Goal: Transaction & Acquisition: Obtain resource

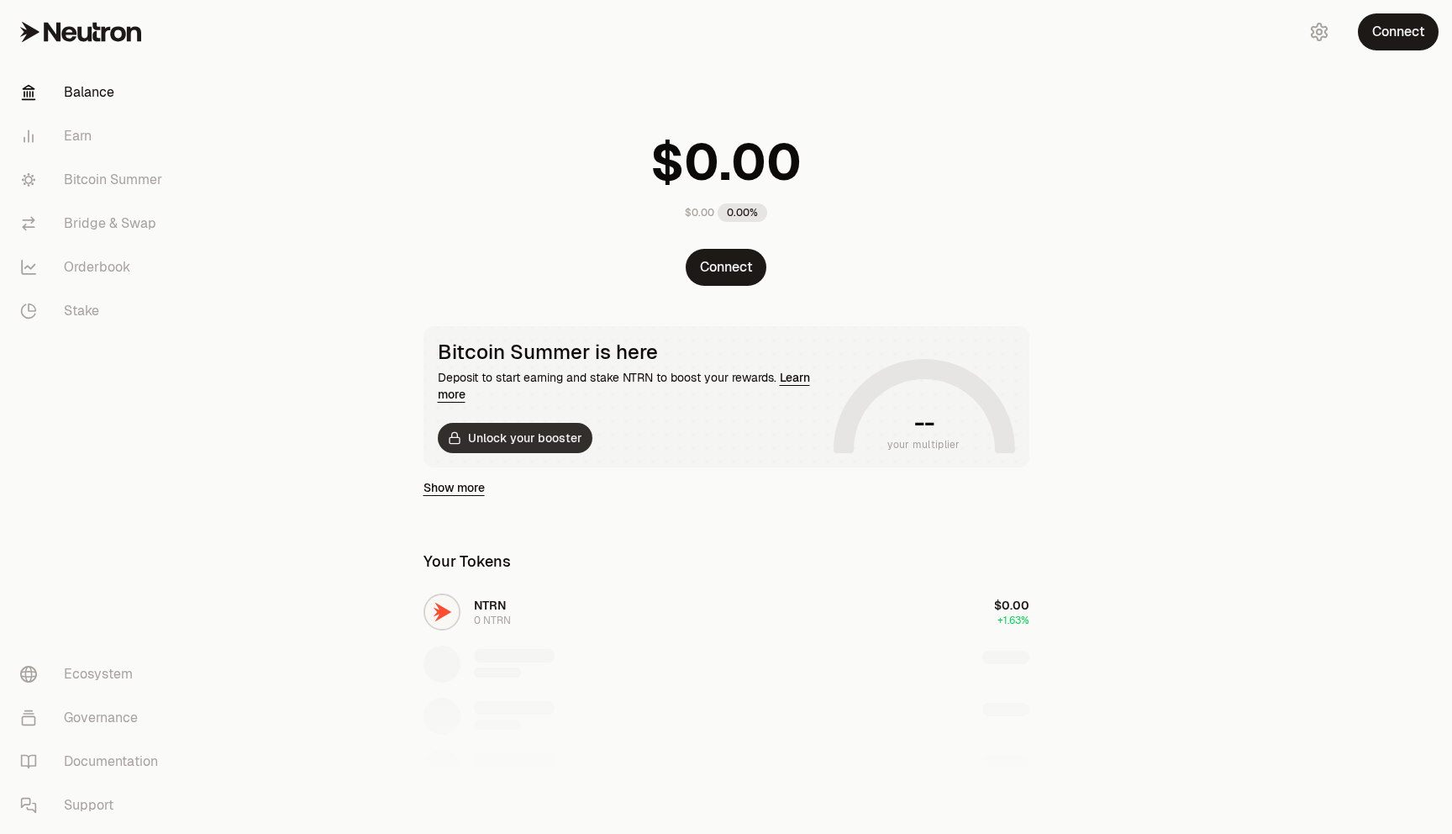
click at [517, 444] on button "Unlock your booster" at bounding box center [515, 438] width 155 height 30
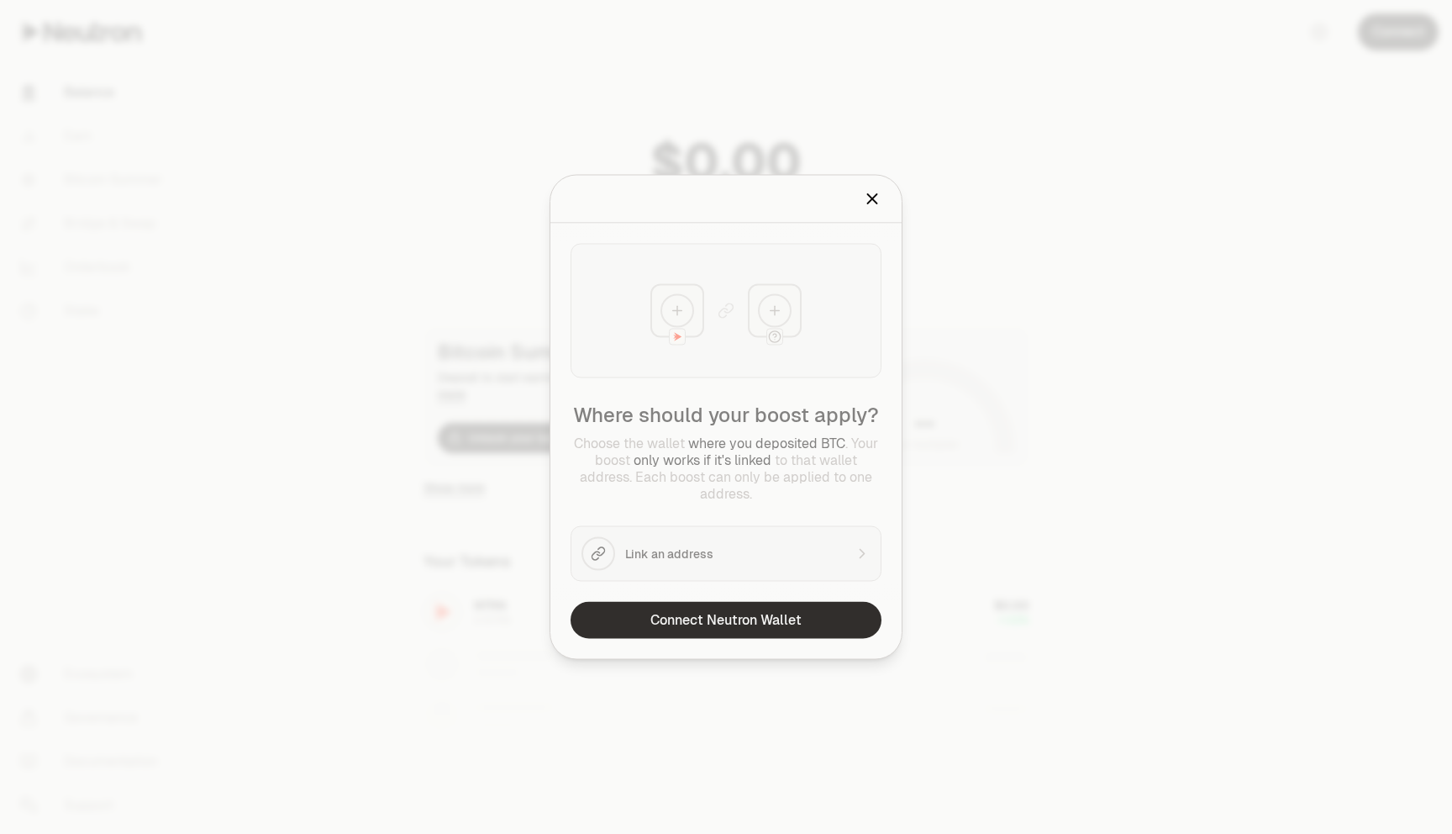
click at [737, 620] on button "Connect Neutron Wallet" at bounding box center [726, 620] width 311 height 37
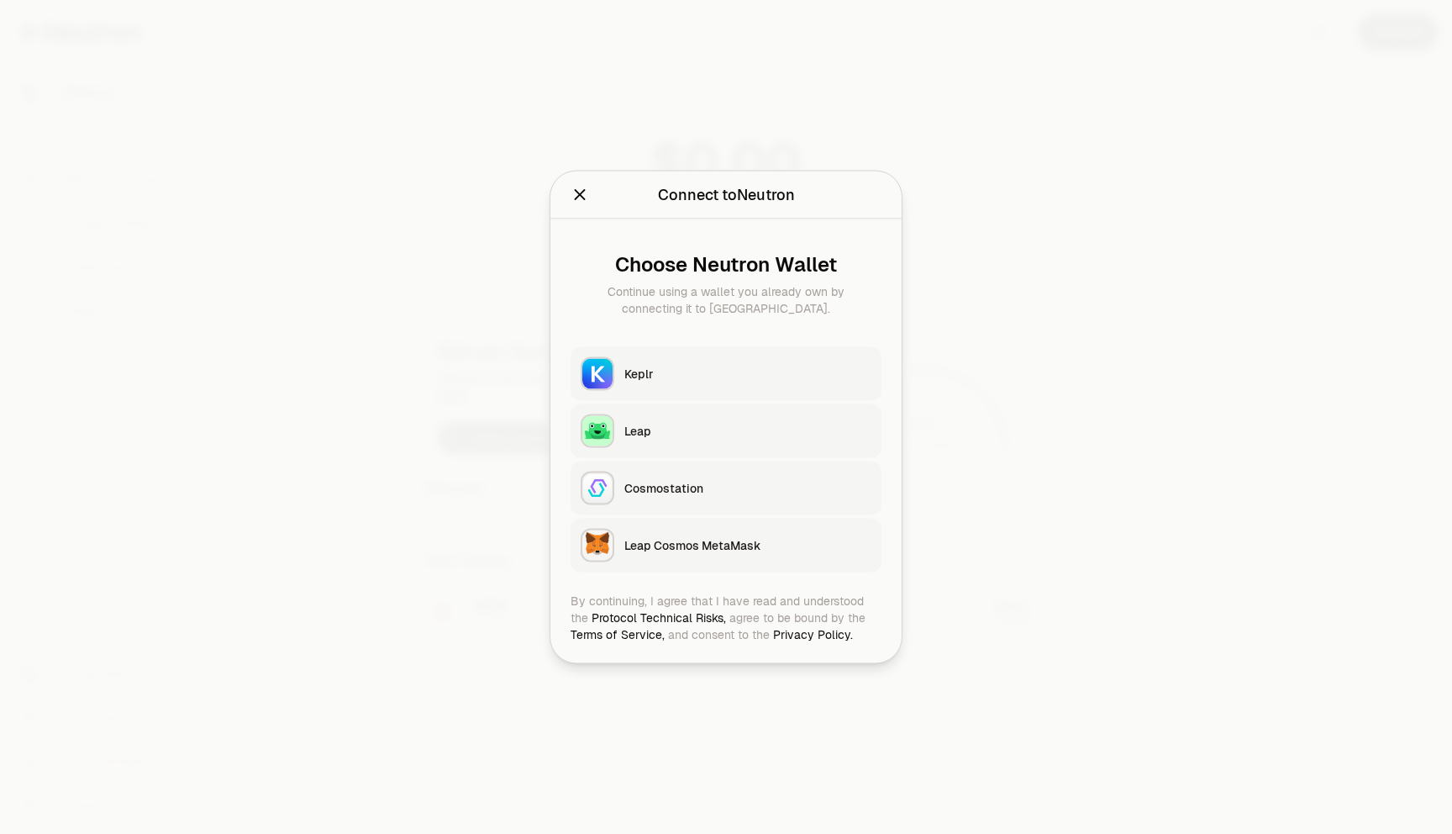
click at [654, 360] on button "Keplr" at bounding box center [726, 374] width 311 height 54
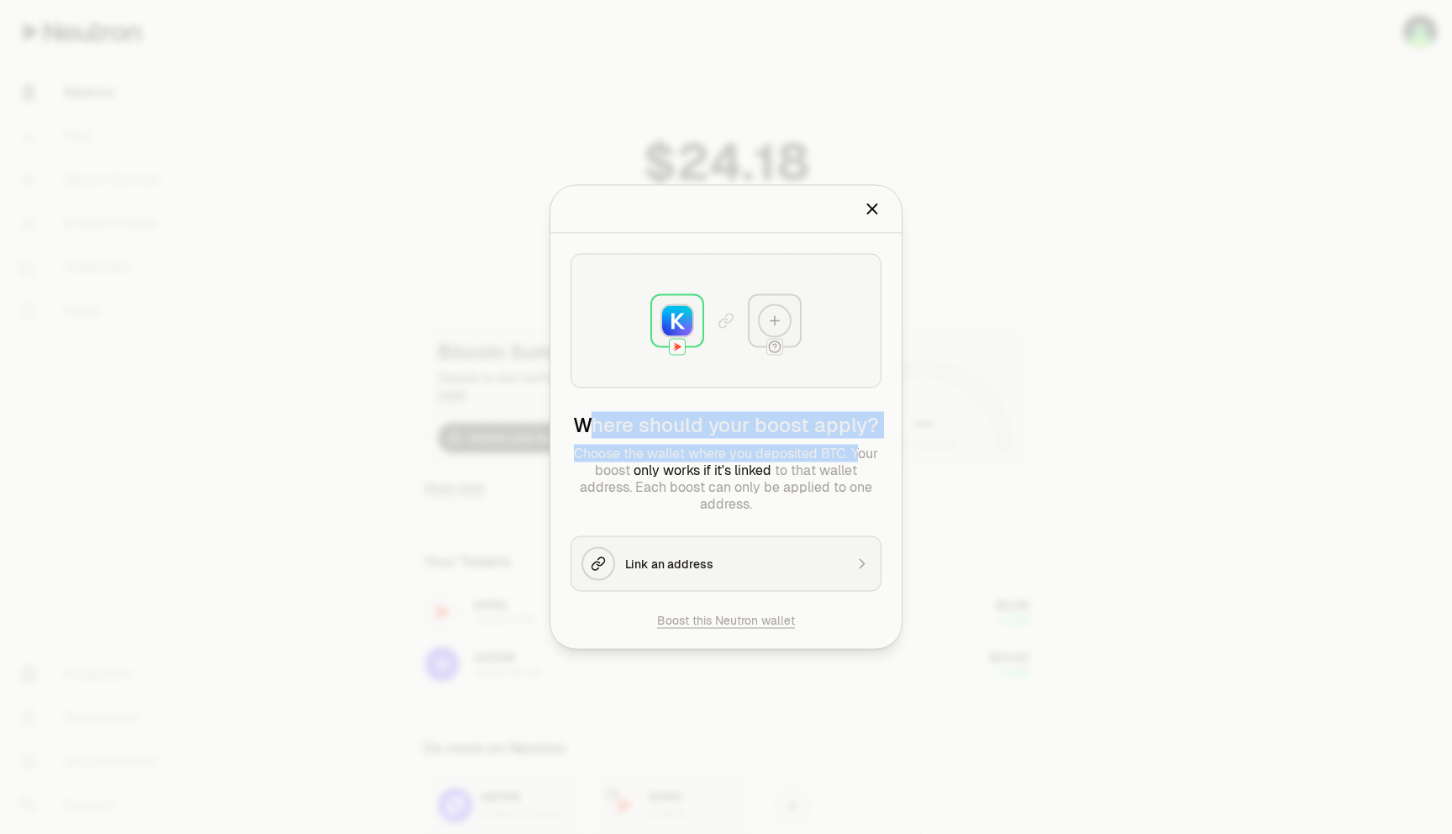
drag, startPoint x: 597, startPoint y: 413, endPoint x: 857, endPoint y: 448, distance: 262.7
click at [857, 448] on div "Where should your boost apply? Choose the wallet where you deposited BTC . Your…" at bounding box center [726, 462] width 311 height 101
drag, startPoint x: 863, startPoint y: 449, endPoint x: 592, endPoint y: 444, distance: 270.6
click at [593, 445] on p "Choose the wallet where you deposited BTC . Your boost only works if it's linke…" at bounding box center [726, 478] width 311 height 67
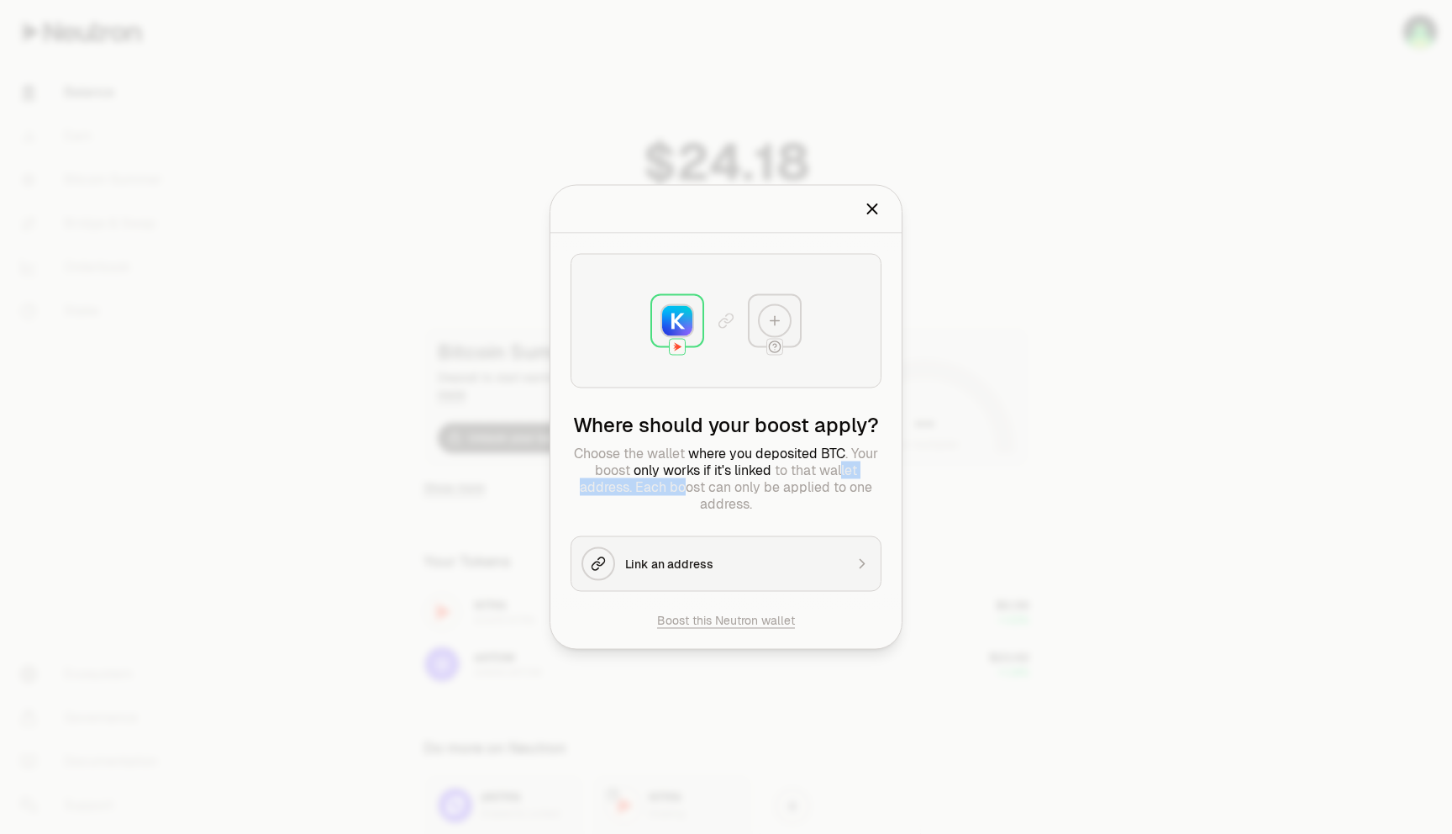
drag, startPoint x: 842, startPoint y: 472, endPoint x: 685, endPoint y: 488, distance: 157.9
click at [685, 488] on p "Choose the wallet where you deposited BTC . Your boost only works if it's linke…" at bounding box center [726, 478] width 311 height 67
click at [734, 492] on p "Choose the wallet where you deposited BTC . Your boost only works if it's linke…" at bounding box center [726, 478] width 311 height 67
click at [704, 551] on button "Link an address" at bounding box center [726, 563] width 311 height 55
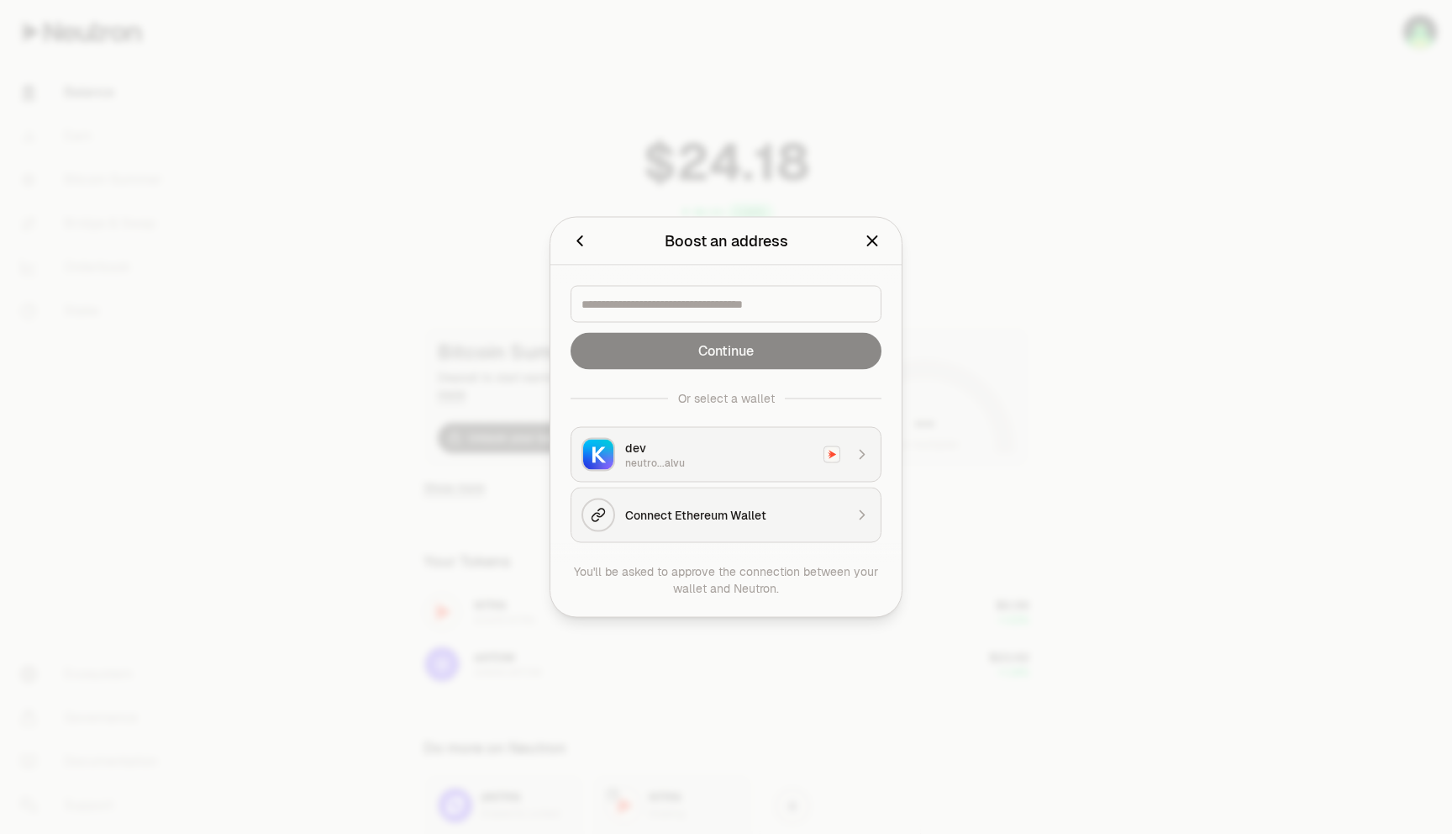
click at [692, 457] on div "neutro...alvu" at bounding box center [719, 462] width 188 height 13
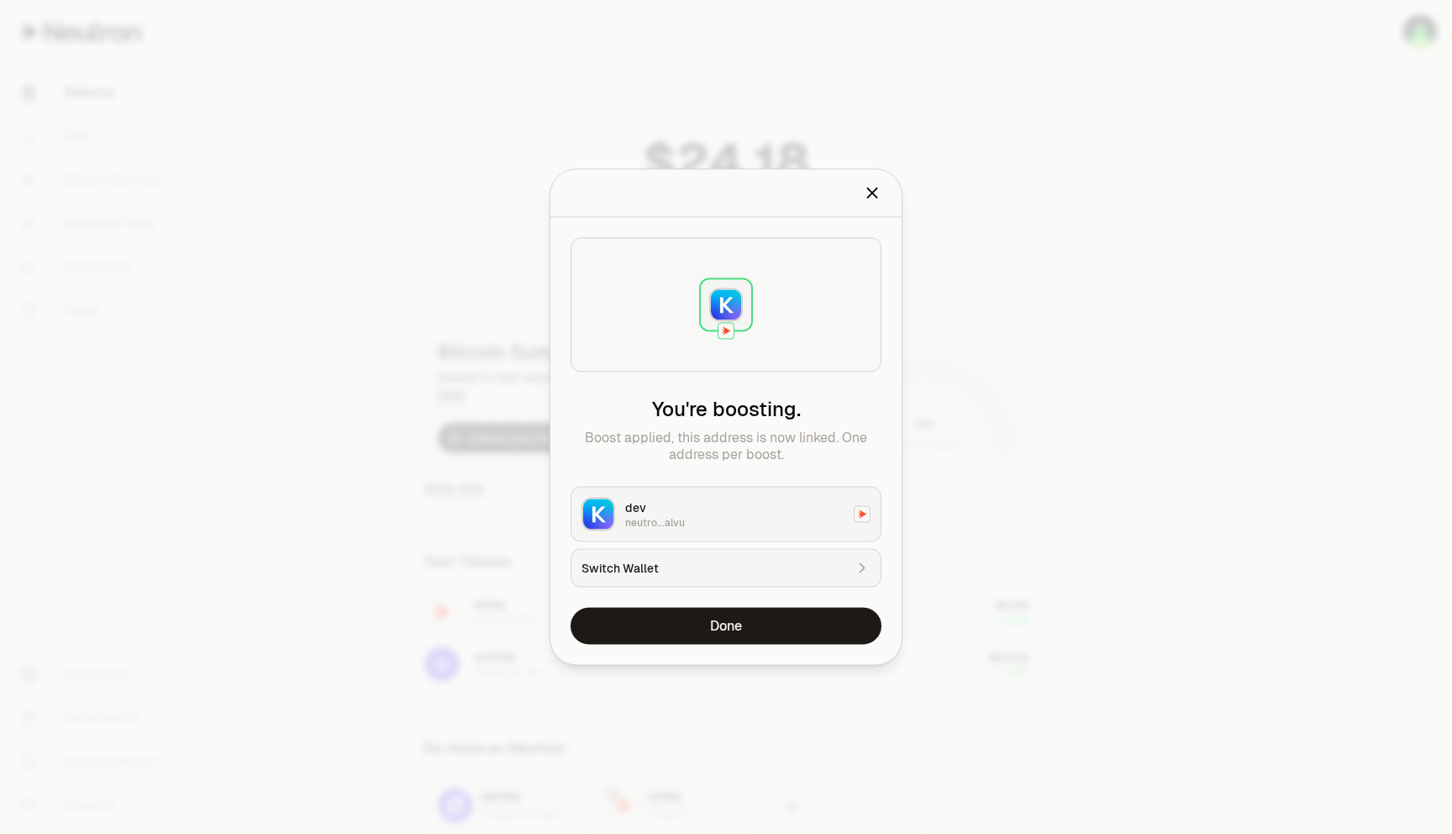
click at [737, 505] on div "dev" at bounding box center [734, 507] width 218 height 17
click at [603, 508] on img at bounding box center [598, 514] width 30 height 30
click at [740, 620] on button "Done" at bounding box center [726, 626] width 311 height 37
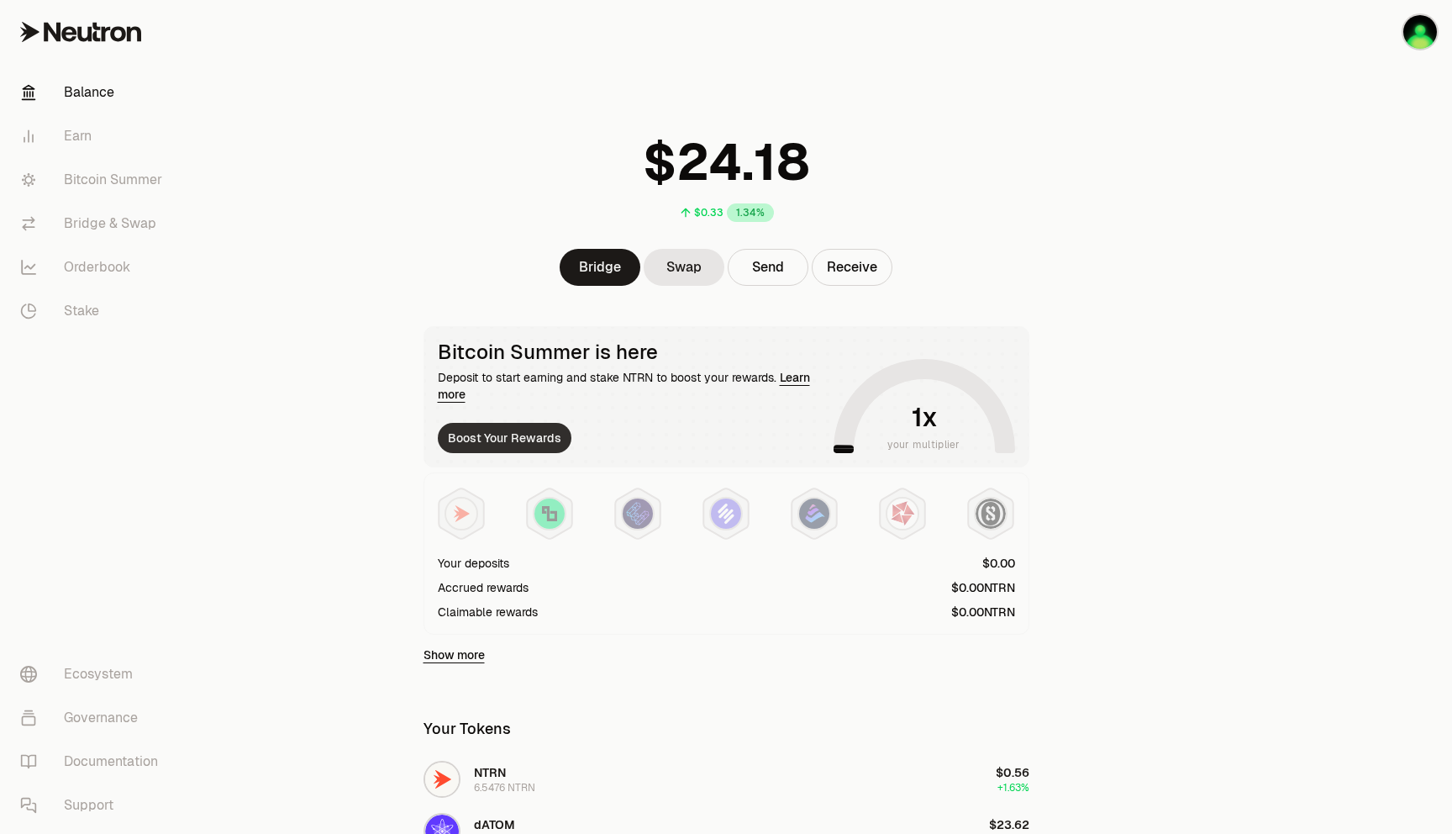
click at [513, 445] on button "Boost Your Rewards" at bounding box center [505, 438] width 134 height 30
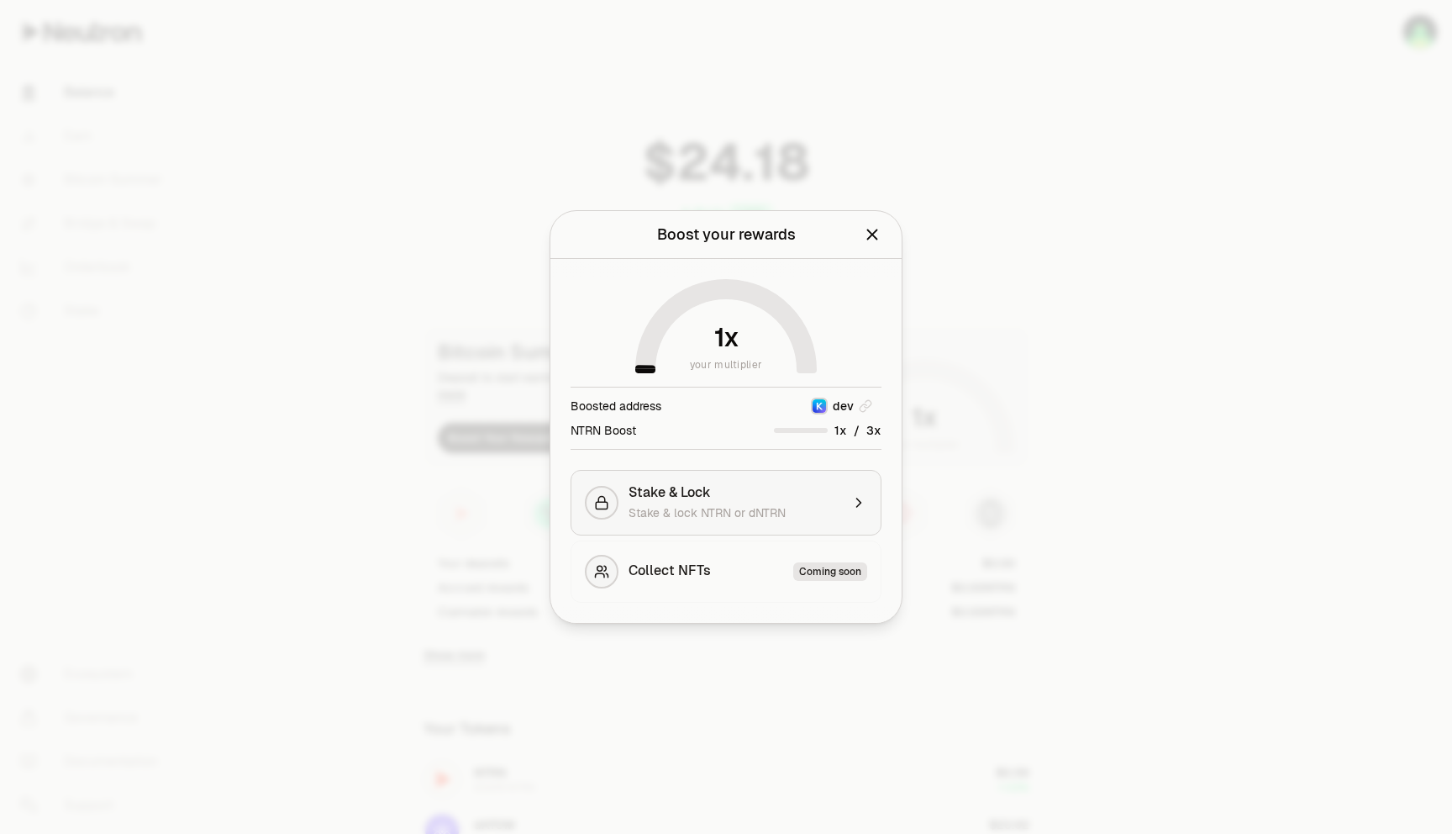
click at [643, 497] on span "Stake & Lock" at bounding box center [670, 492] width 82 height 17
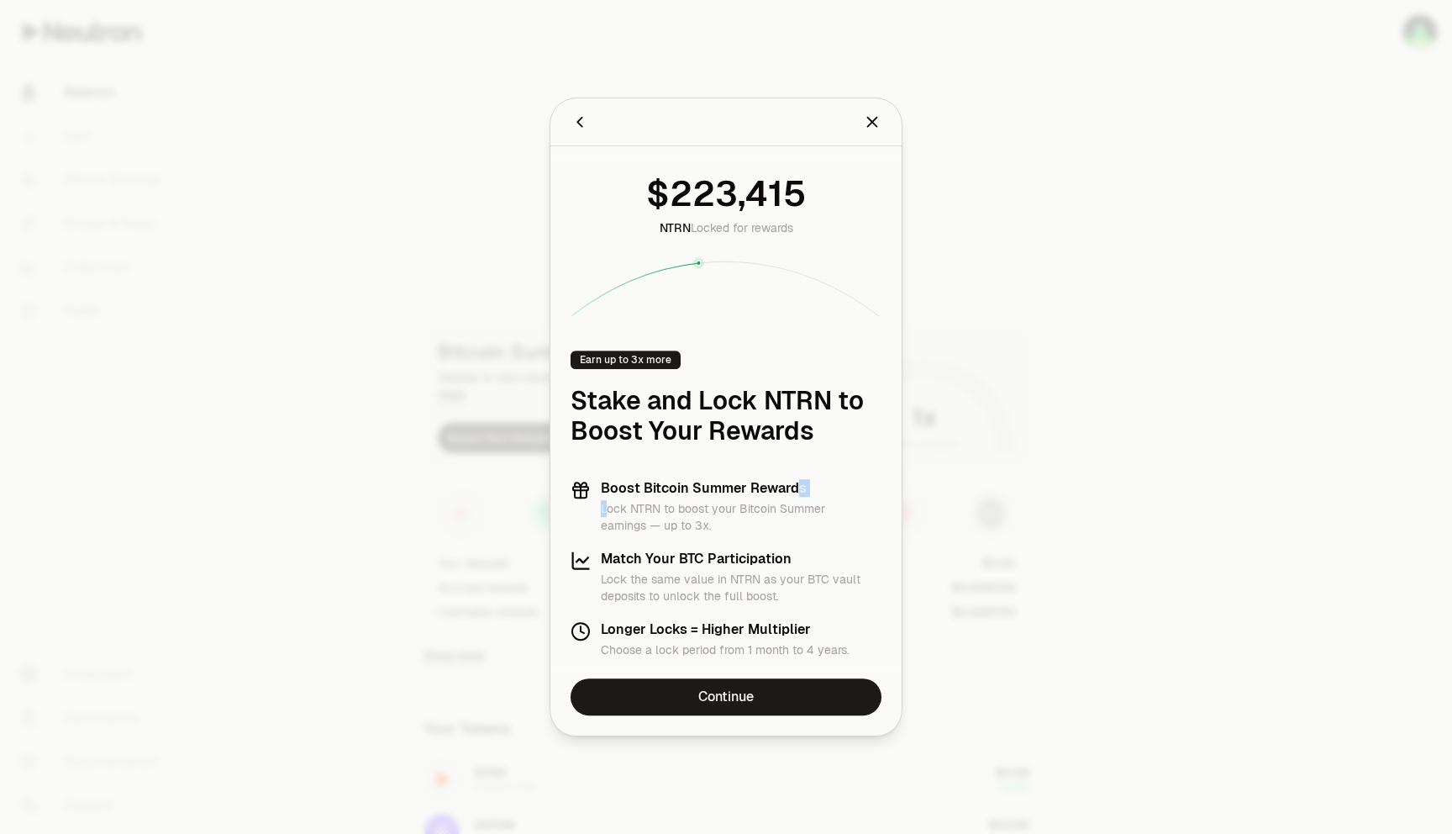
drag, startPoint x: 604, startPoint y: 508, endPoint x: 800, endPoint y: 494, distance: 196.2
click at [799, 494] on div "Boost Bitcoin Summer Rewards Lock NTRN to boost your Bitcoin Summer earnings — …" at bounding box center [741, 507] width 281 height 54
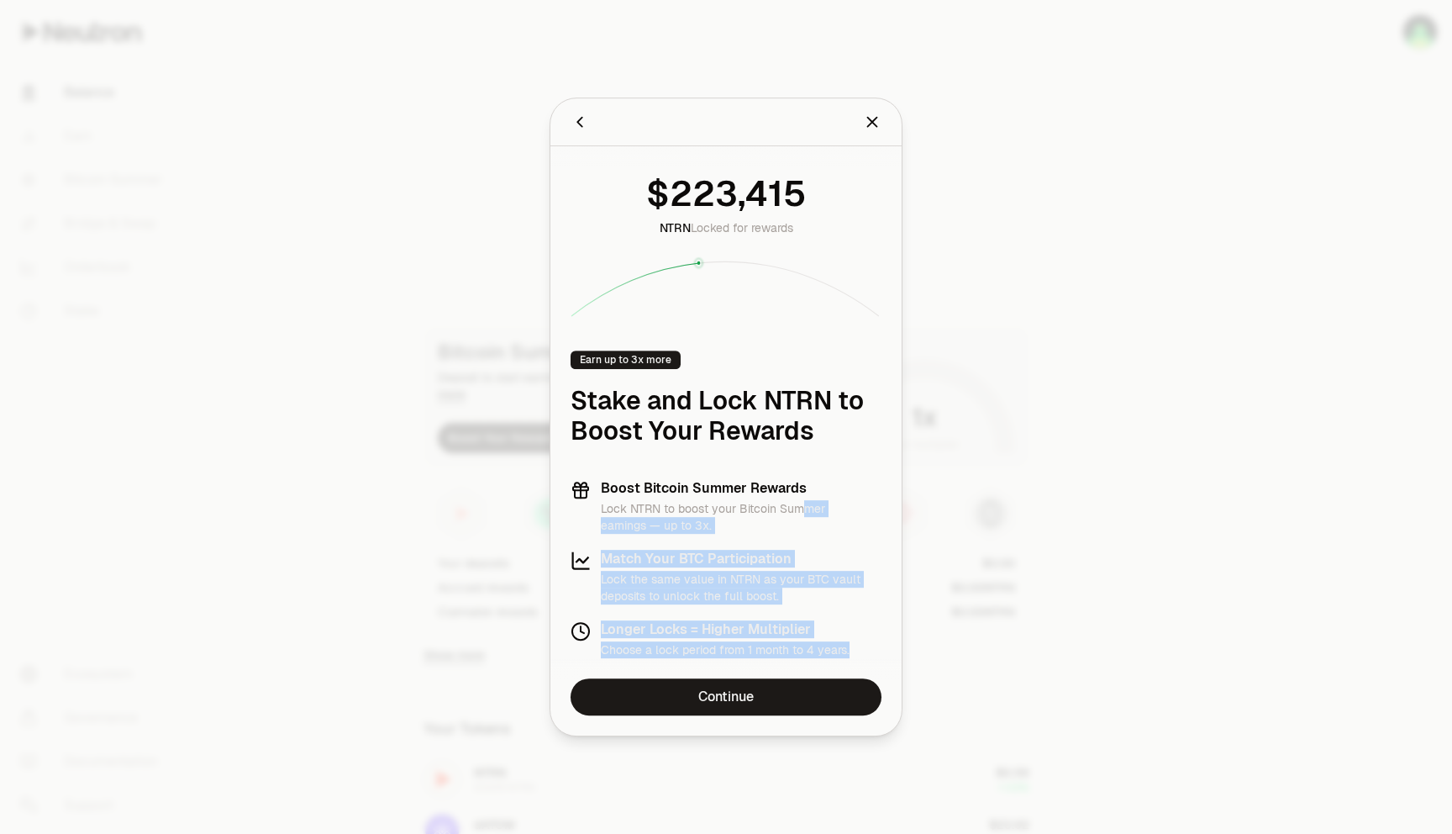
drag, startPoint x: 807, startPoint y: 512, endPoint x: 748, endPoint y: 668, distance: 167.3
click at [748, 668] on div "NTRN Locked for rewards Earn up to 3x more Stake and Lock NTRN to Boost Your Re…" at bounding box center [725, 412] width 351 height 532
click at [765, 697] on link "Continue" at bounding box center [726, 696] width 311 height 37
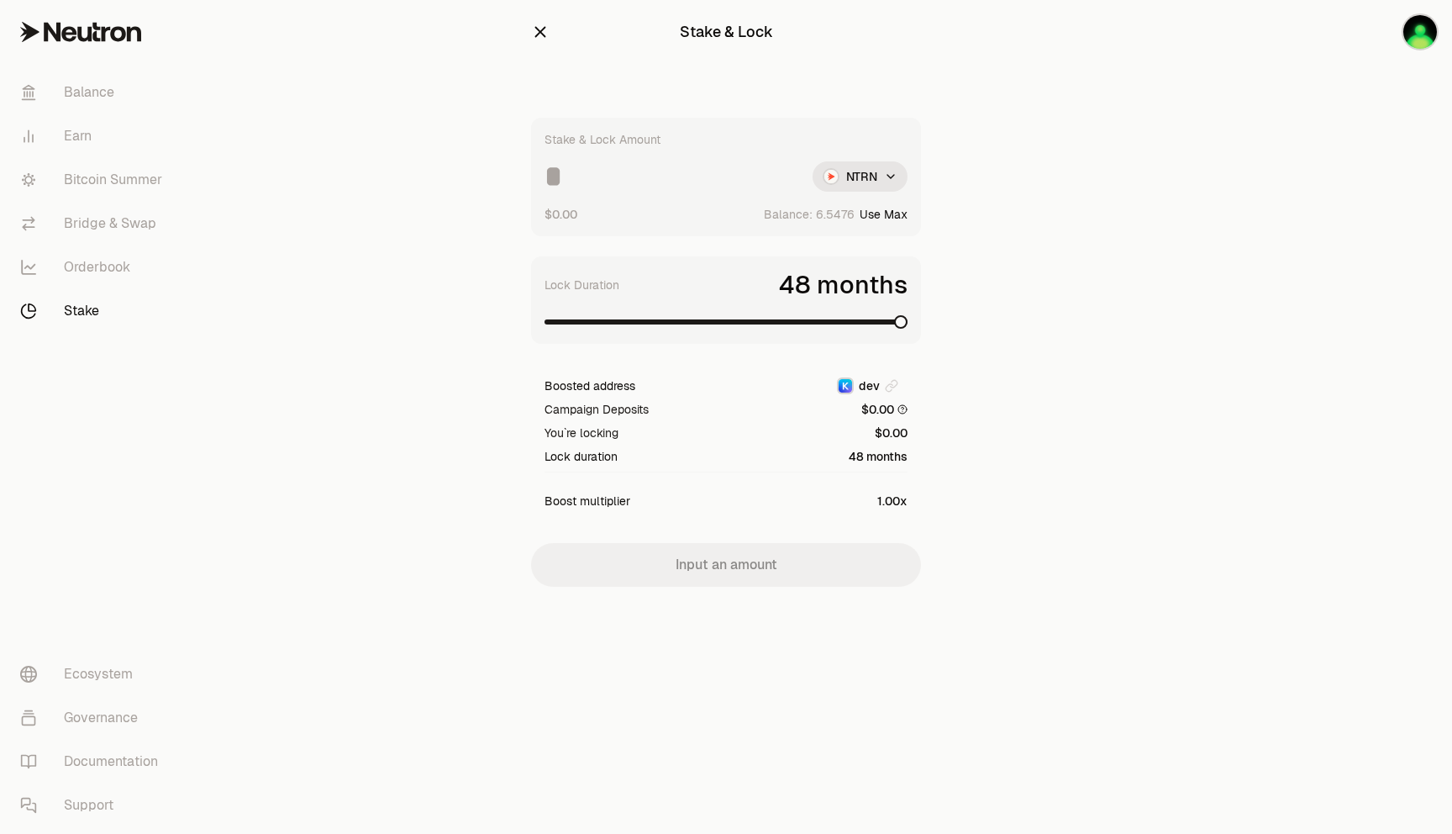
click at [907, 329] on span at bounding box center [900, 321] width 13 height 13
click at [528, 169] on div "Stake & Lock Stake & Lock Amount NTRN $0.00 Balance: Use Max Lock Duration 48 m…" at bounding box center [726, 327] width 430 height 654
click at [900, 211] on button "Use Max" at bounding box center [884, 214] width 48 height 17
type input "********"
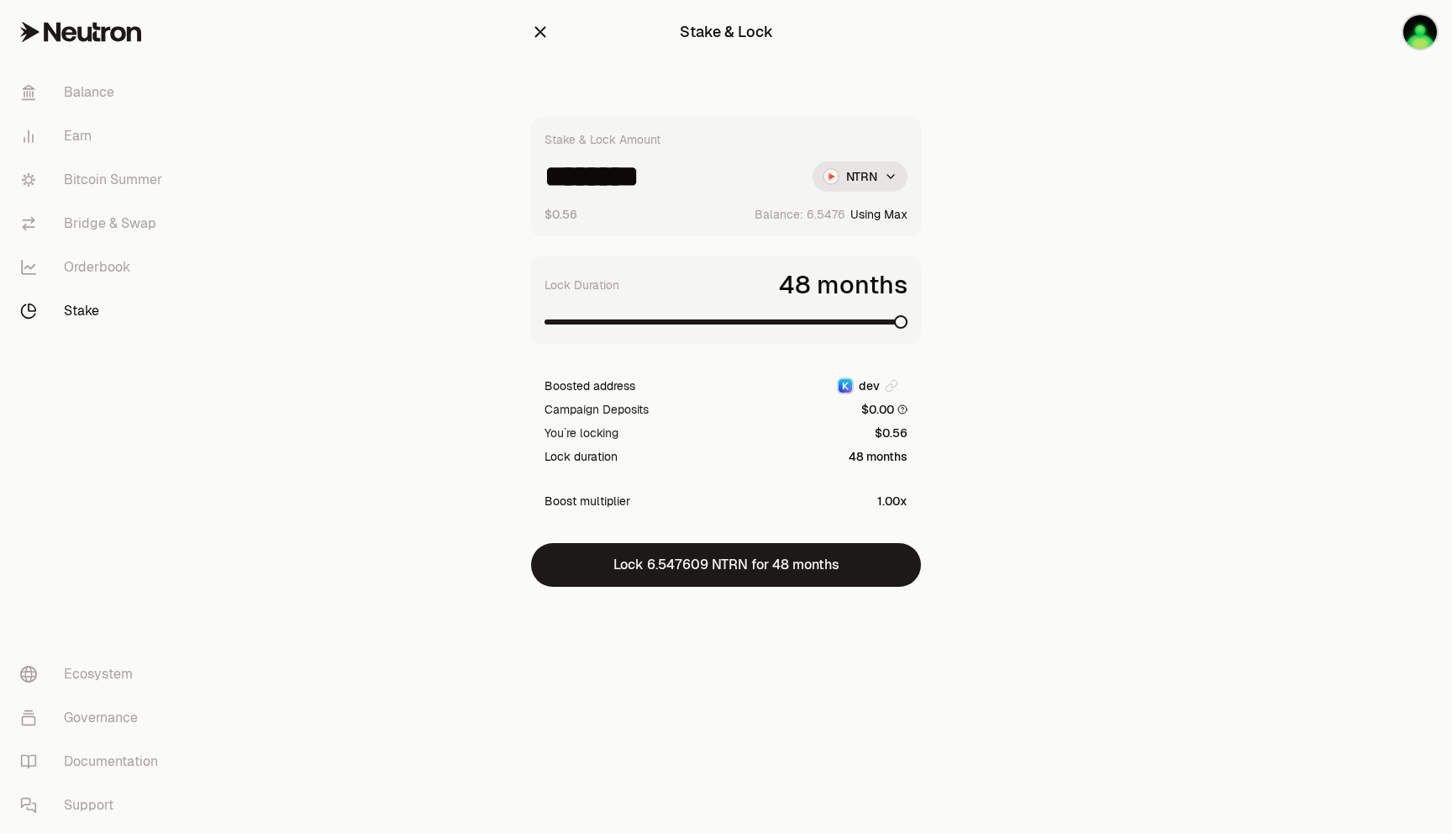
click at [907, 329] on span at bounding box center [900, 321] width 13 height 13
click at [807, 315] on span at bounding box center [800, 321] width 13 height 13
drag, startPoint x: 807, startPoint y: 303, endPoint x: 575, endPoint y: 295, distance: 232.1
click at [575, 295] on div "Lock Duration 35 months" at bounding box center [725, 300] width 363 height 60
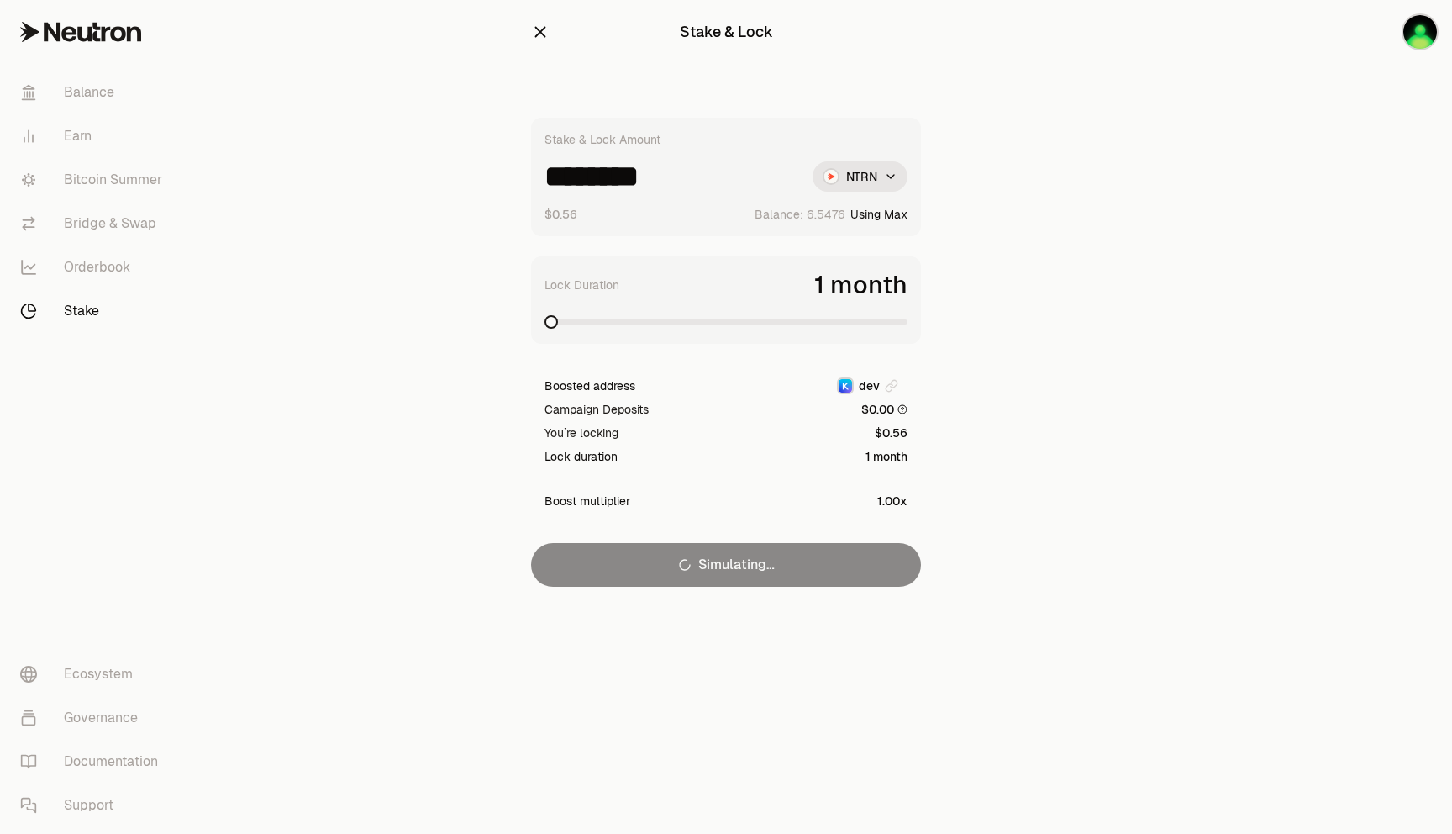
click at [544, 315] on span at bounding box center [550, 321] width 13 height 13
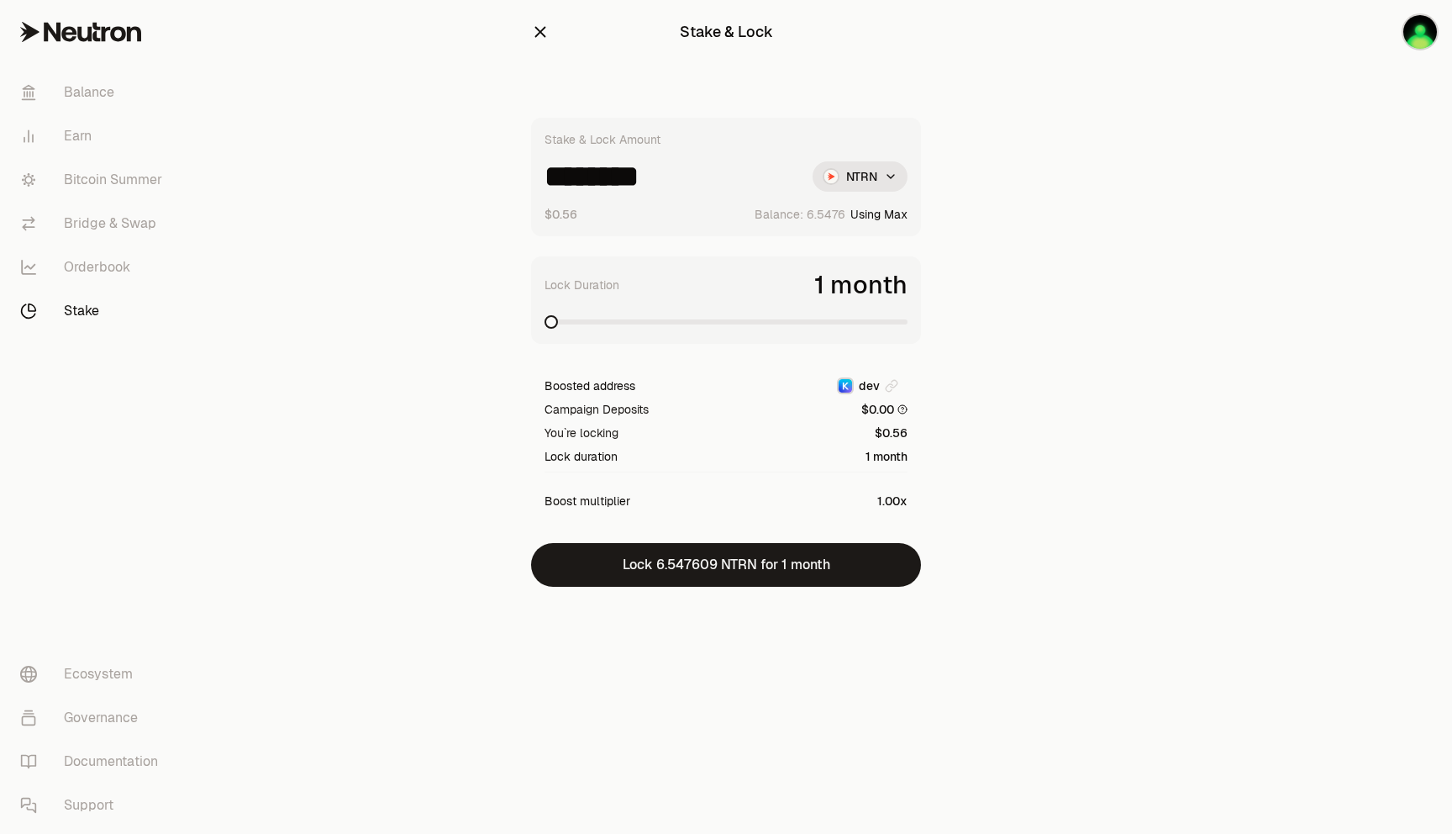
click at [537, 30] on icon "button" at bounding box center [540, 32] width 18 height 18
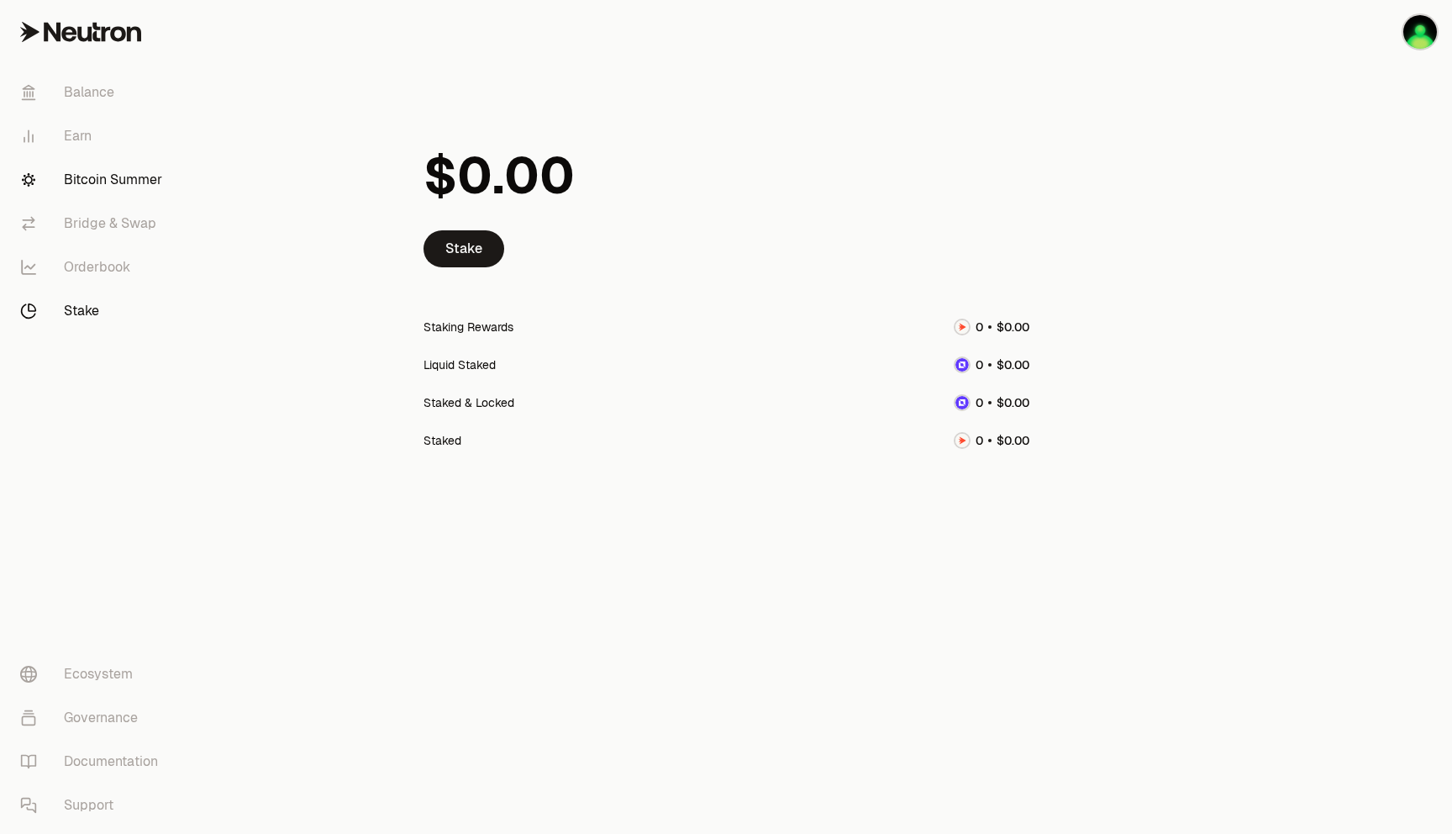
click at [122, 177] on link "Bitcoin Summer" at bounding box center [94, 180] width 175 height 44
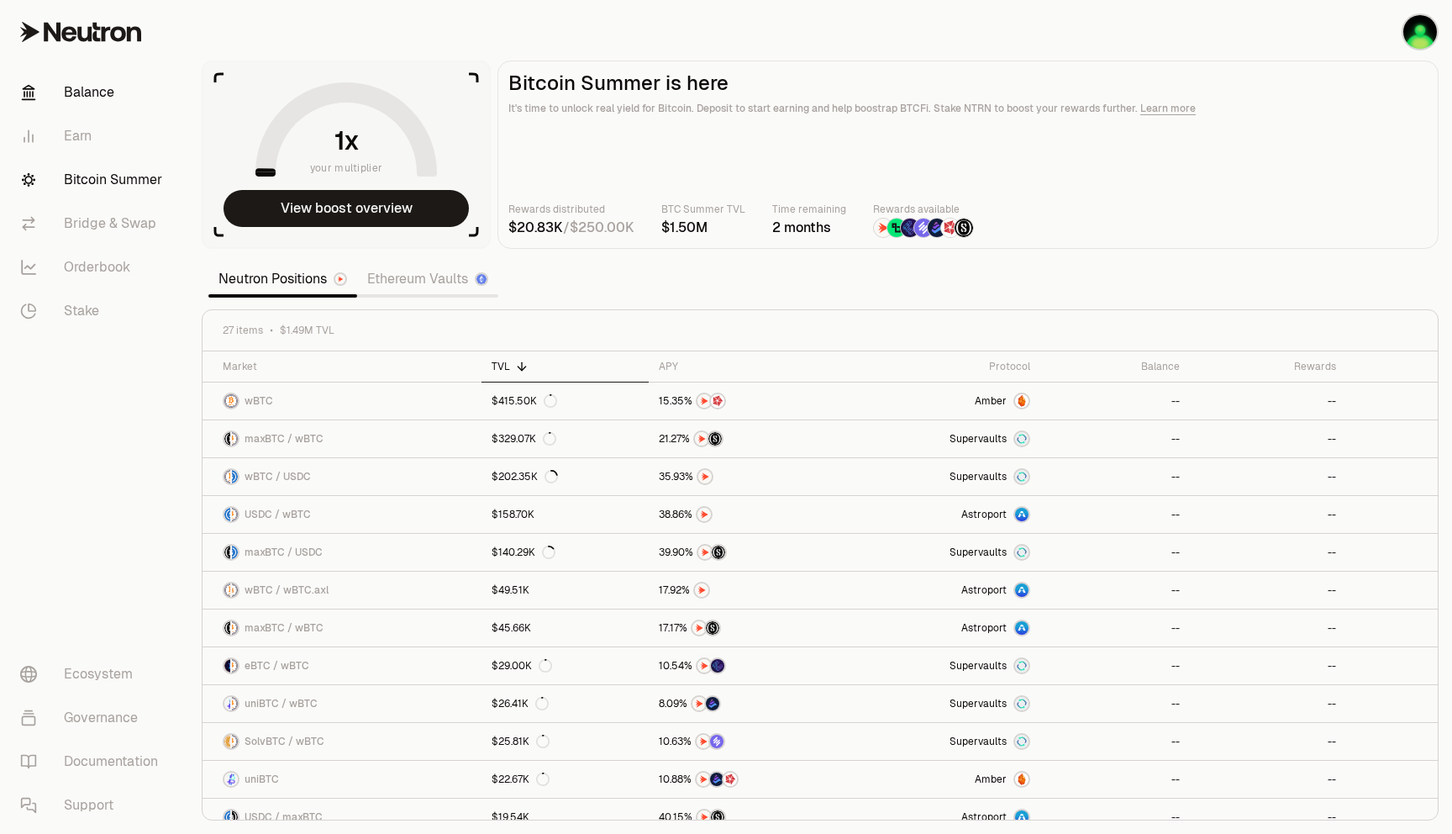
click at [79, 97] on link "Balance" at bounding box center [94, 93] width 175 height 44
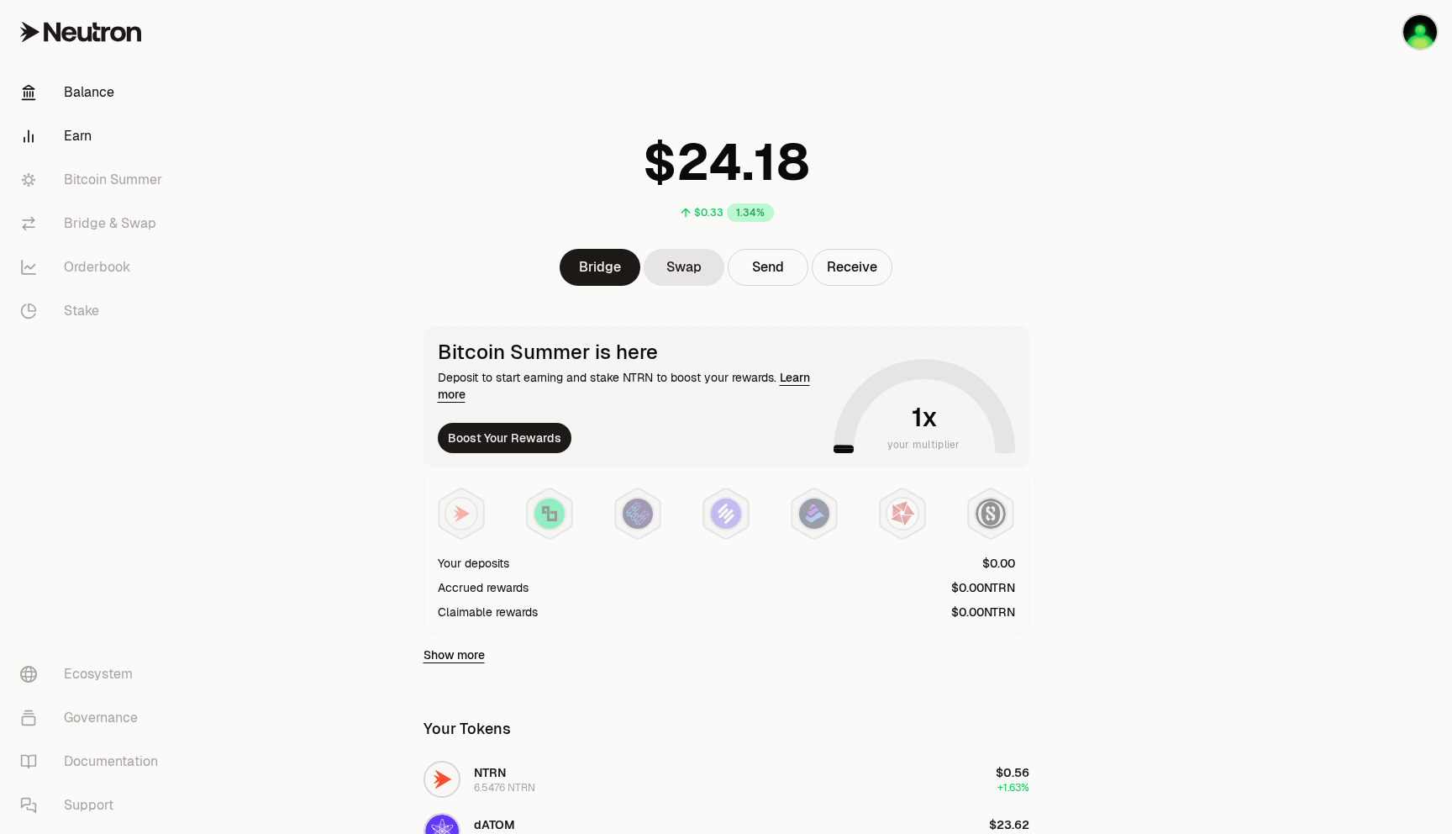
click at [76, 139] on link "Earn" at bounding box center [94, 136] width 175 height 44
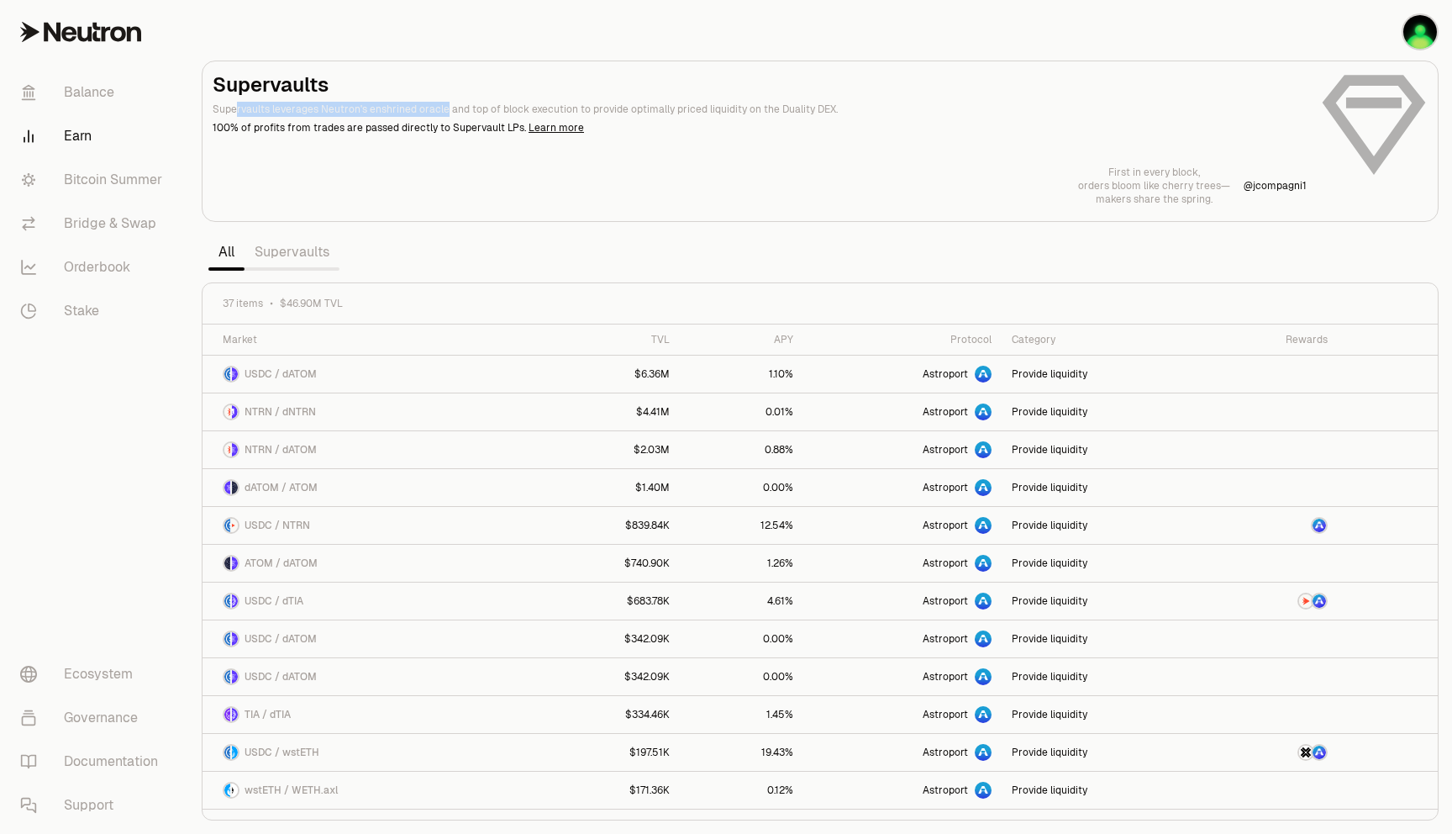
drag, startPoint x: 235, startPoint y: 102, endPoint x: 440, endPoint y: 106, distance: 205.1
click at [440, 107] on p "Supervaults leverages Neutron's enshrined oracle and top of block execution to …" at bounding box center [760, 109] width 1094 height 15
click at [458, 108] on p "Supervaults leverages Neutron's enshrined oracle and top of block execution to …" at bounding box center [760, 109] width 1094 height 15
click at [101, 172] on link "Bitcoin Summer" at bounding box center [94, 180] width 175 height 44
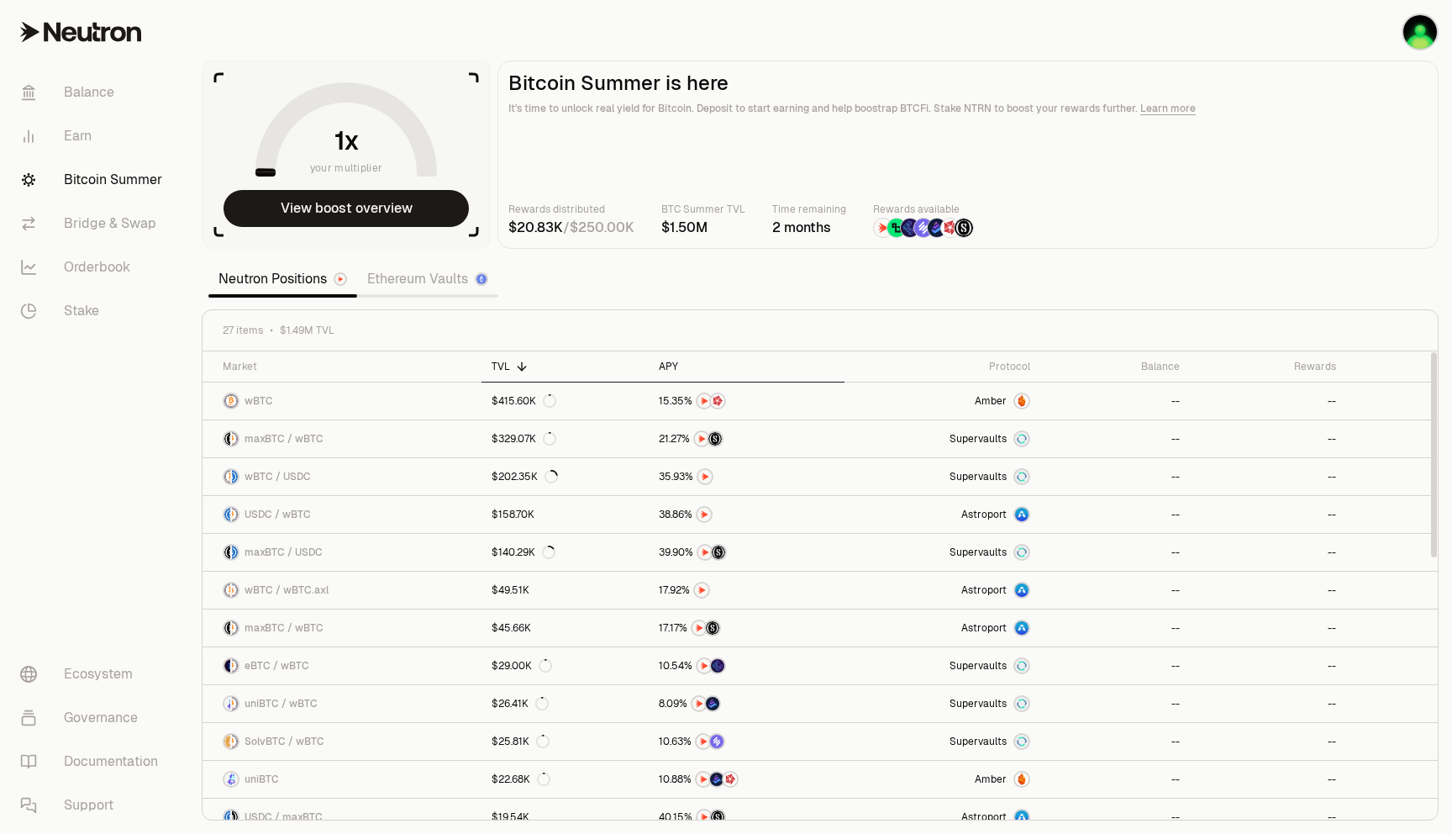
click at [673, 364] on div "APY" at bounding box center [747, 366] width 176 height 13
click at [677, 364] on div "APY" at bounding box center [747, 366] width 176 height 13
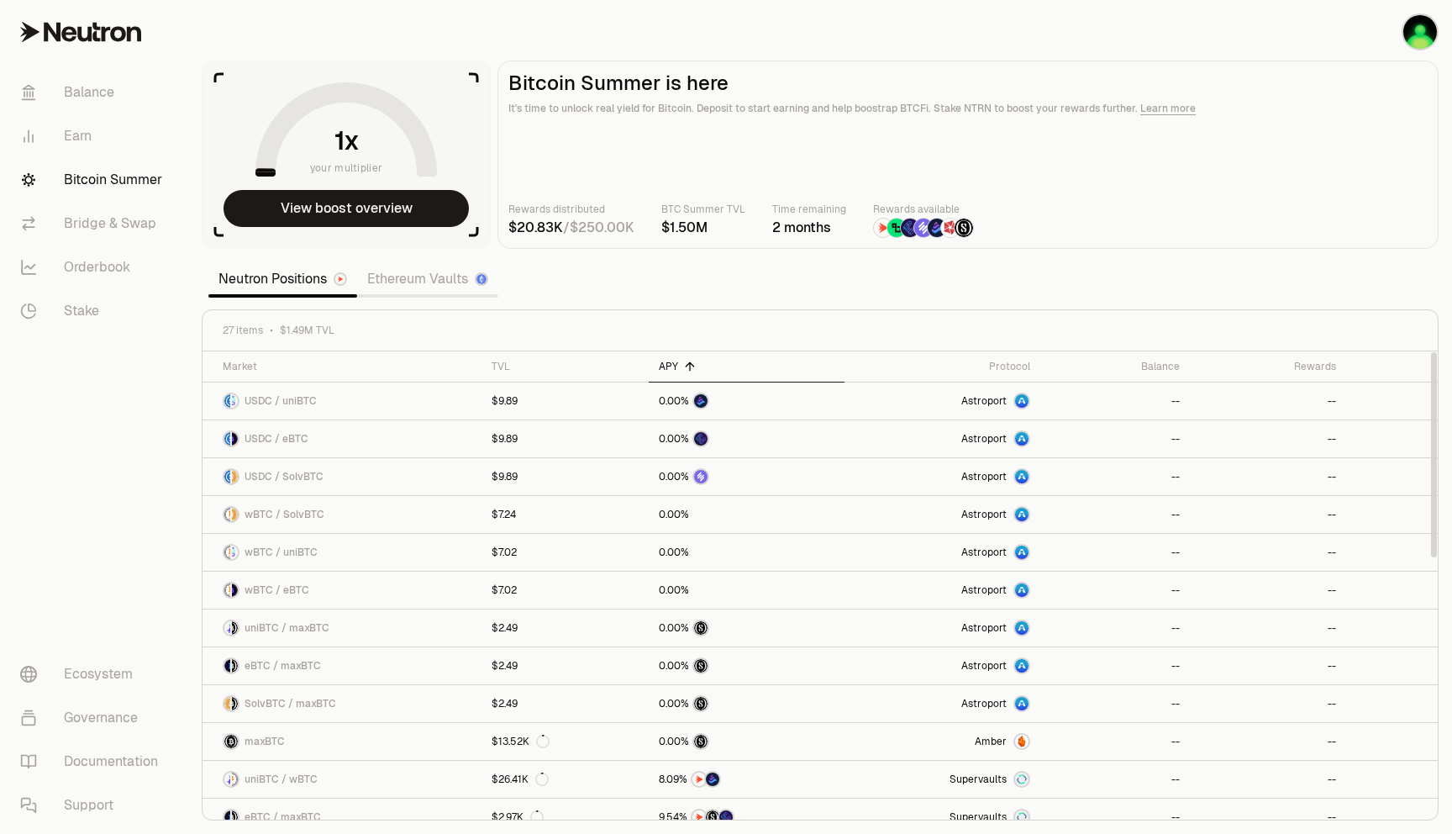
click at [677, 364] on div "APY" at bounding box center [747, 366] width 176 height 13
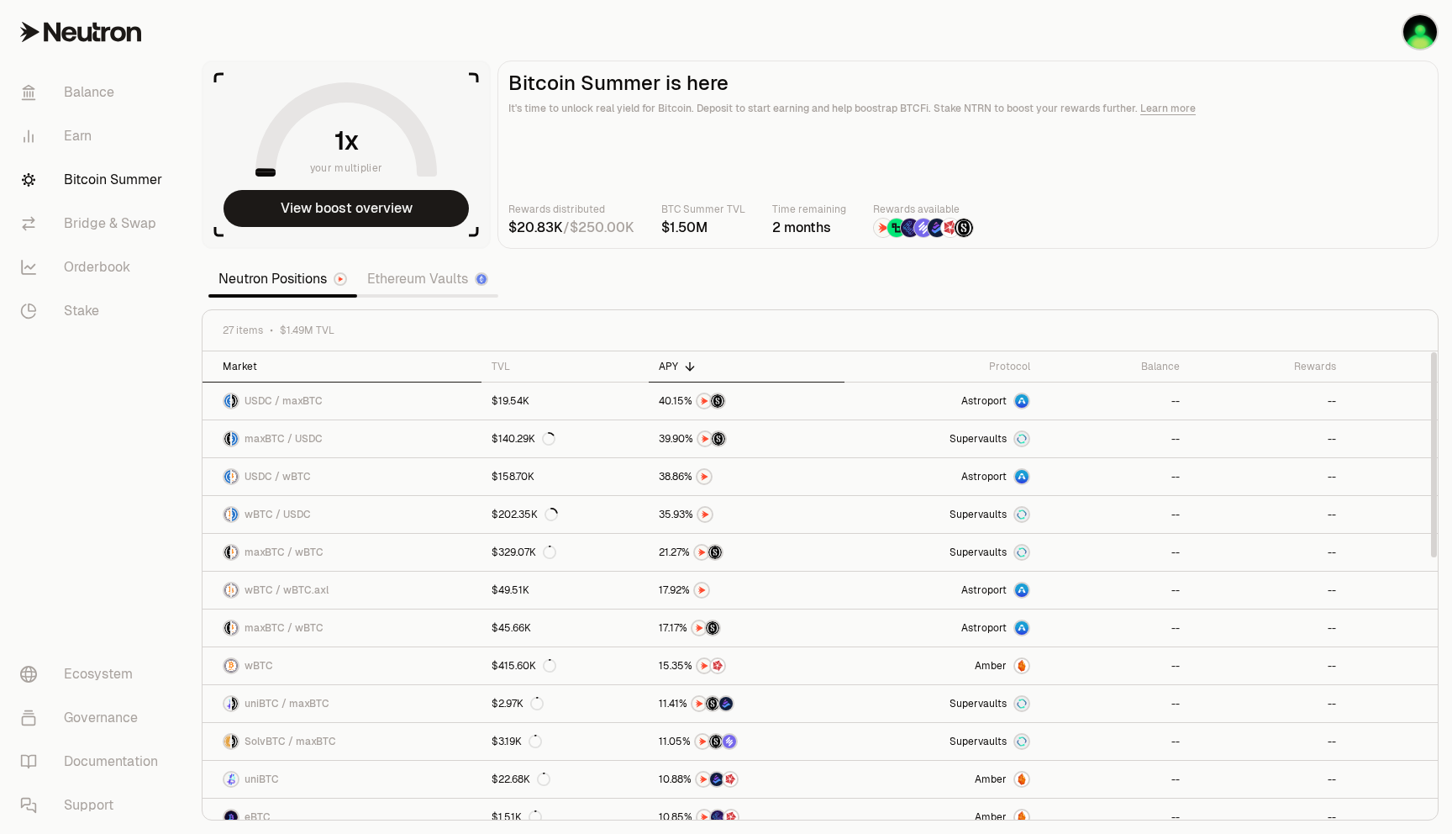
click at [311, 362] on div "Market" at bounding box center [347, 366] width 249 height 13
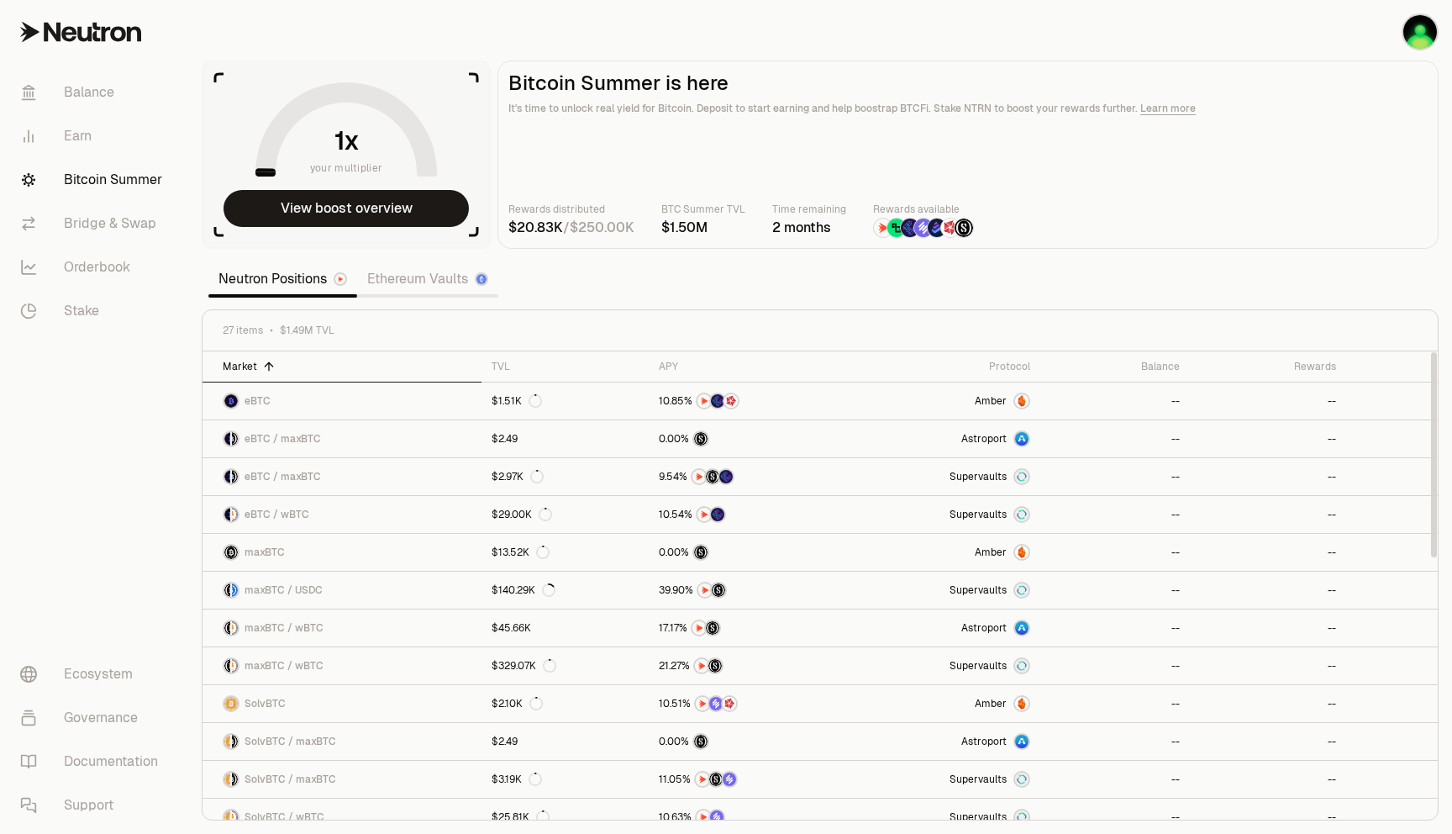
click at [303, 365] on div "Market" at bounding box center [347, 366] width 249 height 13
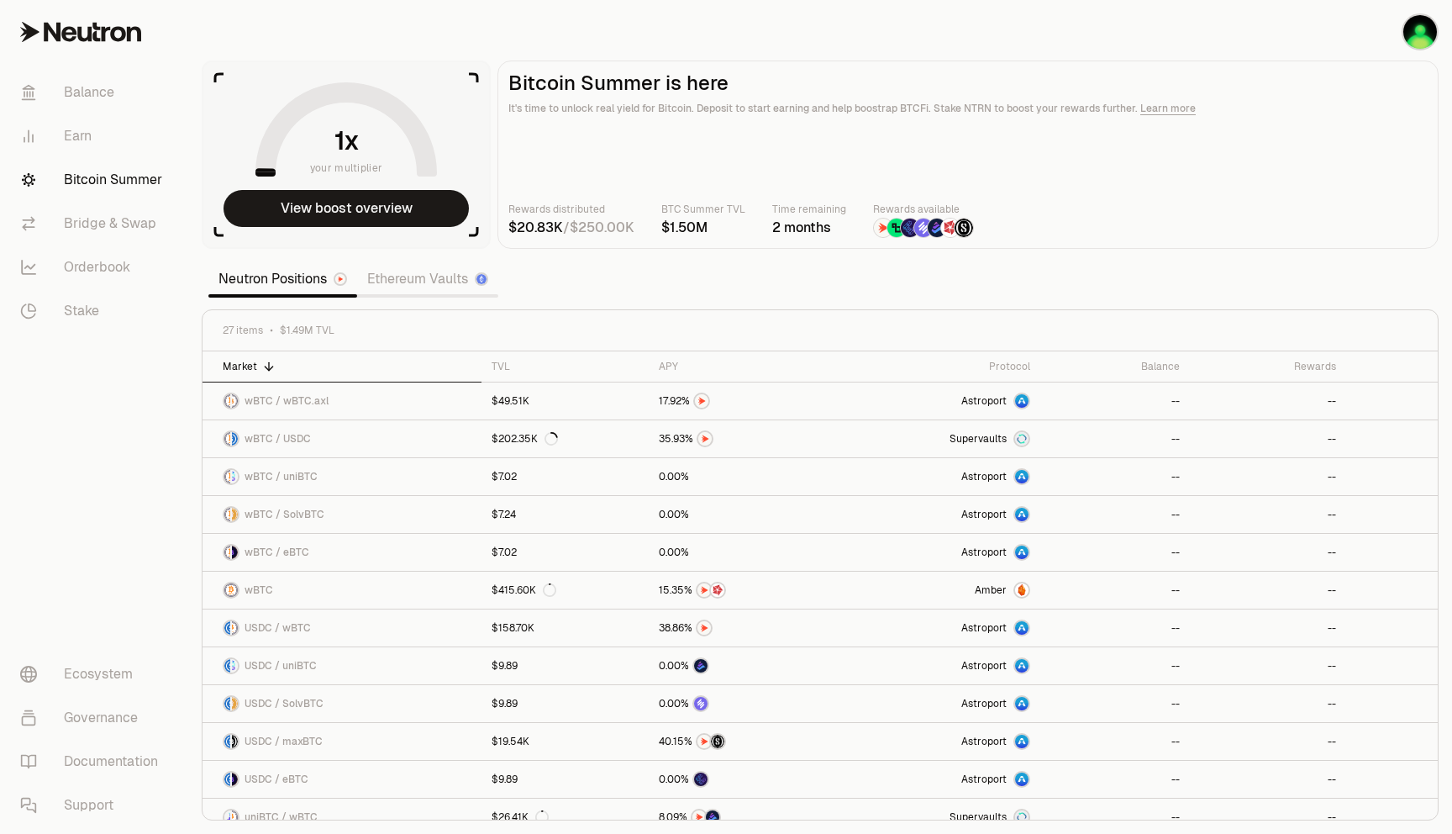
click at [423, 273] on link "Ethereum Vaults" at bounding box center [427, 279] width 141 height 34
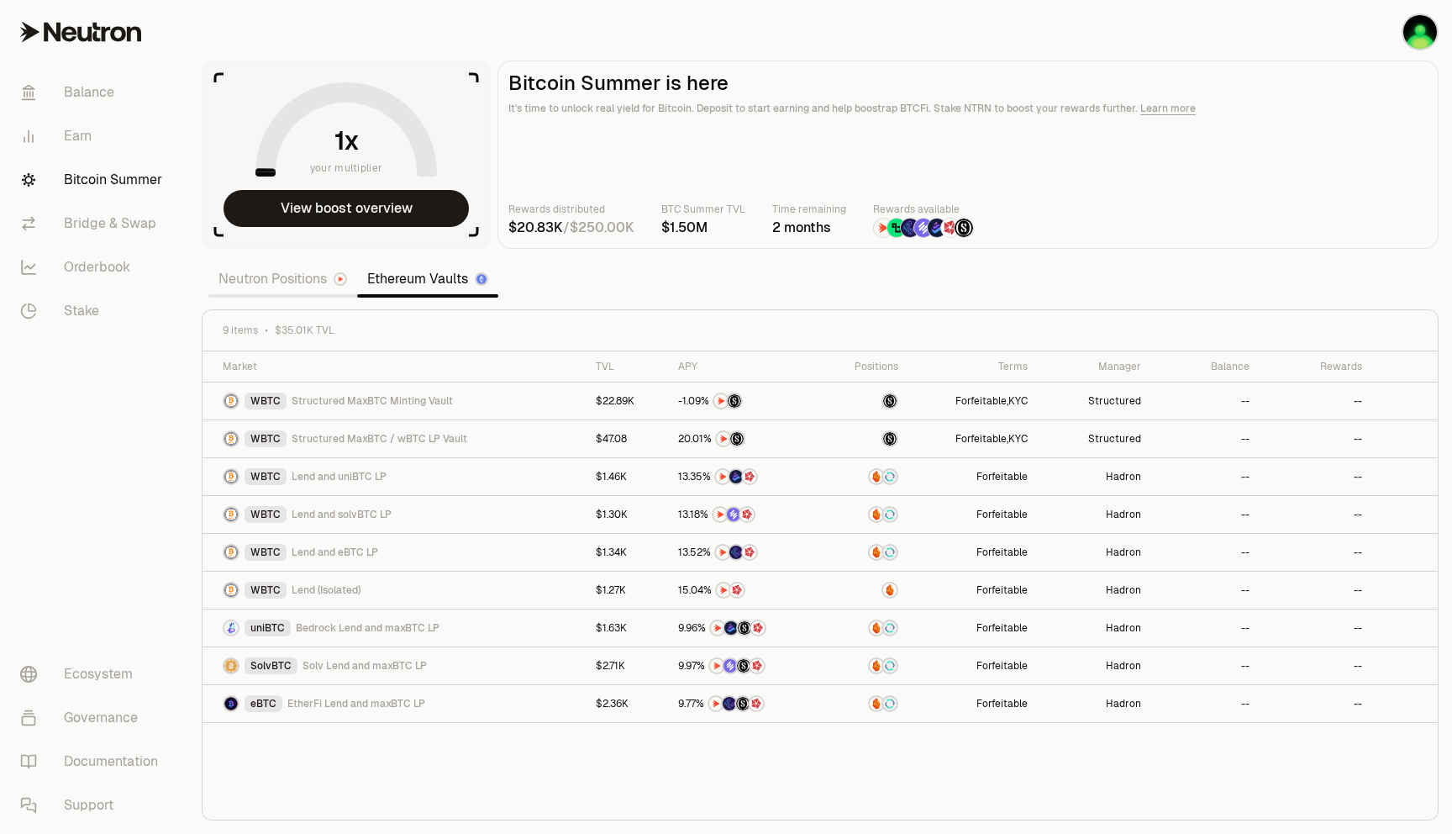
click at [261, 283] on link "Neutron Positions" at bounding box center [282, 279] width 149 height 34
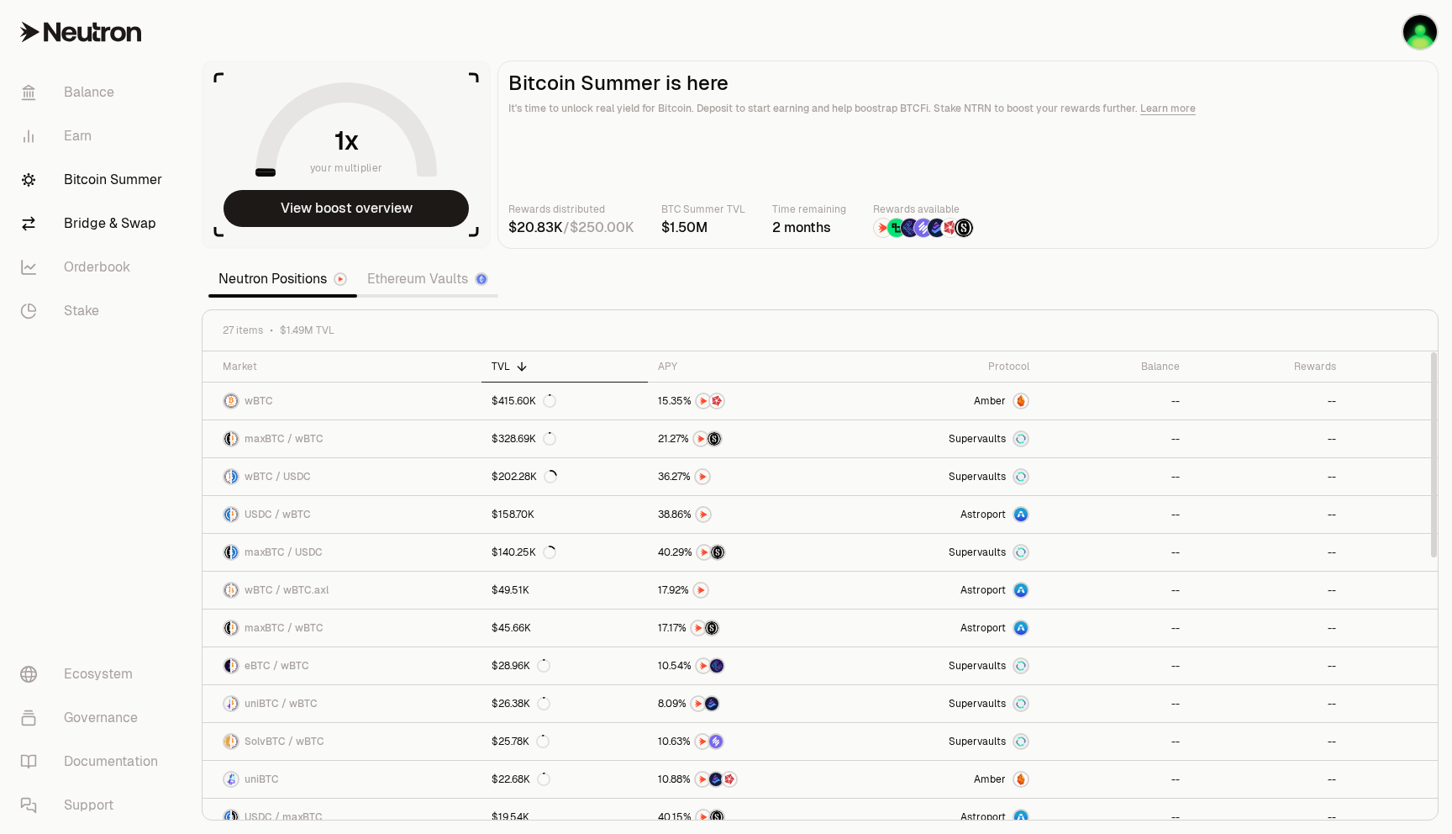
click at [112, 220] on link "Bridge & Swap" at bounding box center [94, 224] width 175 height 44
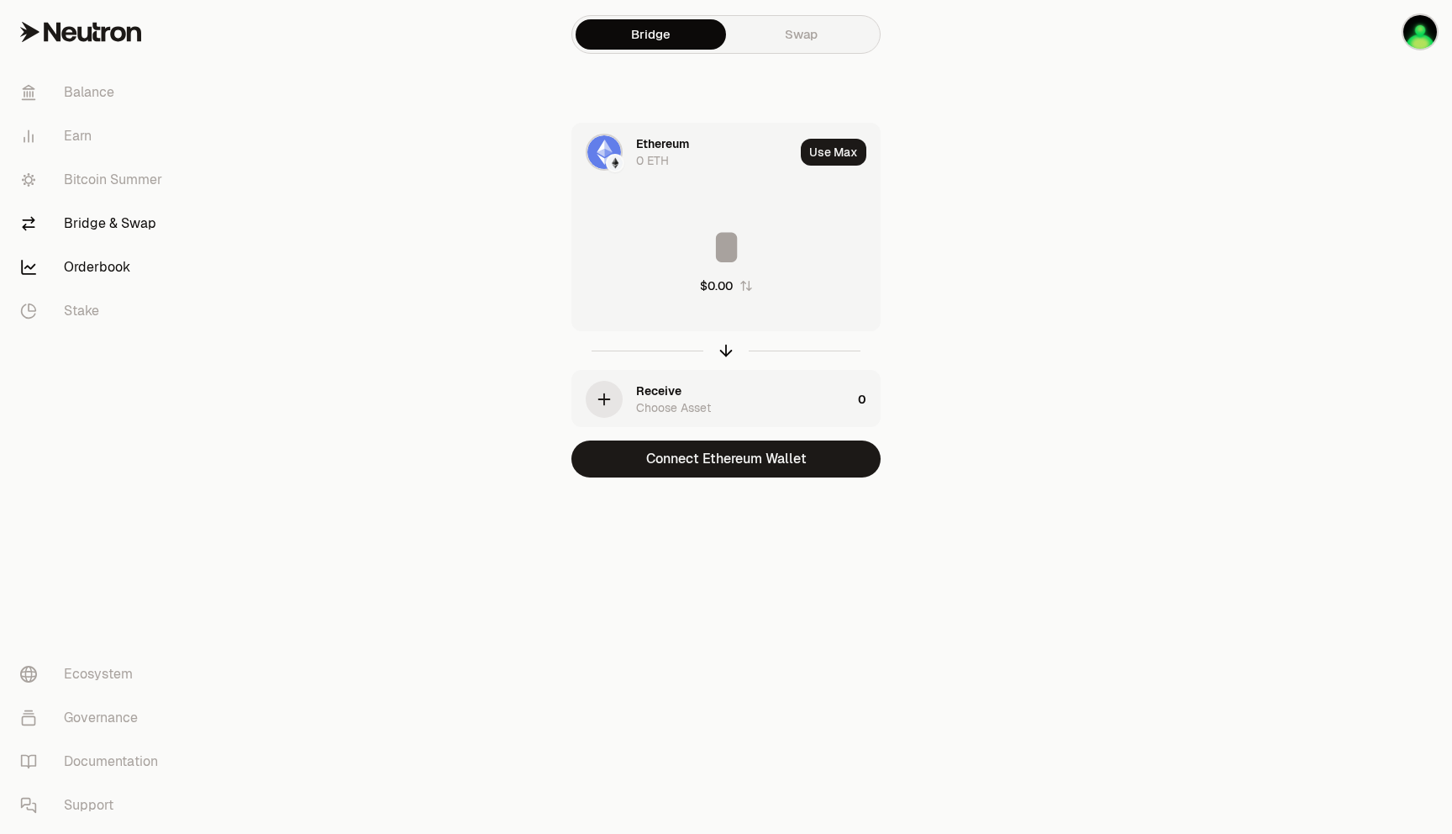
click at [100, 260] on link "Orderbook" at bounding box center [94, 267] width 175 height 44
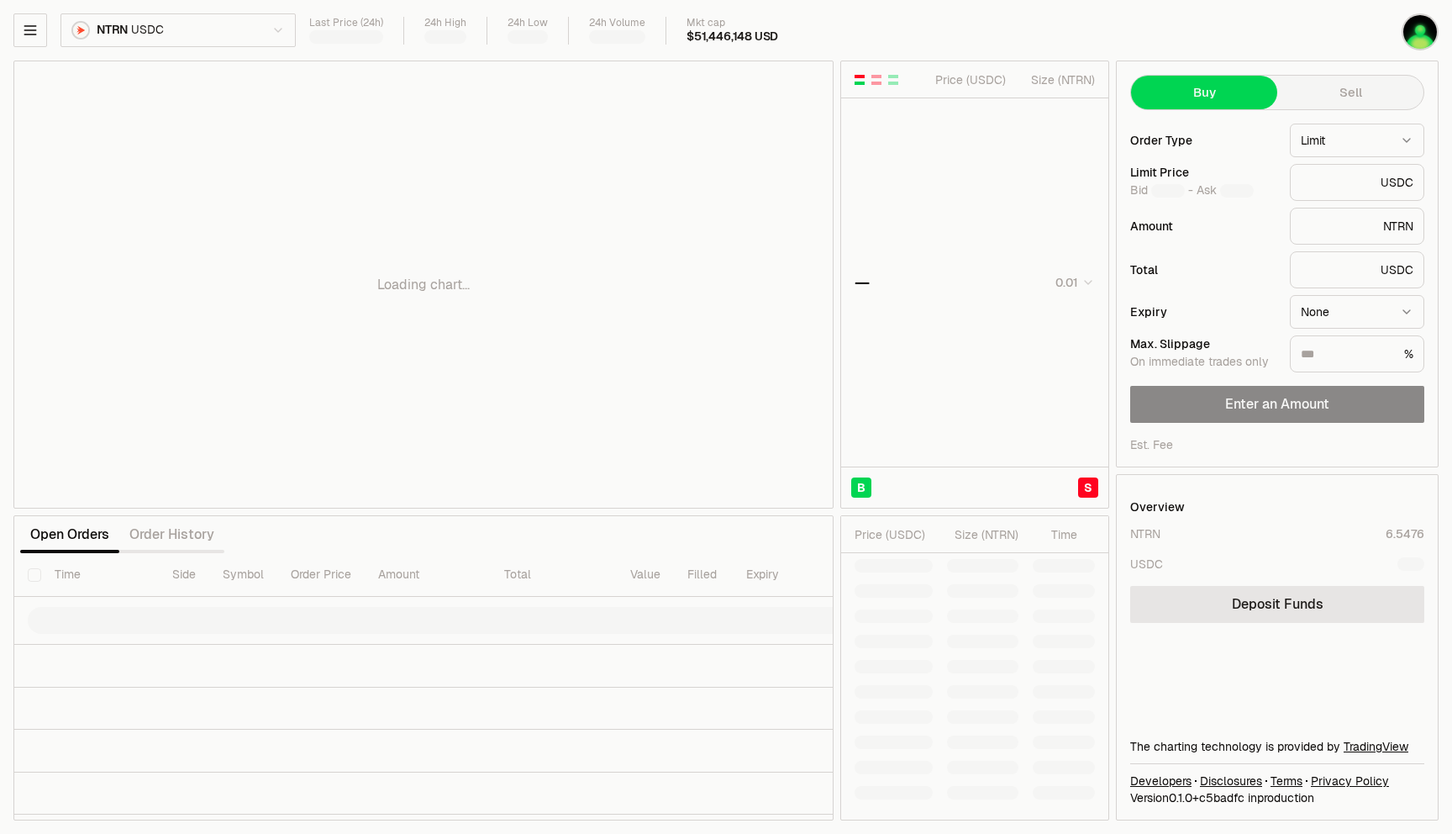
type input "********"
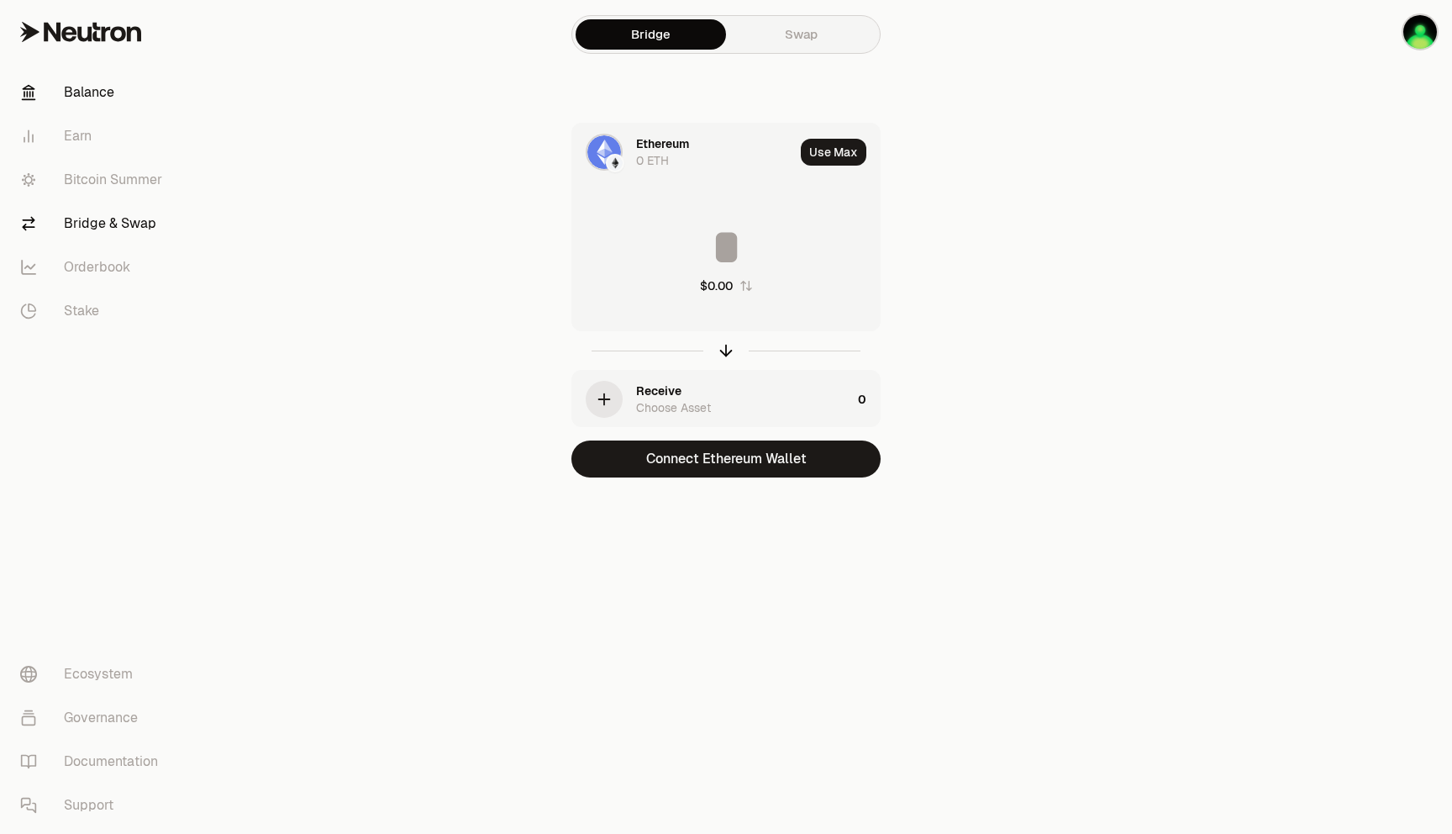
click at [82, 92] on link "Balance" at bounding box center [94, 93] width 175 height 44
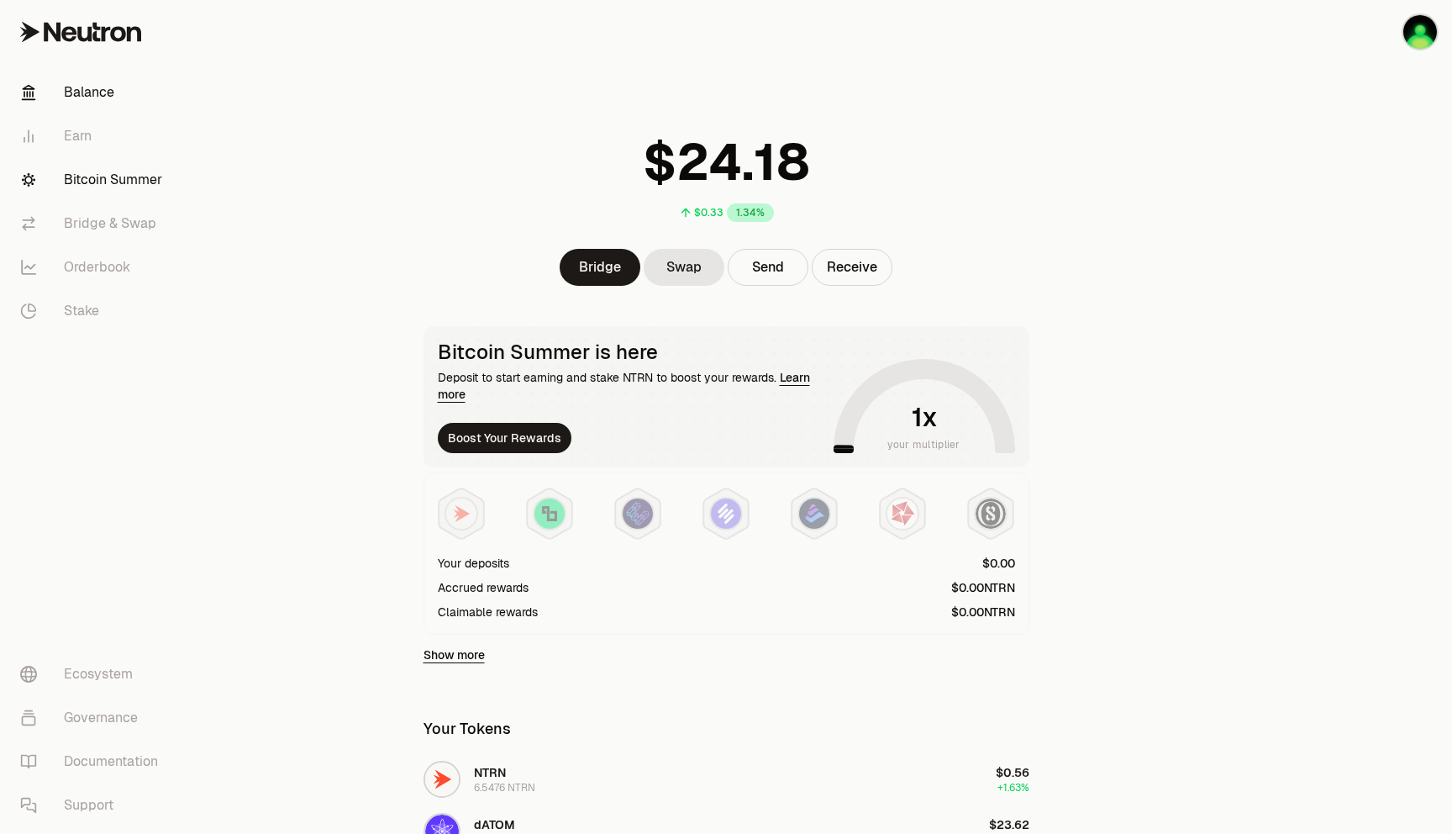
click at [106, 173] on link "Bitcoin Summer" at bounding box center [94, 180] width 175 height 44
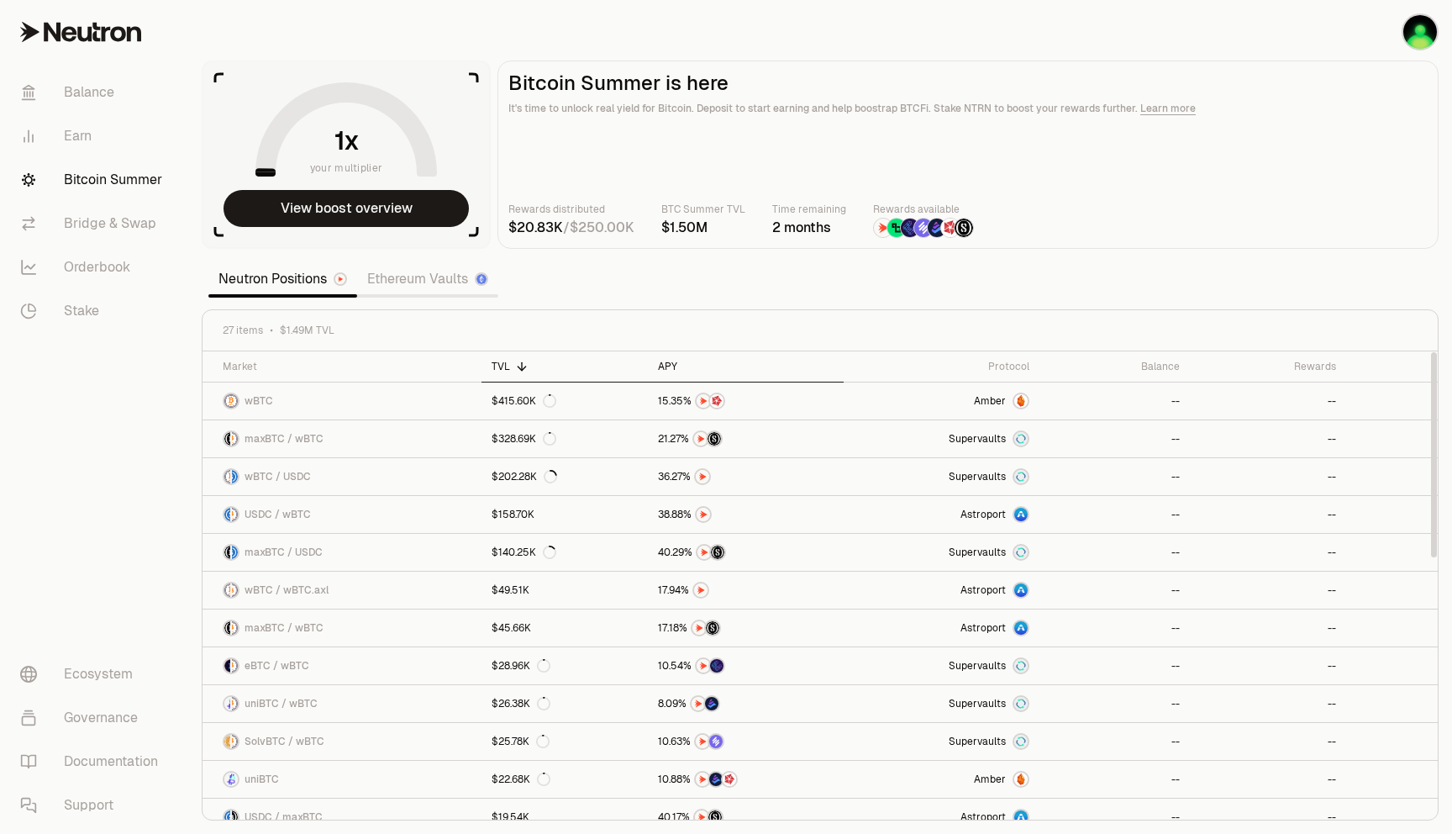
click at [676, 360] on div "APY" at bounding box center [746, 366] width 176 height 13
click at [439, 287] on link "Ethereum Vaults" at bounding box center [427, 279] width 141 height 34
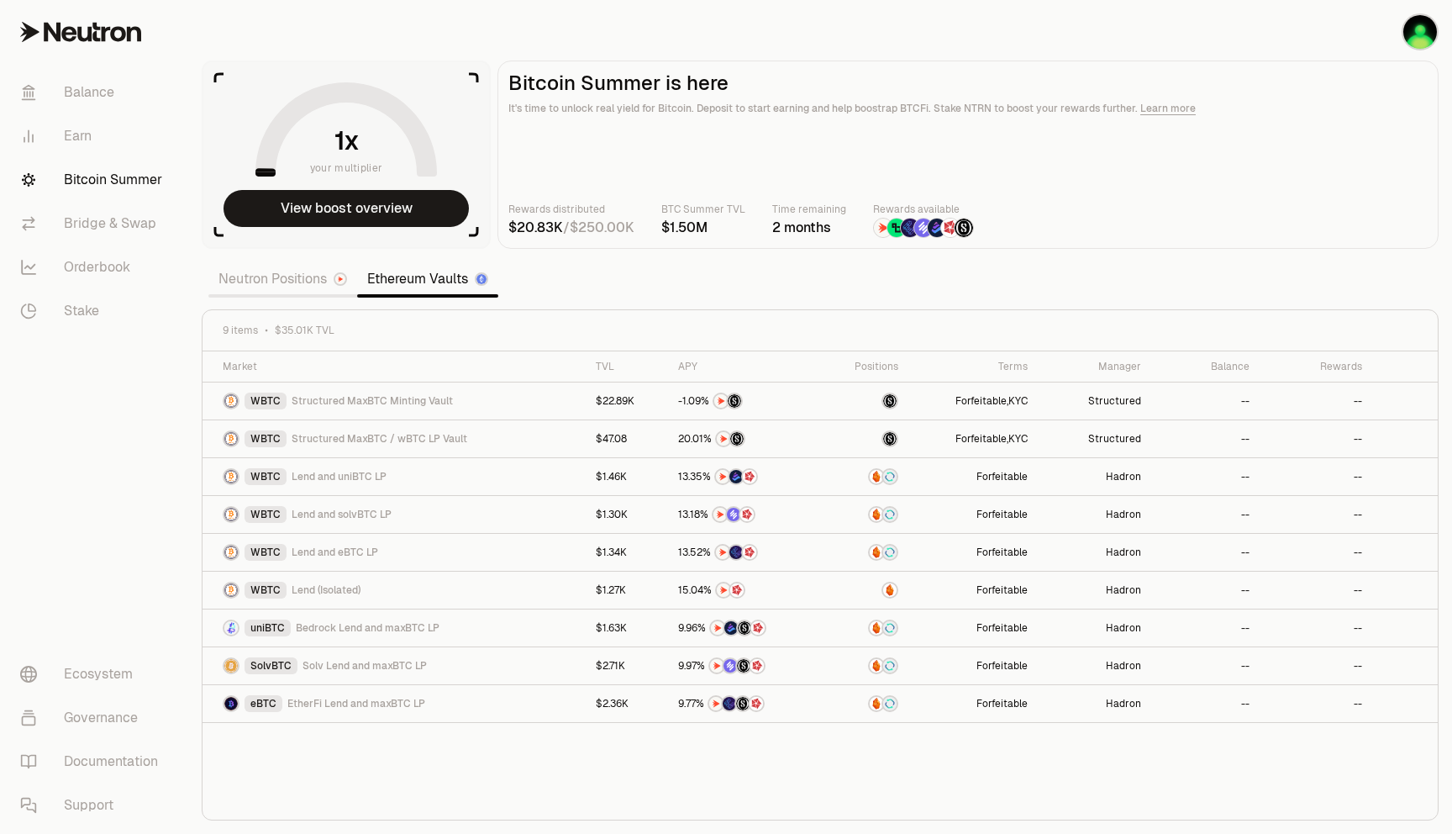
click at [282, 280] on link "Neutron Positions" at bounding box center [282, 279] width 149 height 34
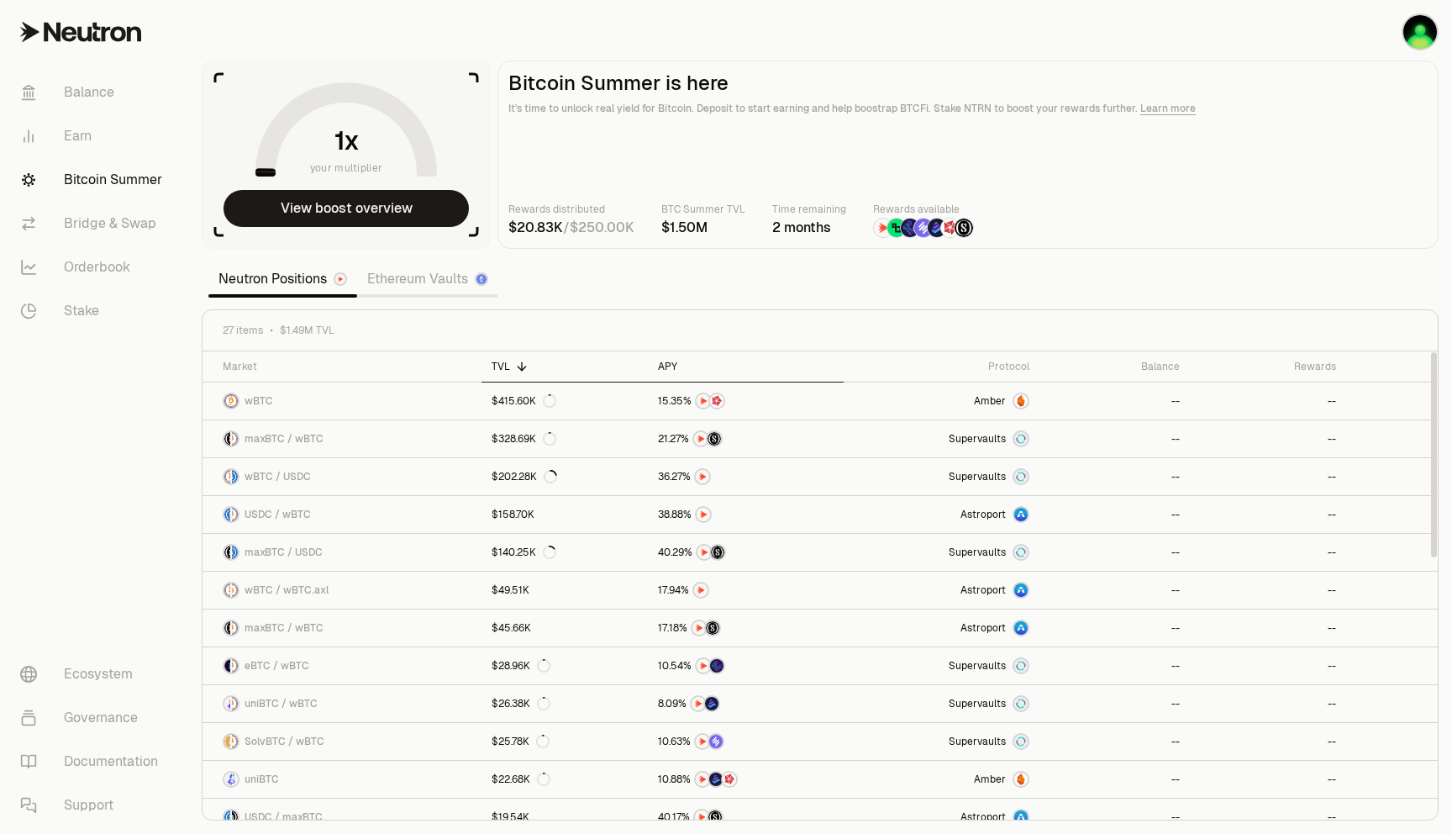
click at [660, 365] on div "APY" at bounding box center [746, 366] width 176 height 13
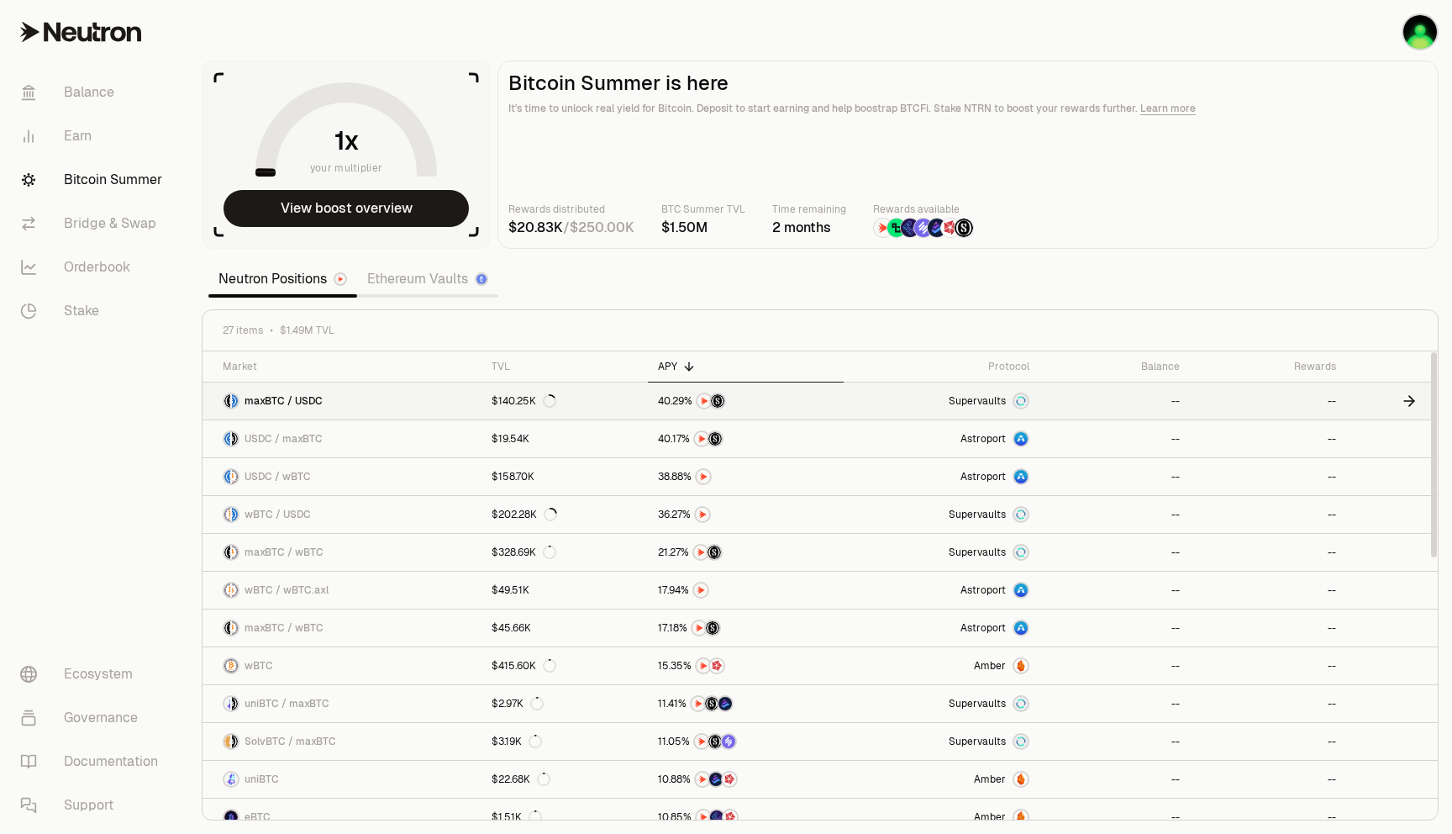
click at [336, 395] on link "maxBTC / USDC" at bounding box center [342, 400] width 279 height 37
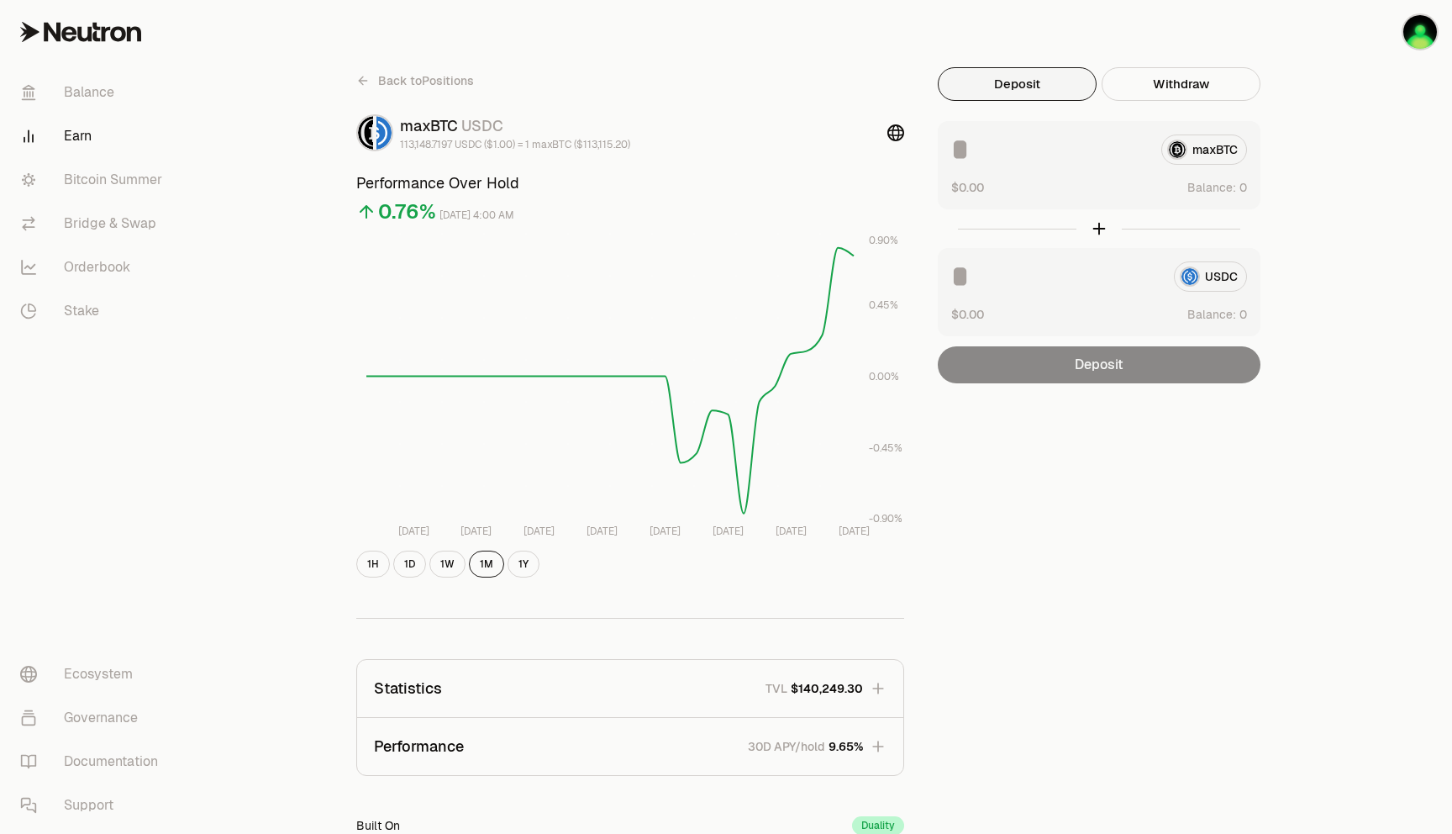
click at [1213, 150] on div "maxBTC" at bounding box center [1099, 149] width 296 height 30
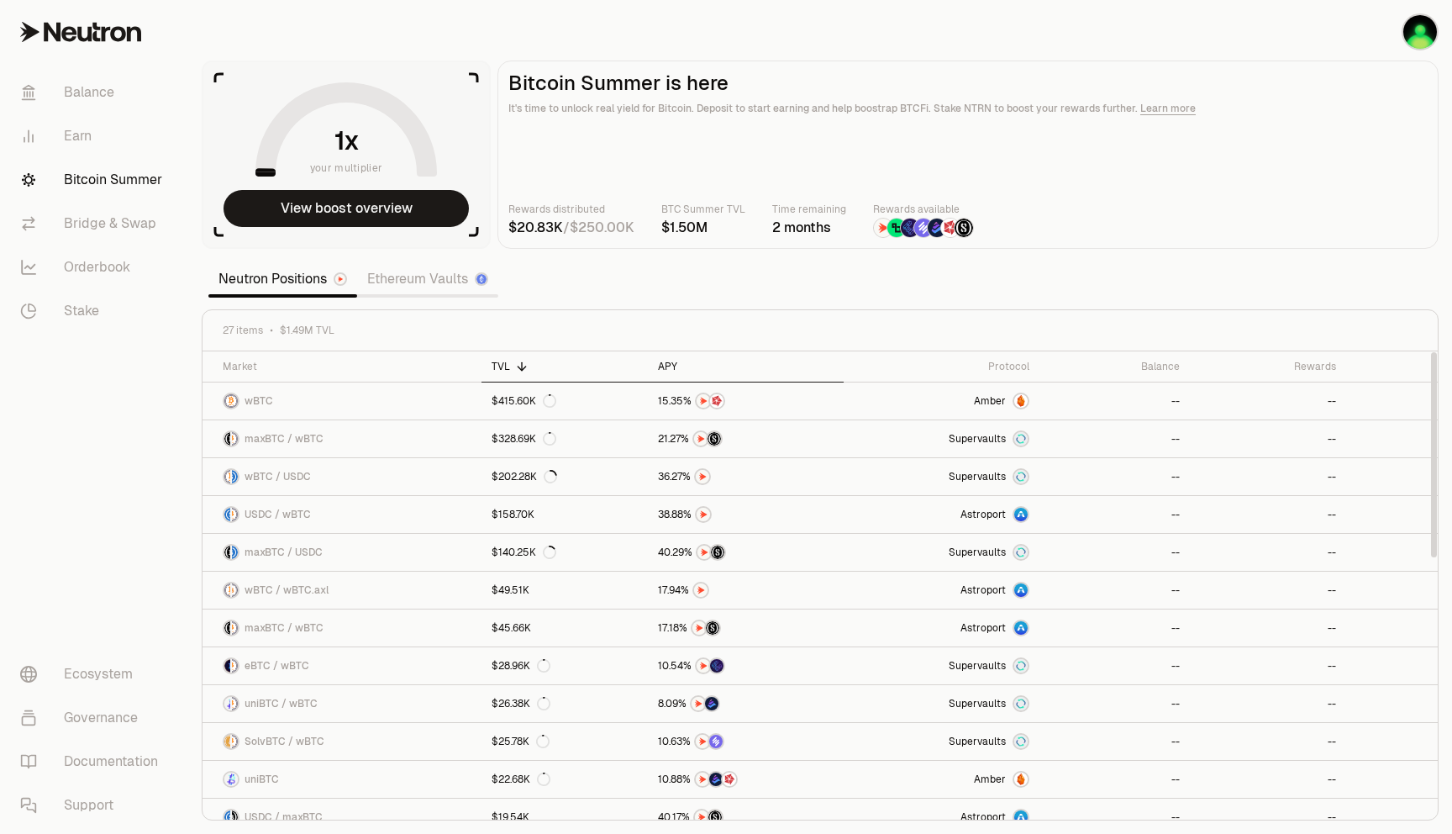
click at [681, 366] on div "APY" at bounding box center [746, 366] width 176 height 13
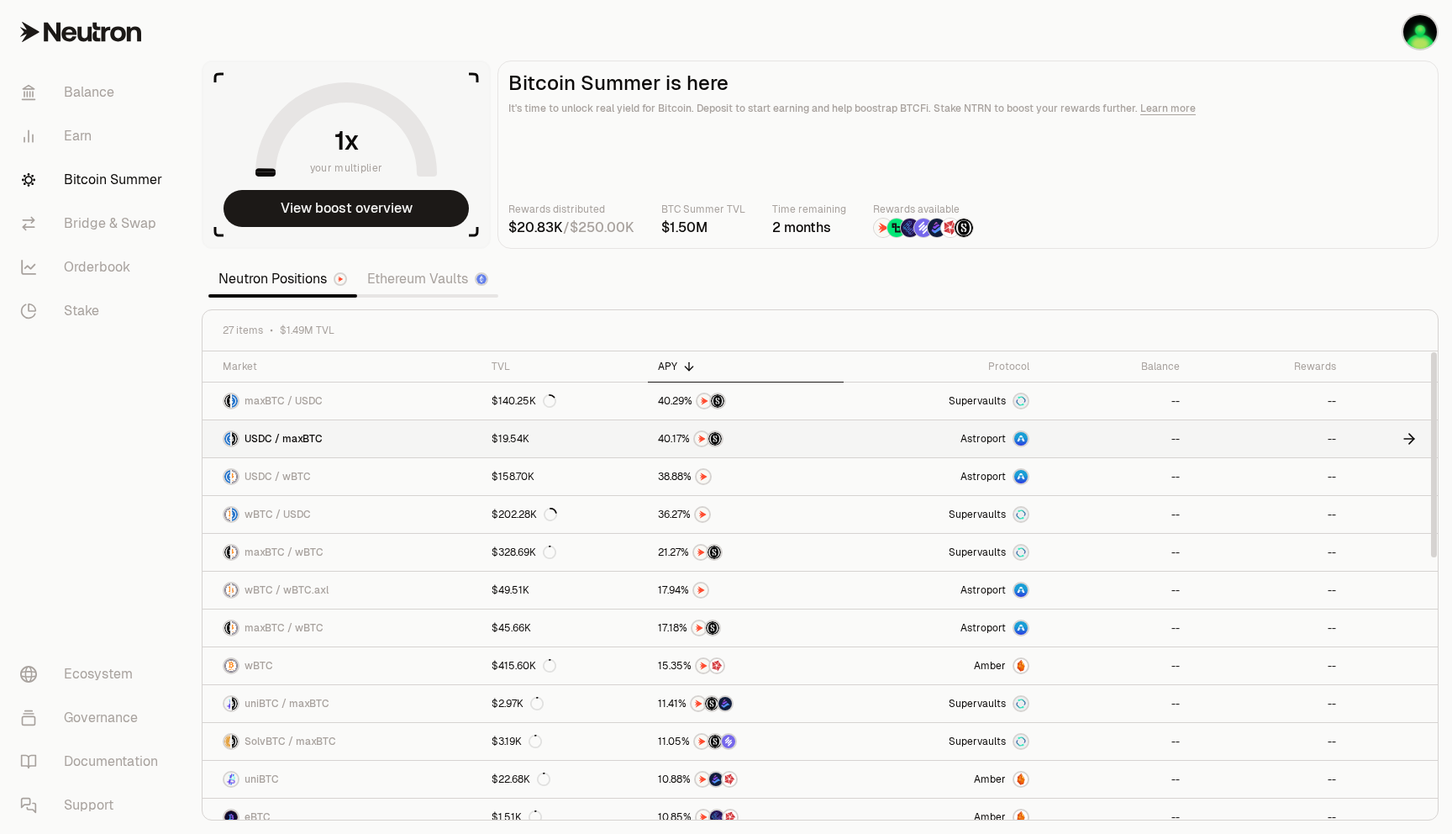
click at [353, 433] on link "USDC / maxBTC" at bounding box center [342, 438] width 279 height 37
click at [387, 204] on button "View boost overview" at bounding box center [346, 208] width 245 height 37
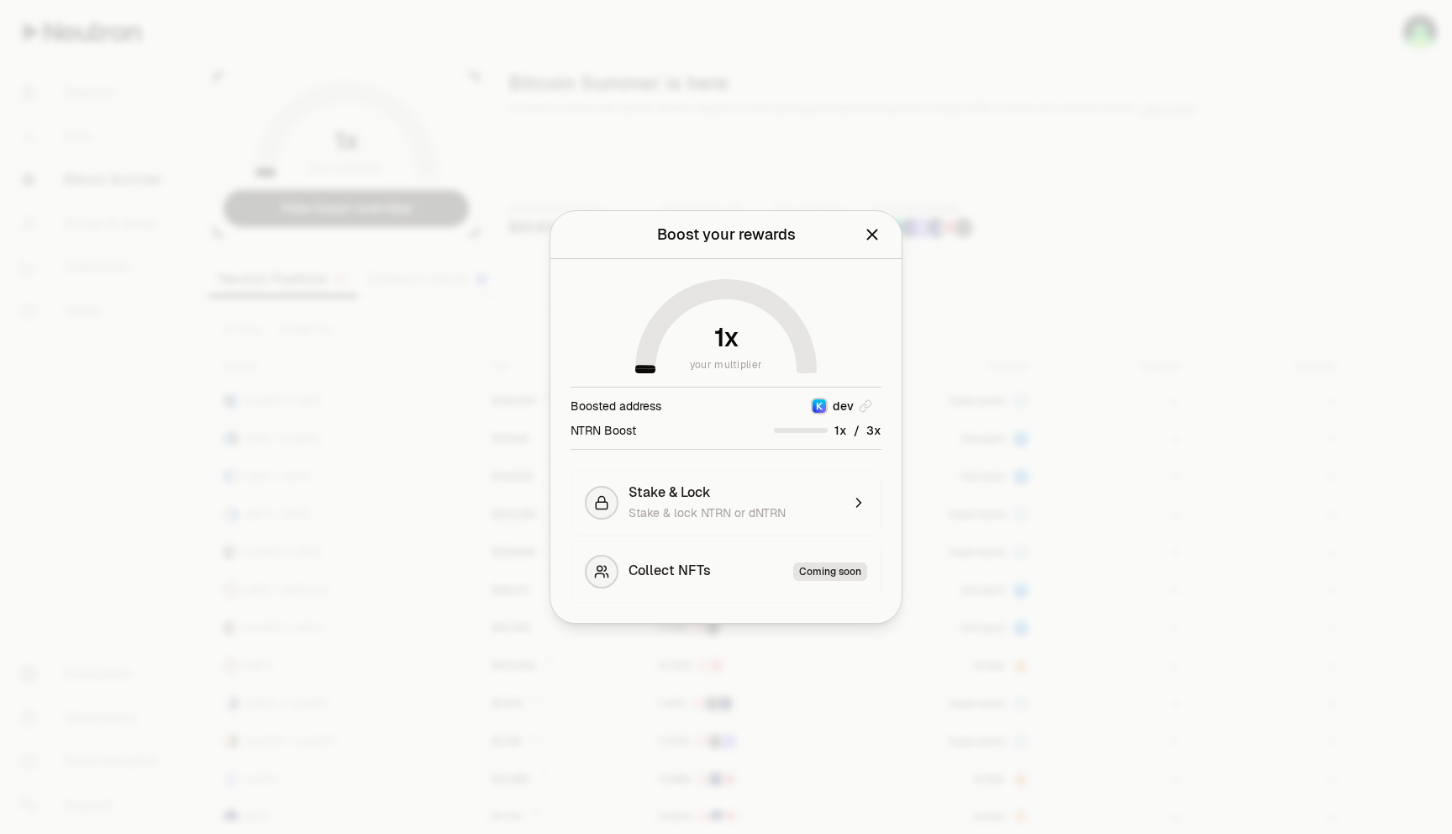
click at [870, 231] on icon "Close" at bounding box center [872, 234] width 18 height 18
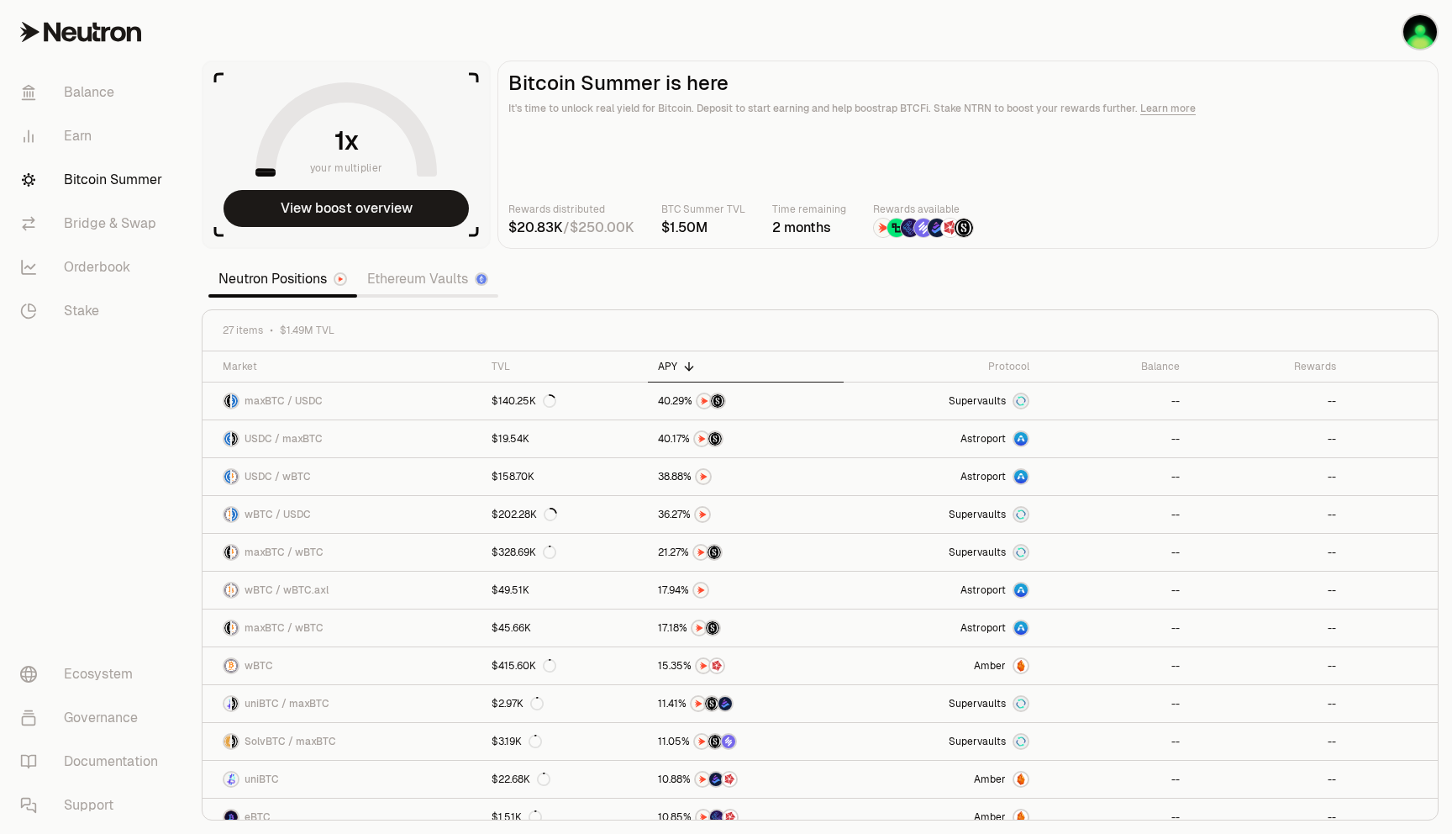
click at [58, 24] on icon at bounding box center [52, 32] width 17 height 18
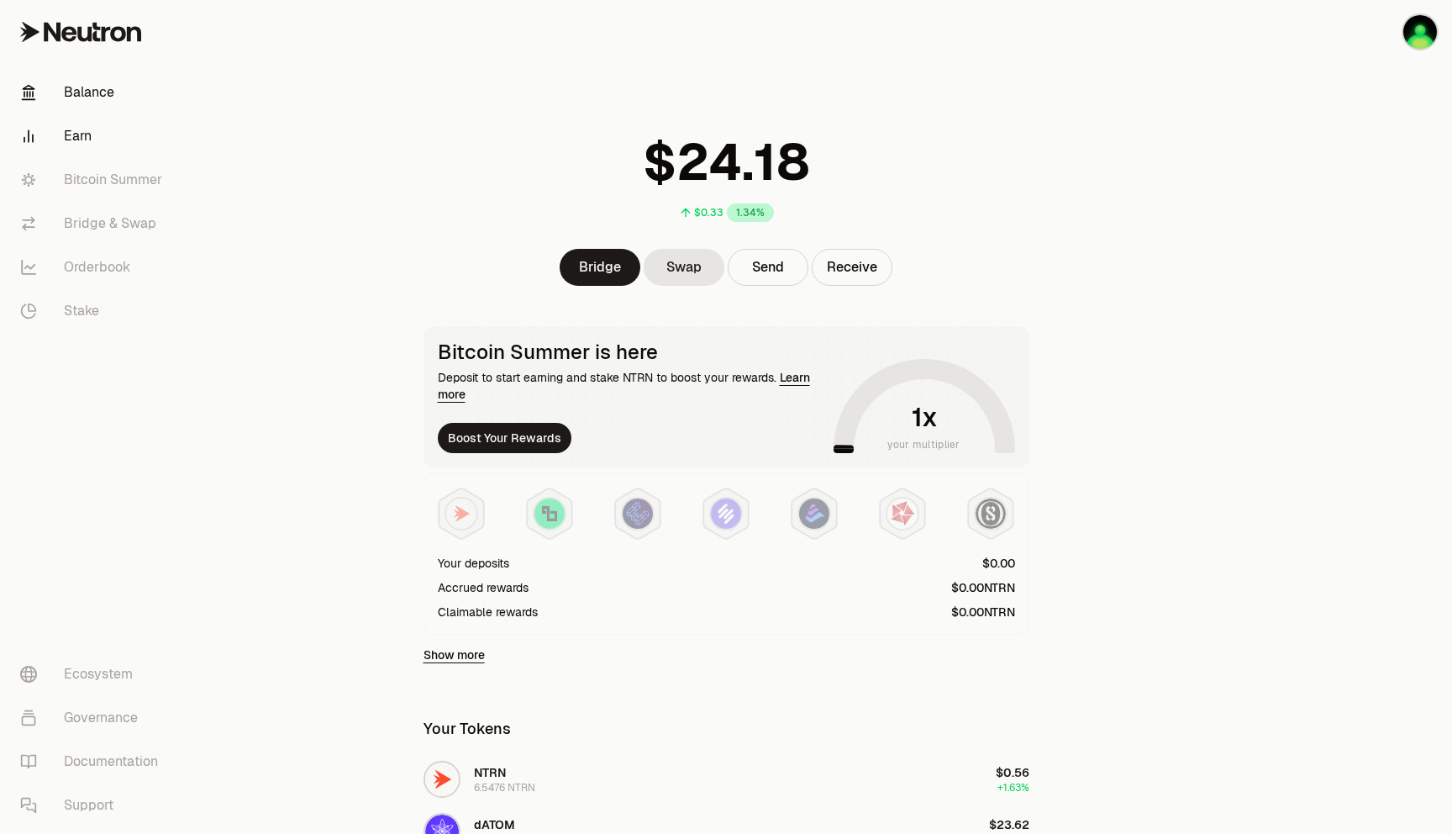
click at [67, 124] on link "Earn" at bounding box center [94, 136] width 175 height 44
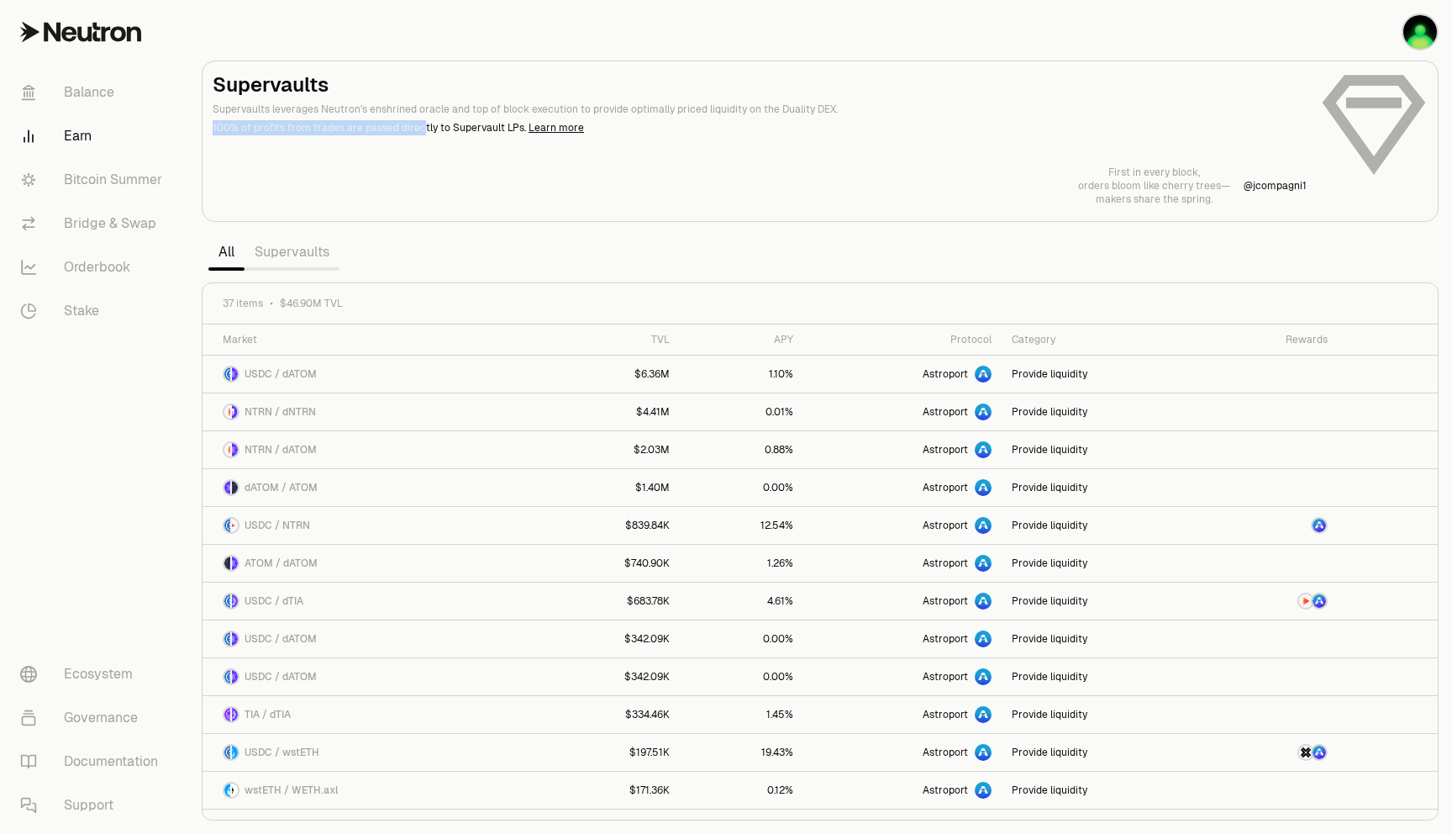
drag, startPoint x: 237, startPoint y: 118, endPoint x: 416, endPoint y: 124, distance: 179.0
click at [415, 125] on header "Supervaults Supervaults leverages Neutron's enshrined oracle and top of block e…" at bounding box center [760, 103] width 1094 height 64
drag, startPoint x: 318, startPoint y: 103, endPoint x: 628, endPoint y: 101, distance: 309.2
click at [627, 102] on p "Supervaults leverages Neutron's enshrined oracle and top of block execution to …" at bounding box center [760, 109] width 1094 height 15
click at [628, 102] on p "Supervaults leverages Neutron's enshrined oracle and top of block execution to …" at bounding box center [760, 109] width 1094 height 15
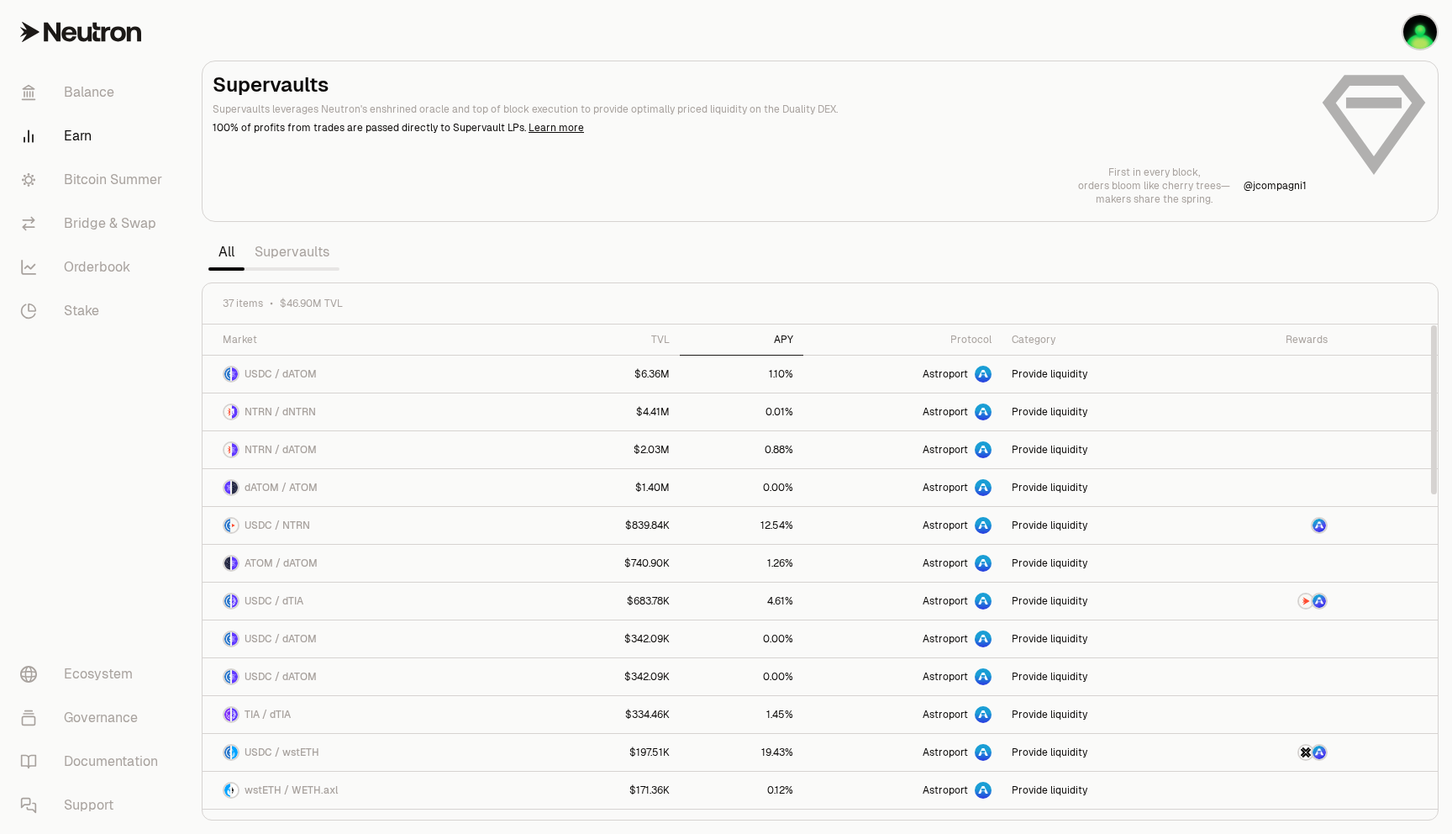
click at [777, 339] on div "APY" at bounding box center [741, 339] width 103 height 13
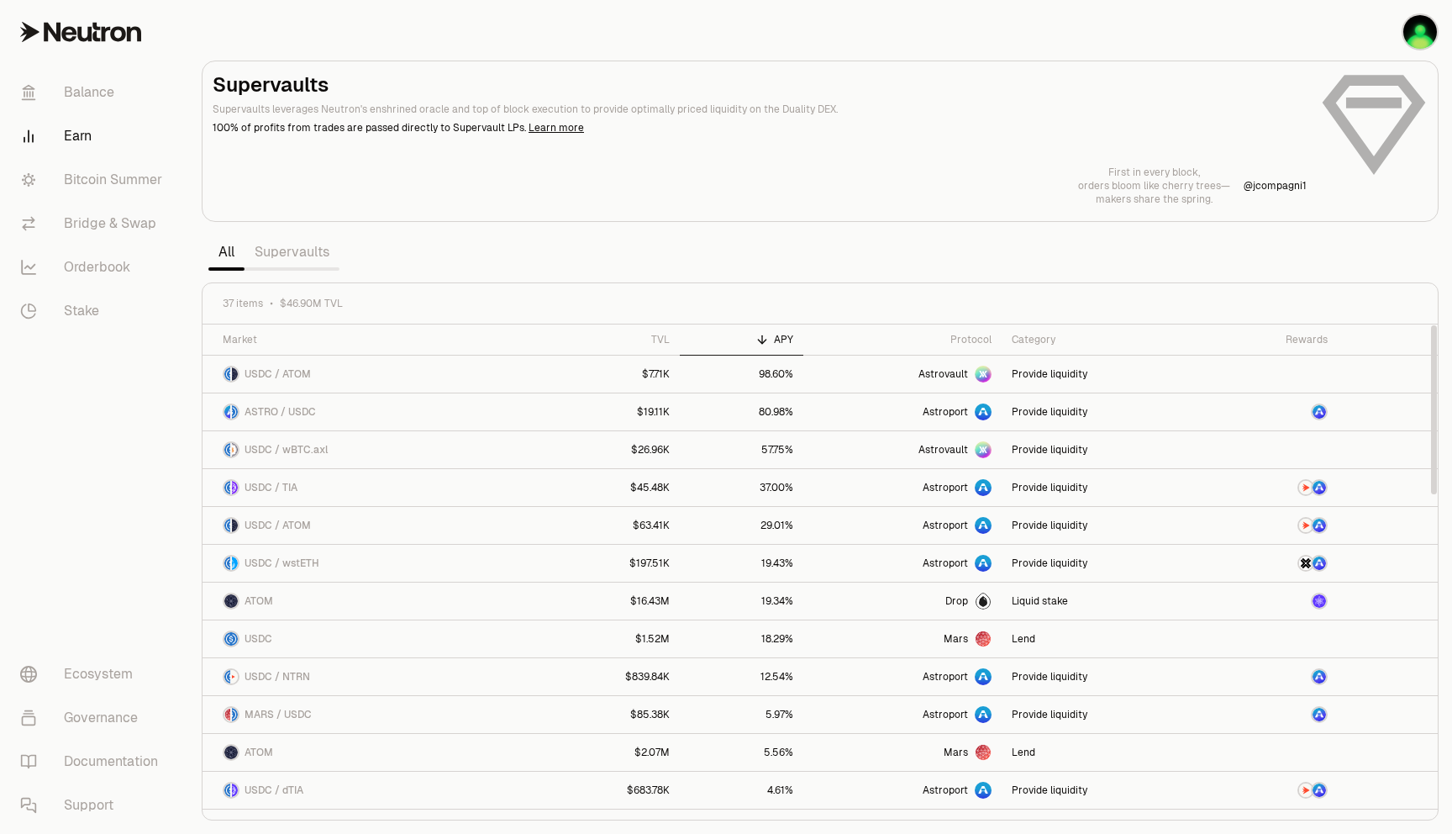
click at [777, 339] on div "APY" at bounding box center [741, 339] width 103 height 13
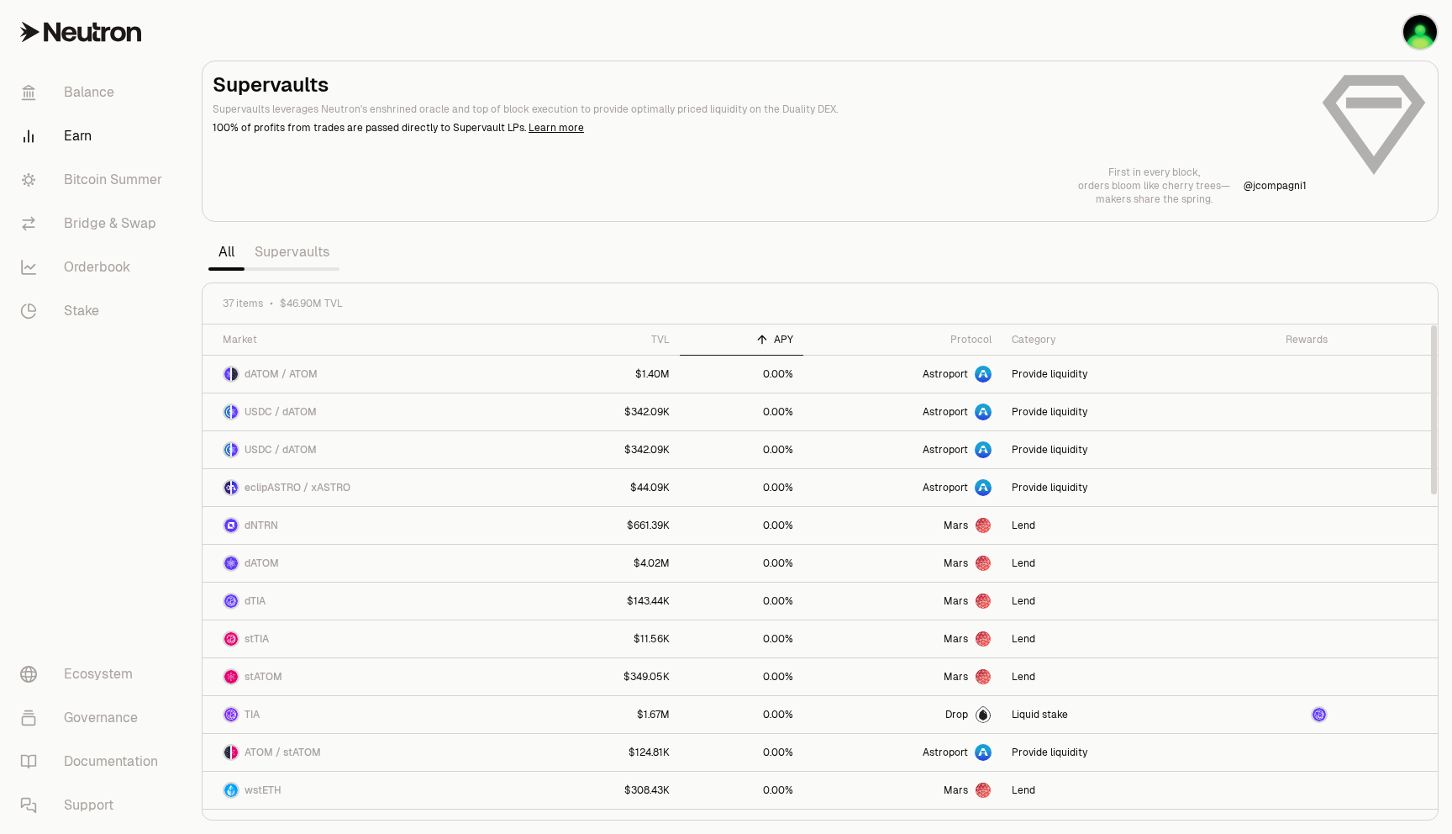
click at [777, 339] on div "APY" at bounding box center [741, 339] width 103 height 13
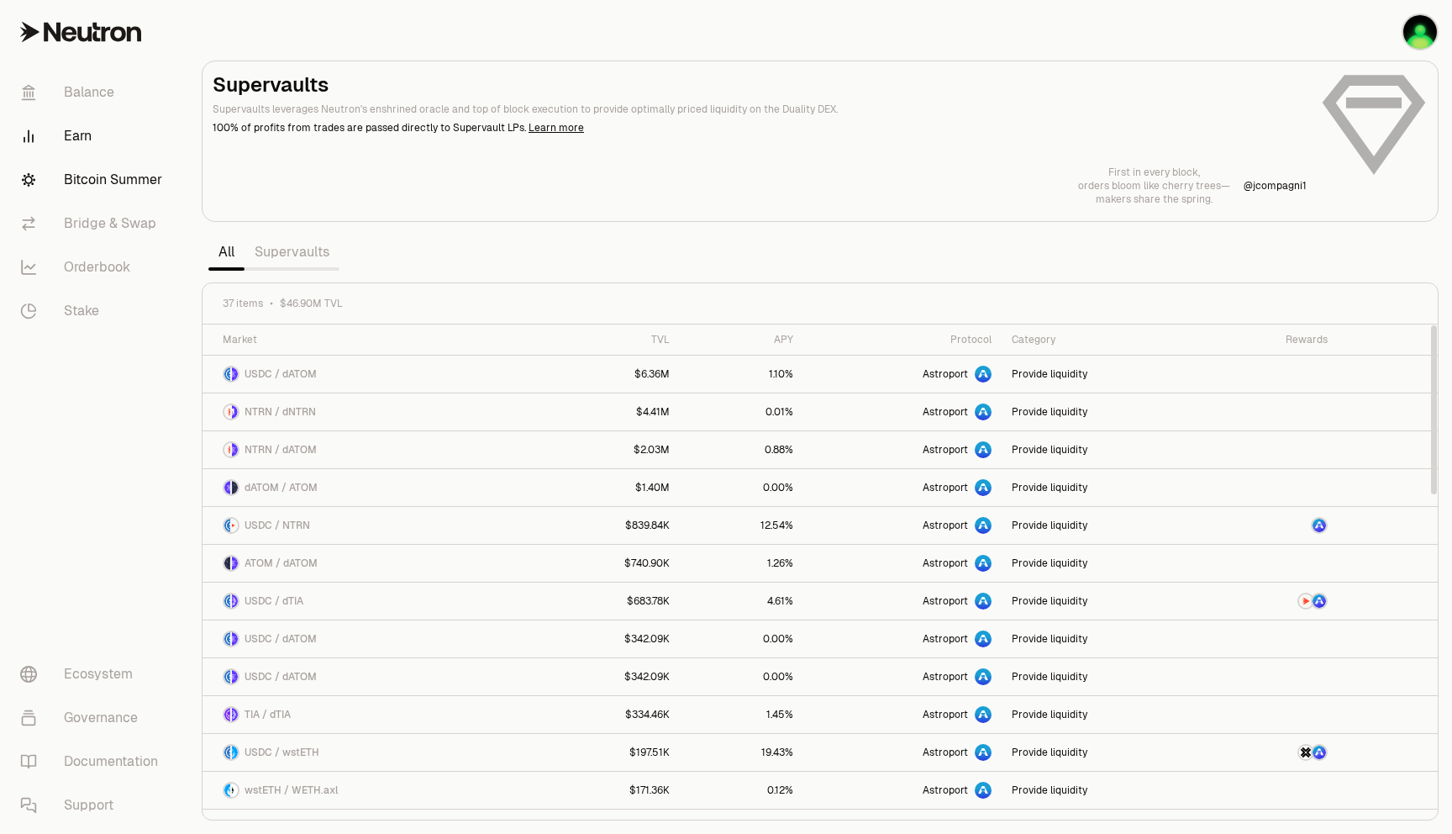
click at [82, 174] on link "Bitcoin Summer" at bounding box center [94, 180] width 175 height 44
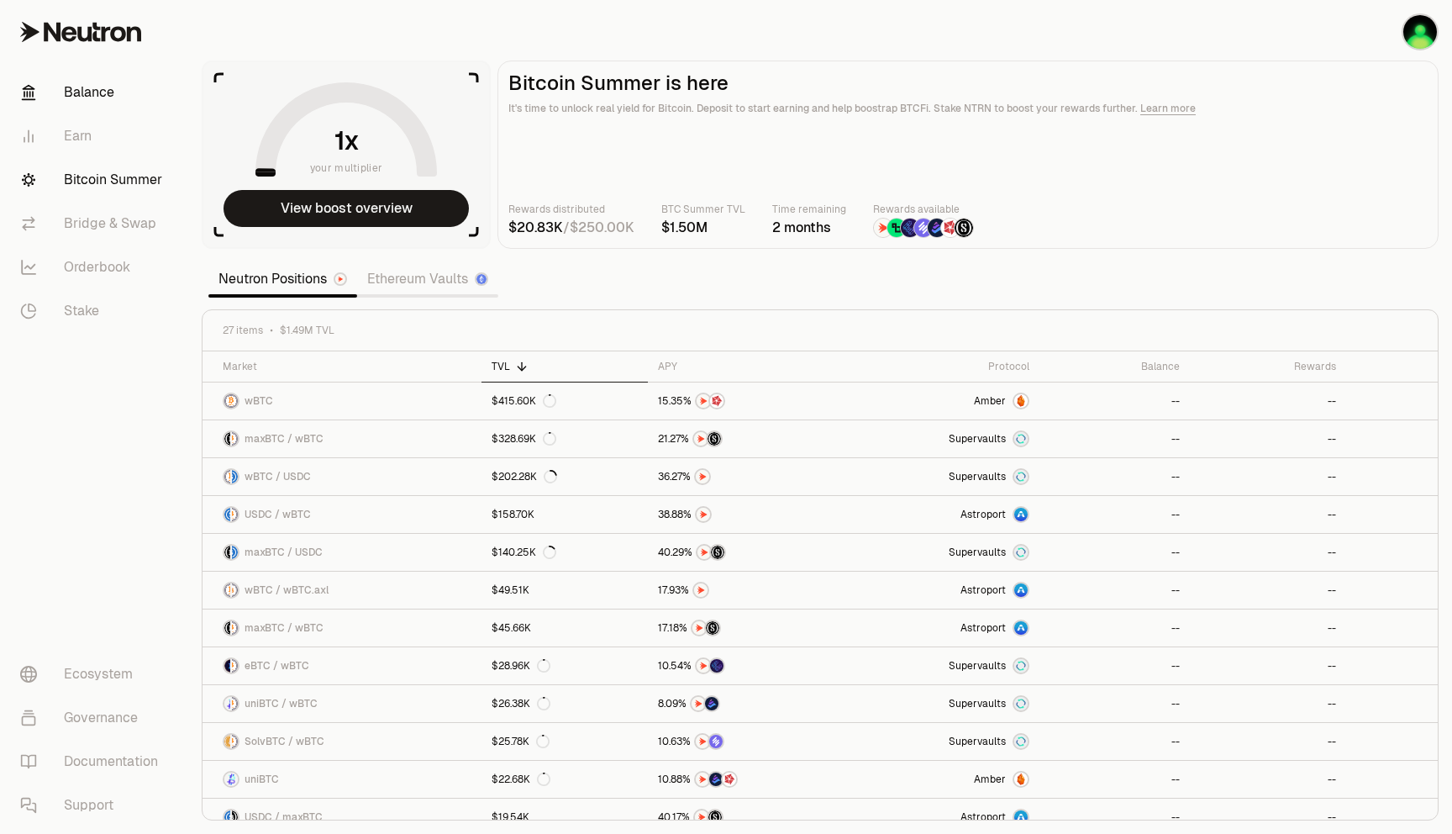
click at [80, 94] on link "Balance" at bounding box center [94, 93] width 175 height 44
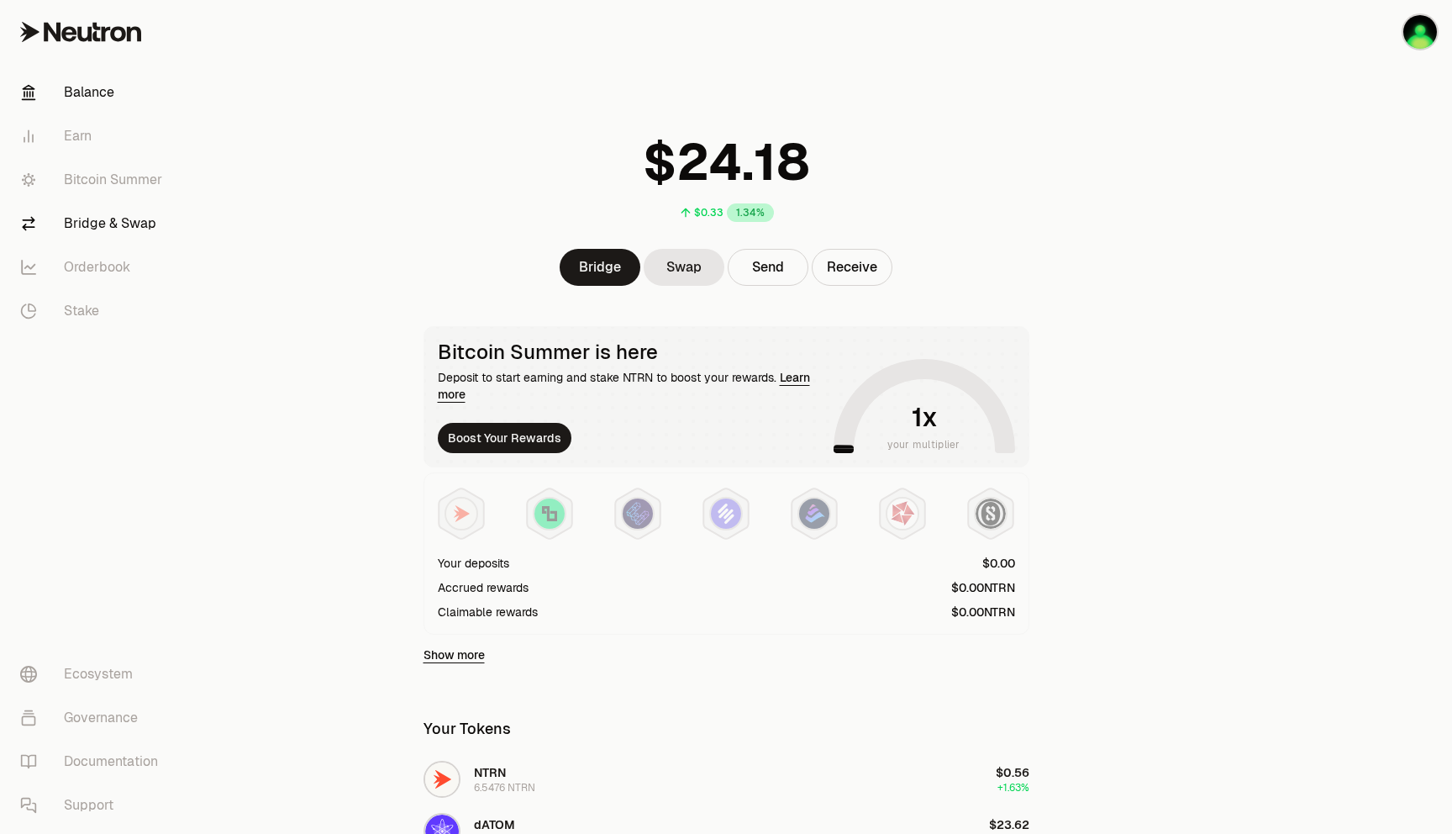
click at [94, 232] on link "Bridge & Swap" at bounding box center [94, 224] width 175 height 44
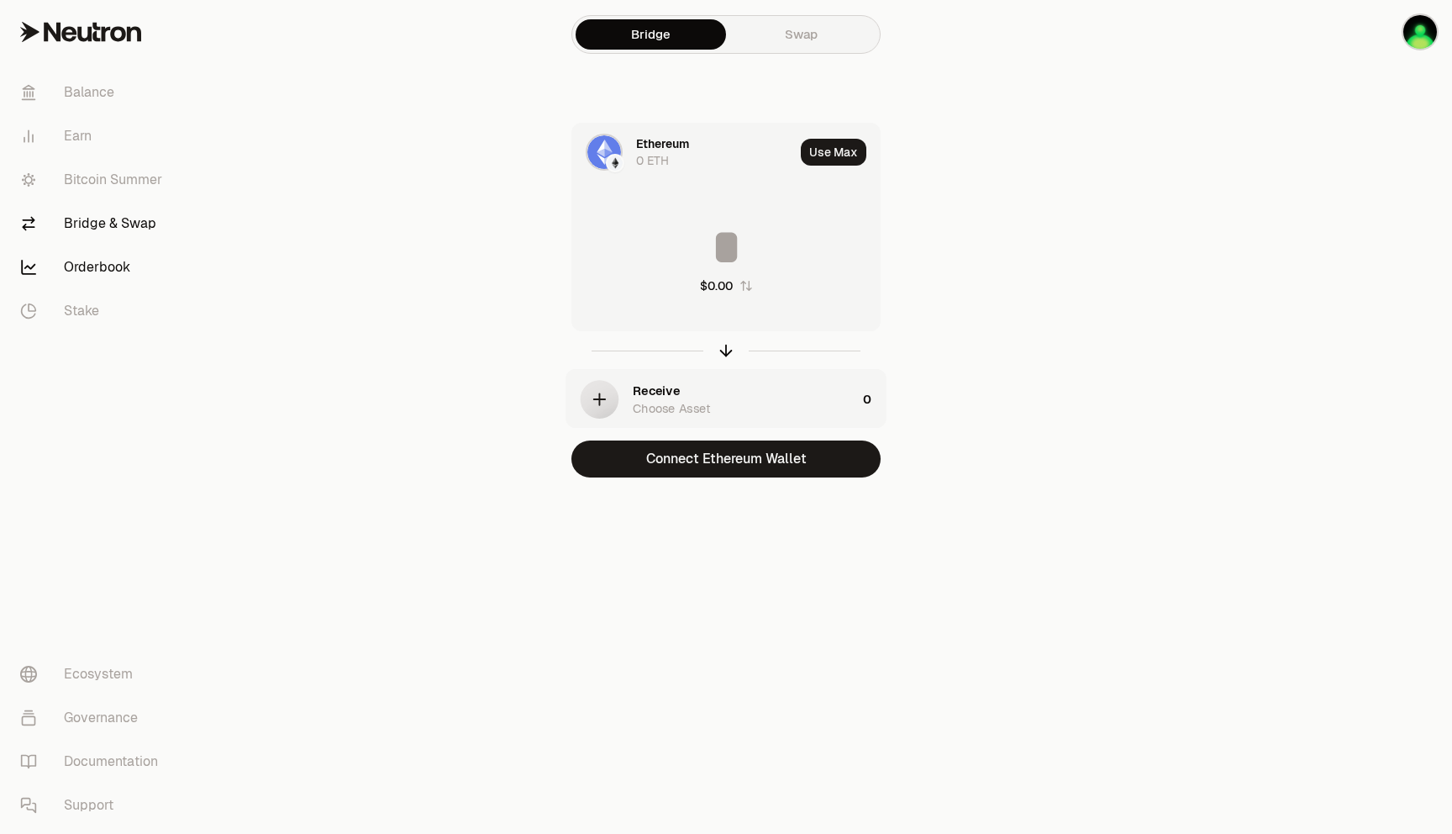
click at [88, 279] on link "Orderbook" at bounding box center [94, 267] width 175 height 44
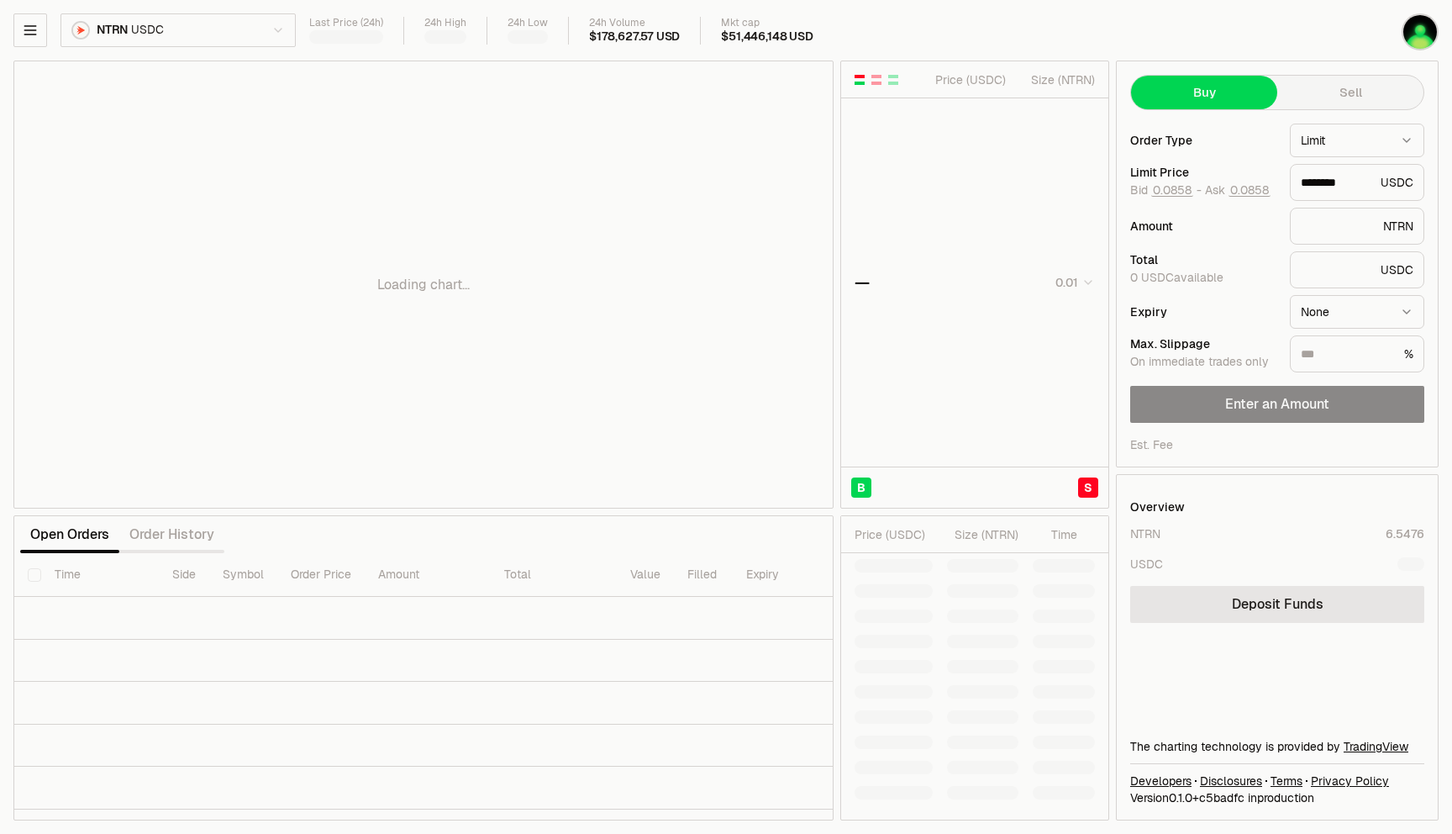
type input "********"
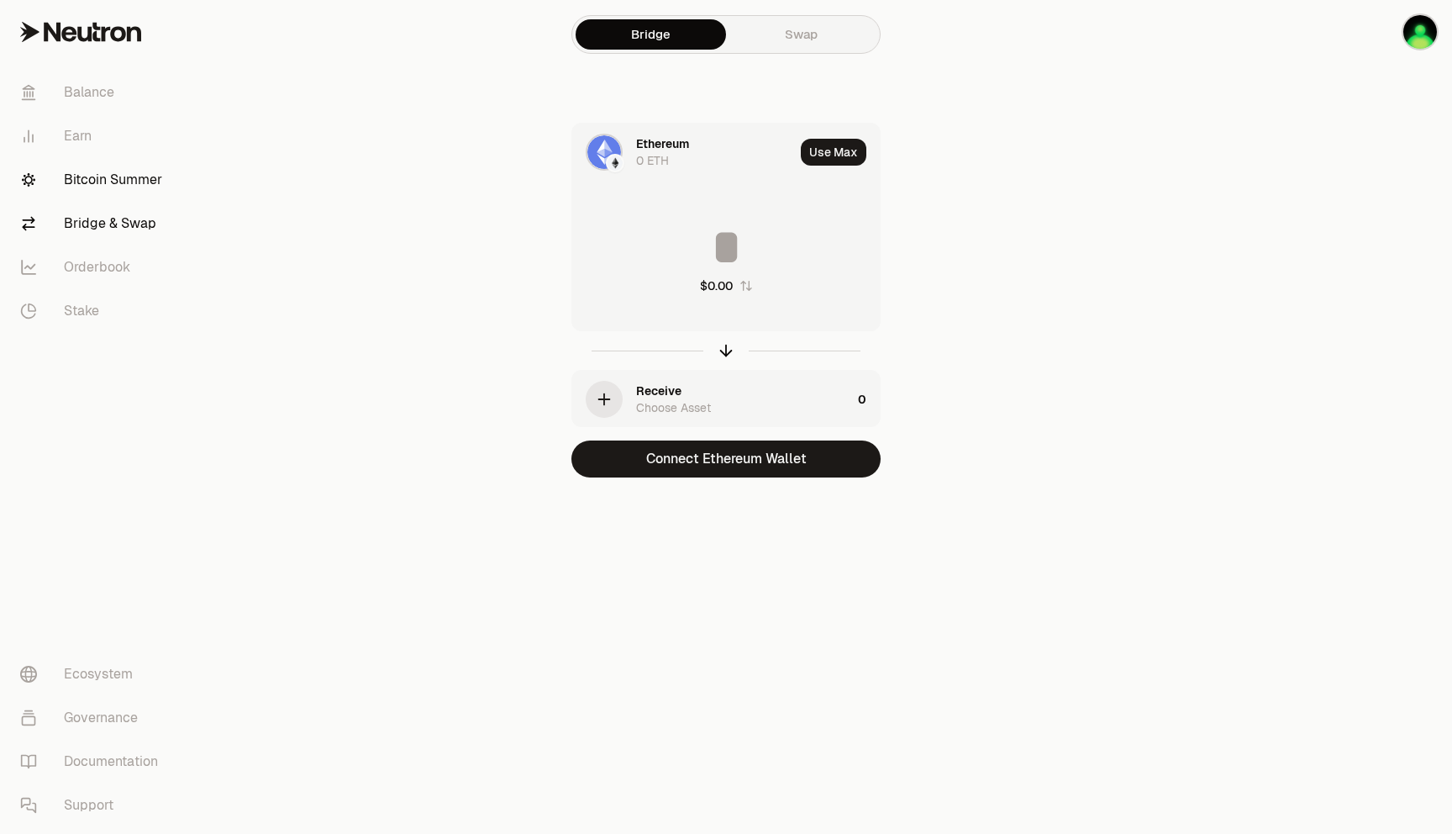
click at [92, 180] on link "Bitcoin Summer" at bounding box center [94, 180] width 175 height 44
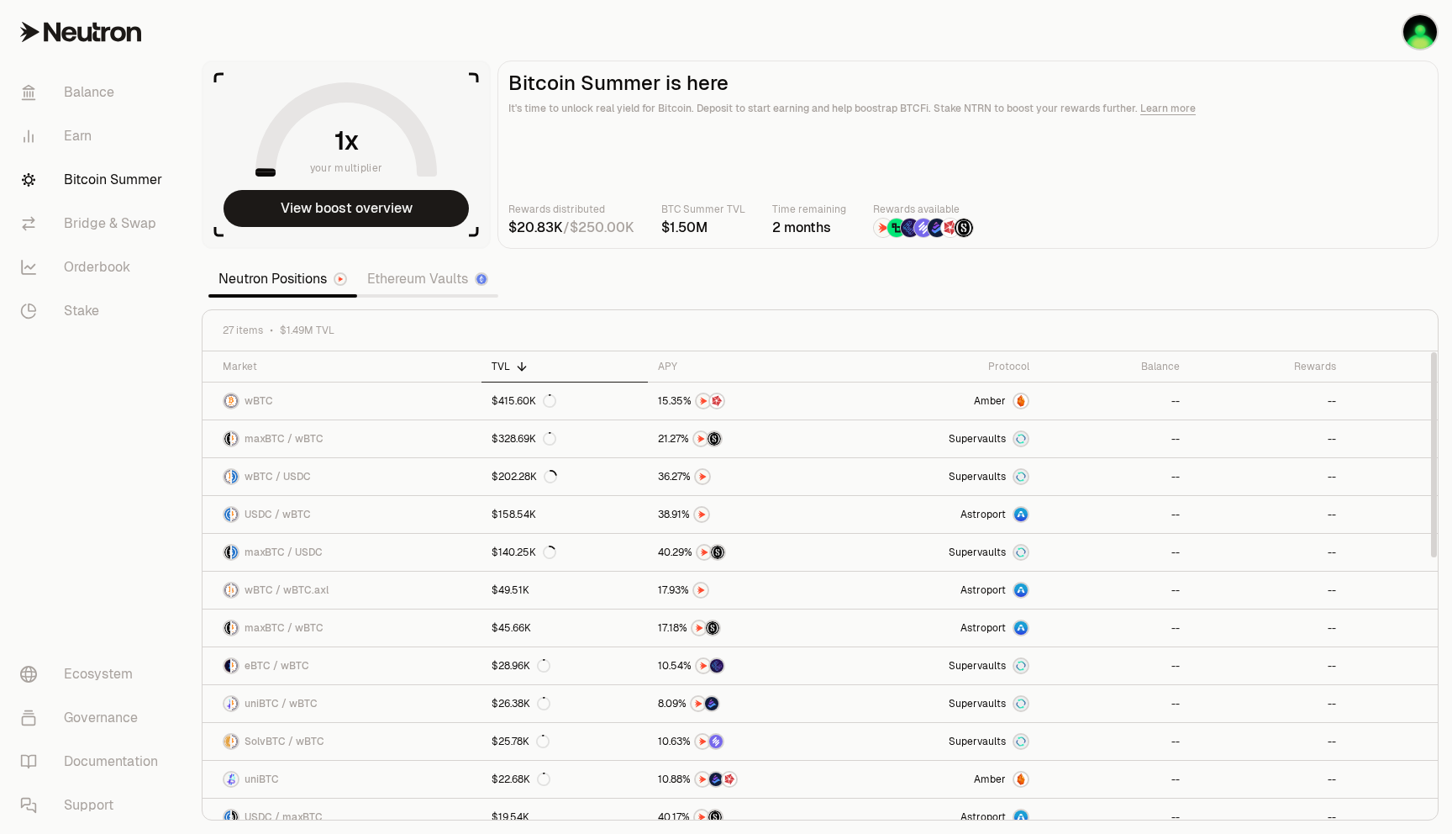
click at [523, 364] on icon at bounding box center [521, 366] width 13 height 13
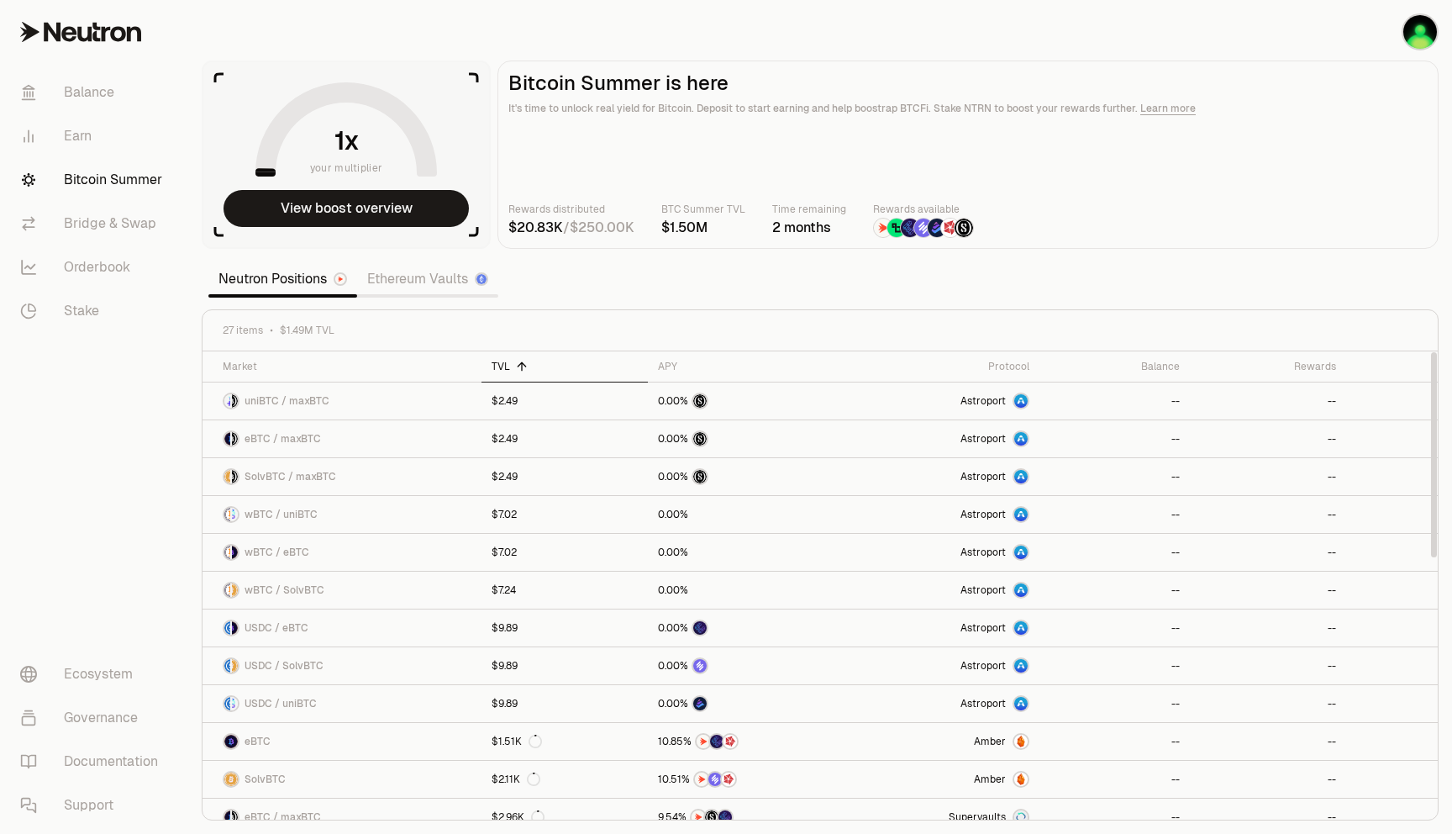
click at [523, 364] on icon at bounding box center [521, 366] width 13 height 13
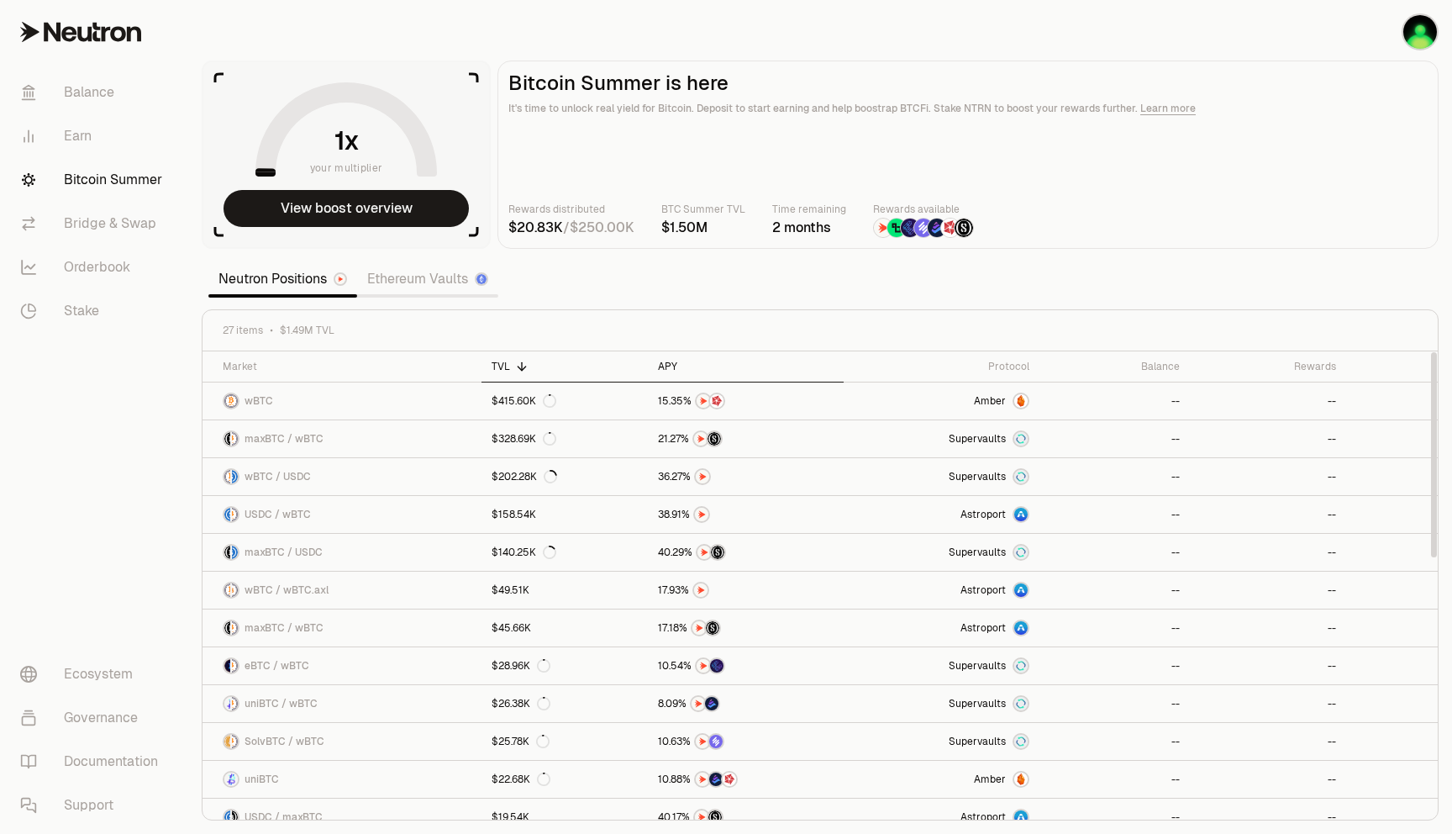
click at [726, 357] on th "APY" at bounding box center [746, 366] width 196 height 31
click at [542, 370] on div "TVL" at bounding box center [565, 366] width 146 height 13
click at [684, 368] on icon at bounding box center [688, 366] width 13 height 13
click at [447, 276] on link "Ethereum Vaults" at bounding box center [427, 279] width 141 height 34
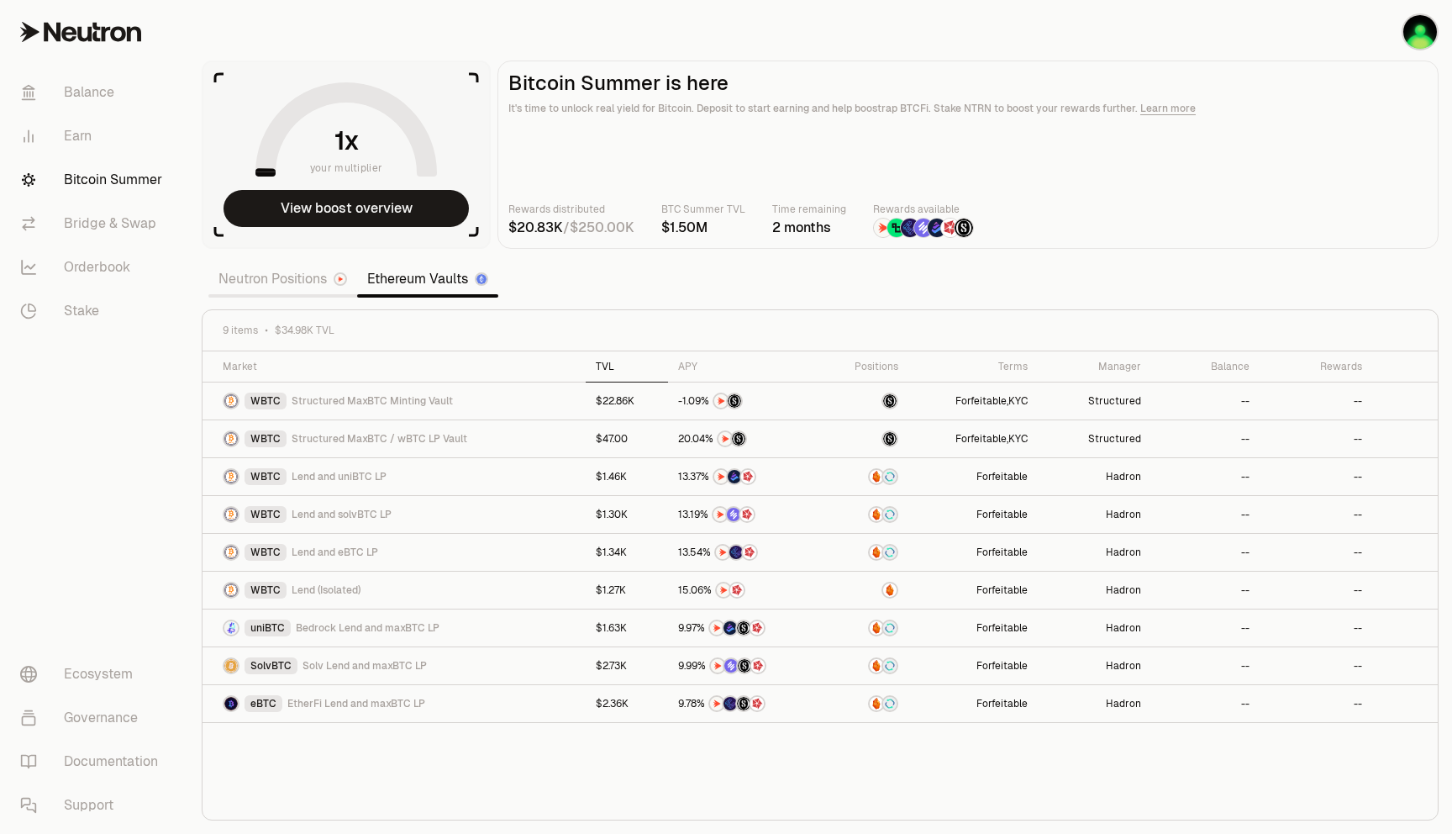
click at [623, 367] on icon at bounding box center [625, 366] width 4 height 8
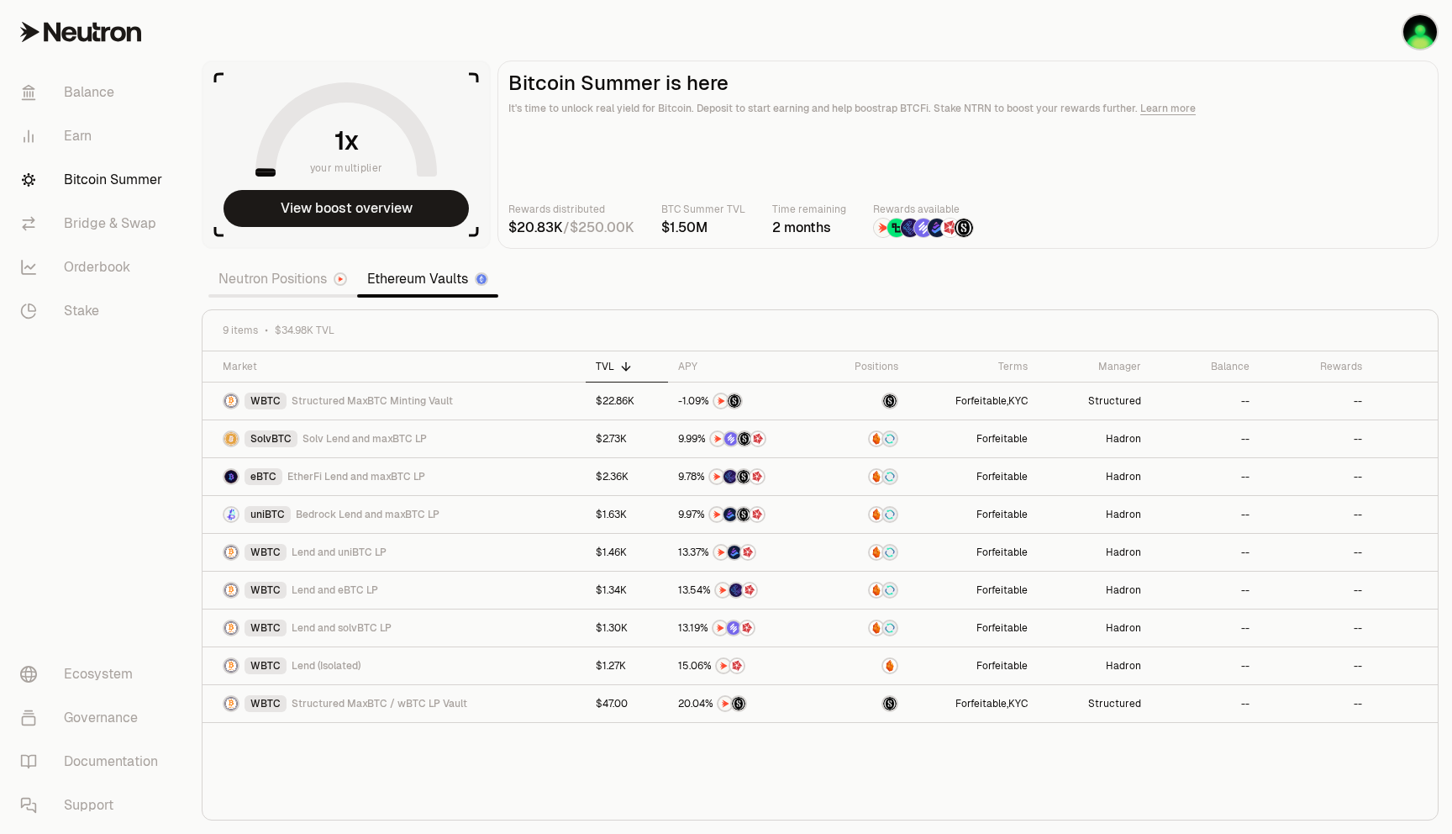
click at [623, 367] on icon at bounding box center [627, 368] width 8 height 4
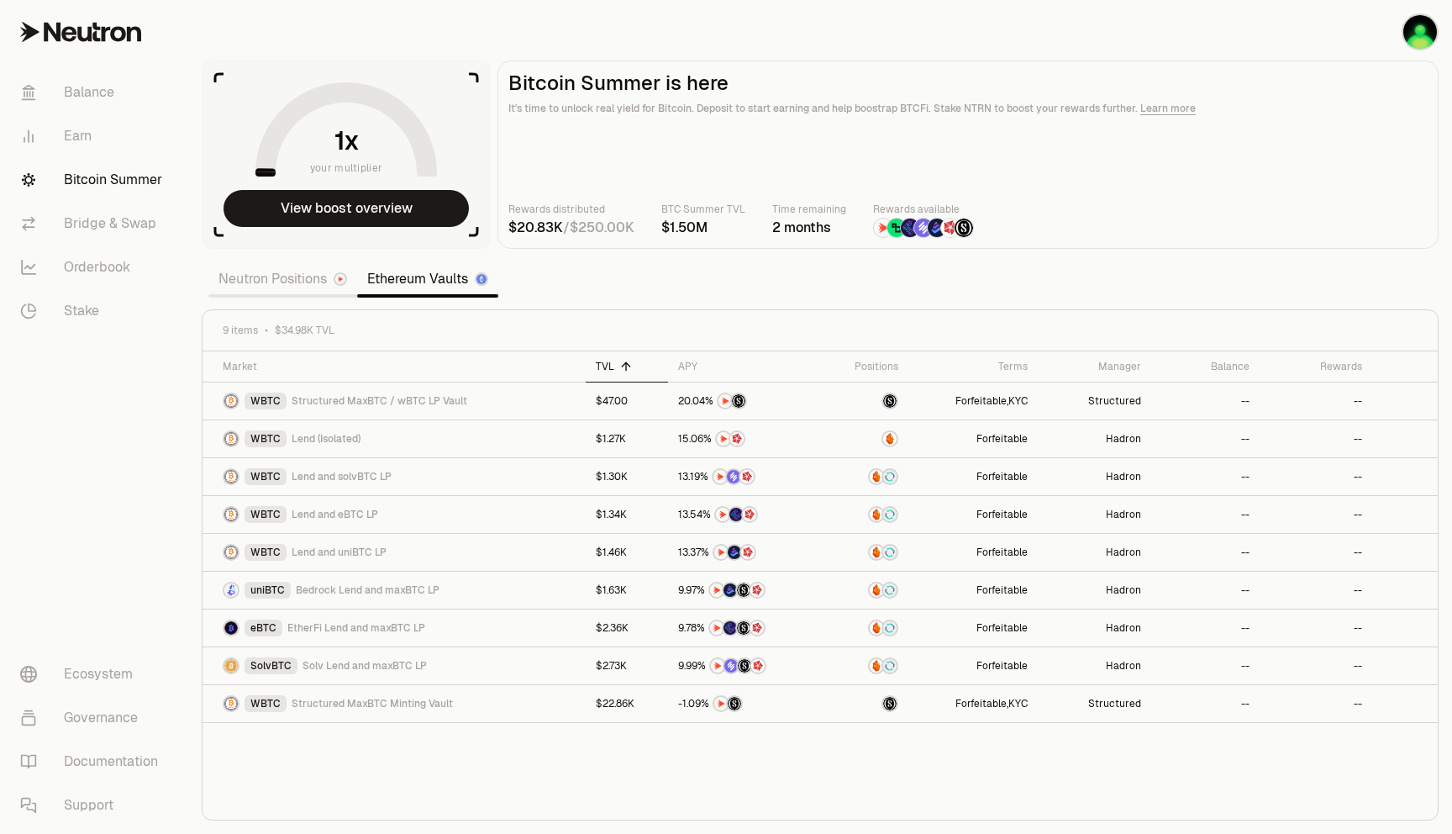
click at [619, 367] on icon at bounding box center [625, 366] width 13 height 13
click at [680, 370] on div "APY" at bounding box center [743, 366] width 131 height 13
click at [698, 368] on div "APY" at bounding box center [743, 366] width 131 height 13
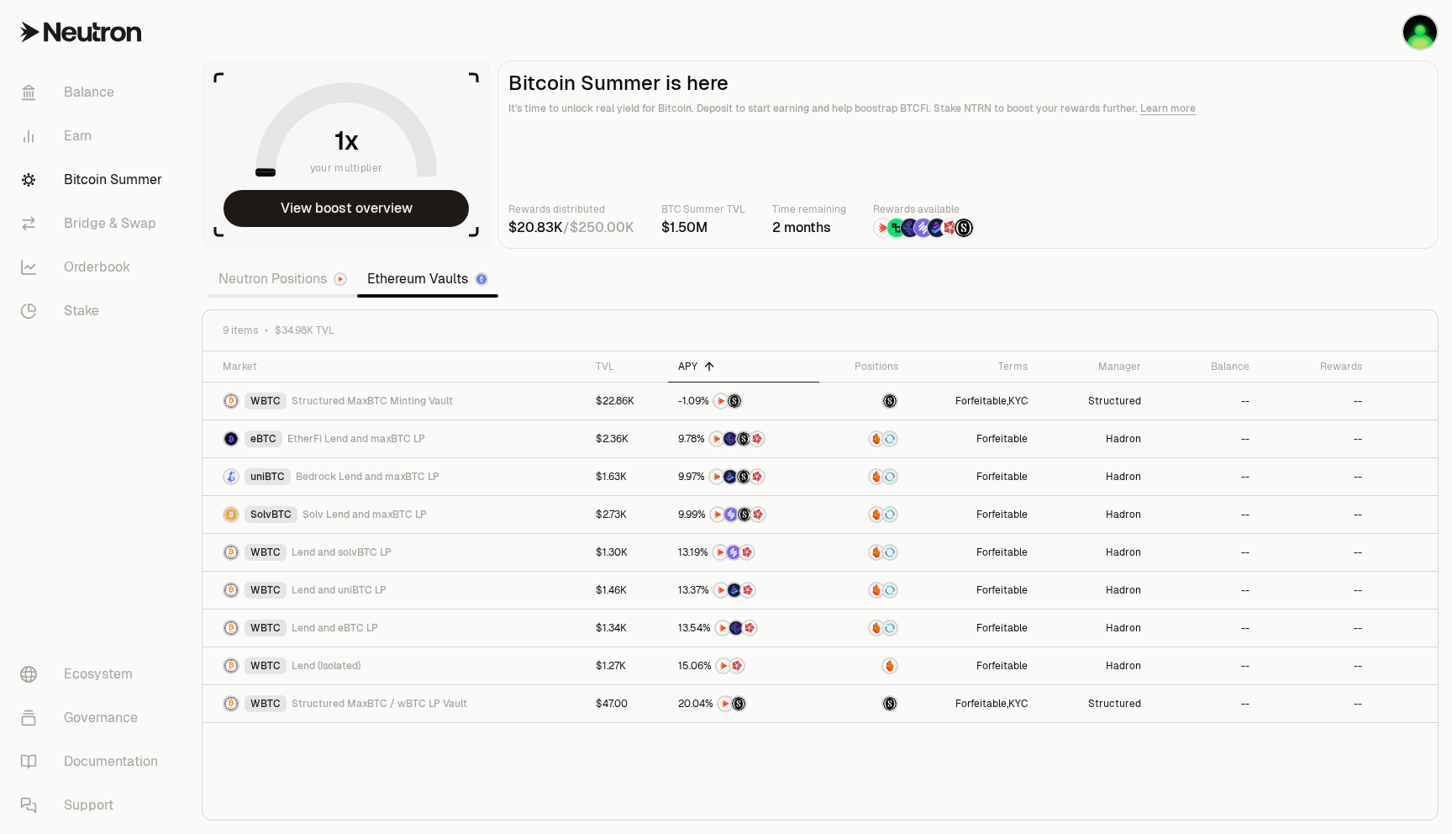
click at [694, 361] on div "APY" at bounding box center [743, 366] width 131 height 13
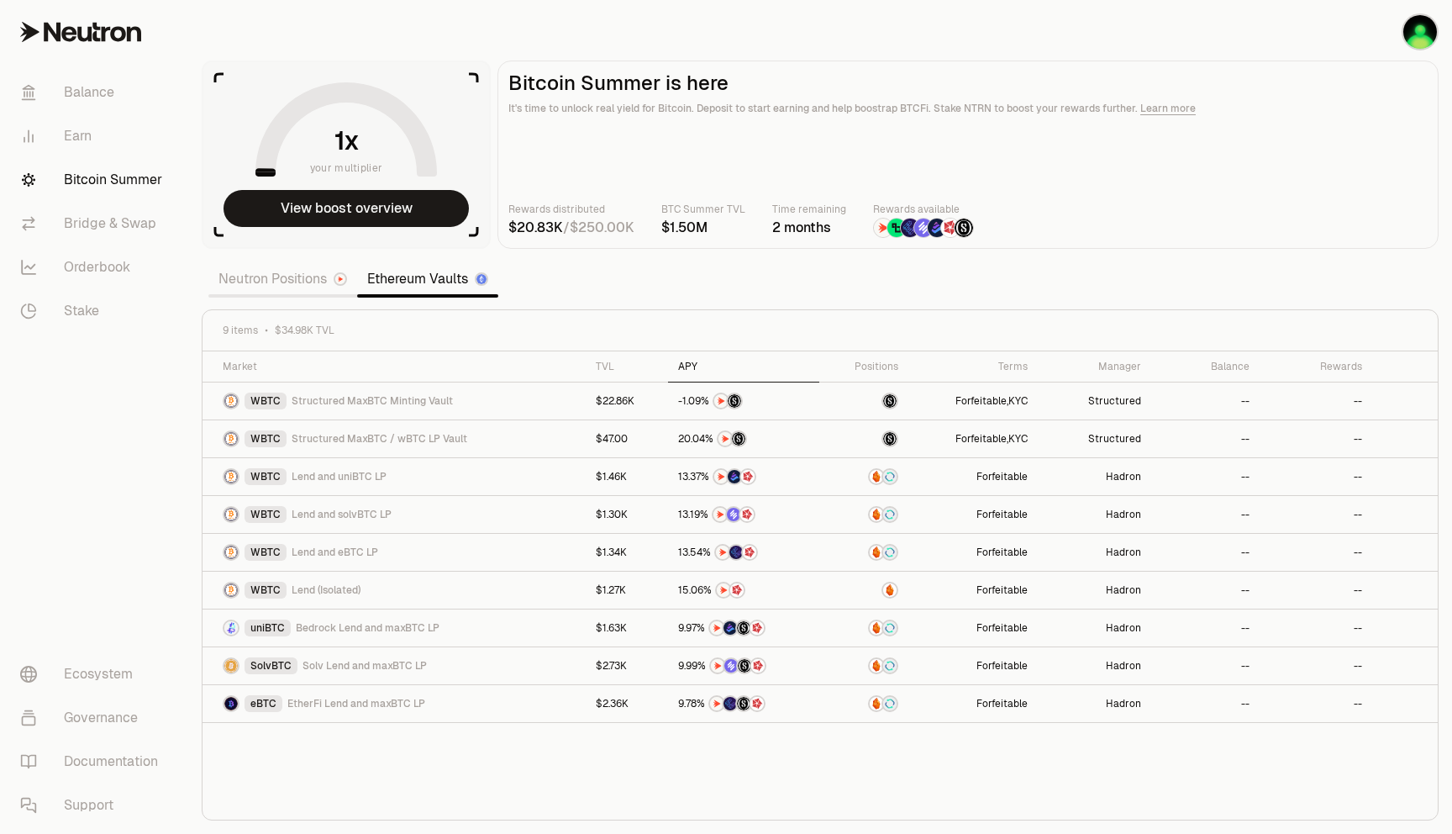
click at [700, 374] on th "APY" at bounding box center [743, 366] width 151 height 31
click at [605, 369] on div "TVL" at bounding box center [627, 366] width 62 height 13
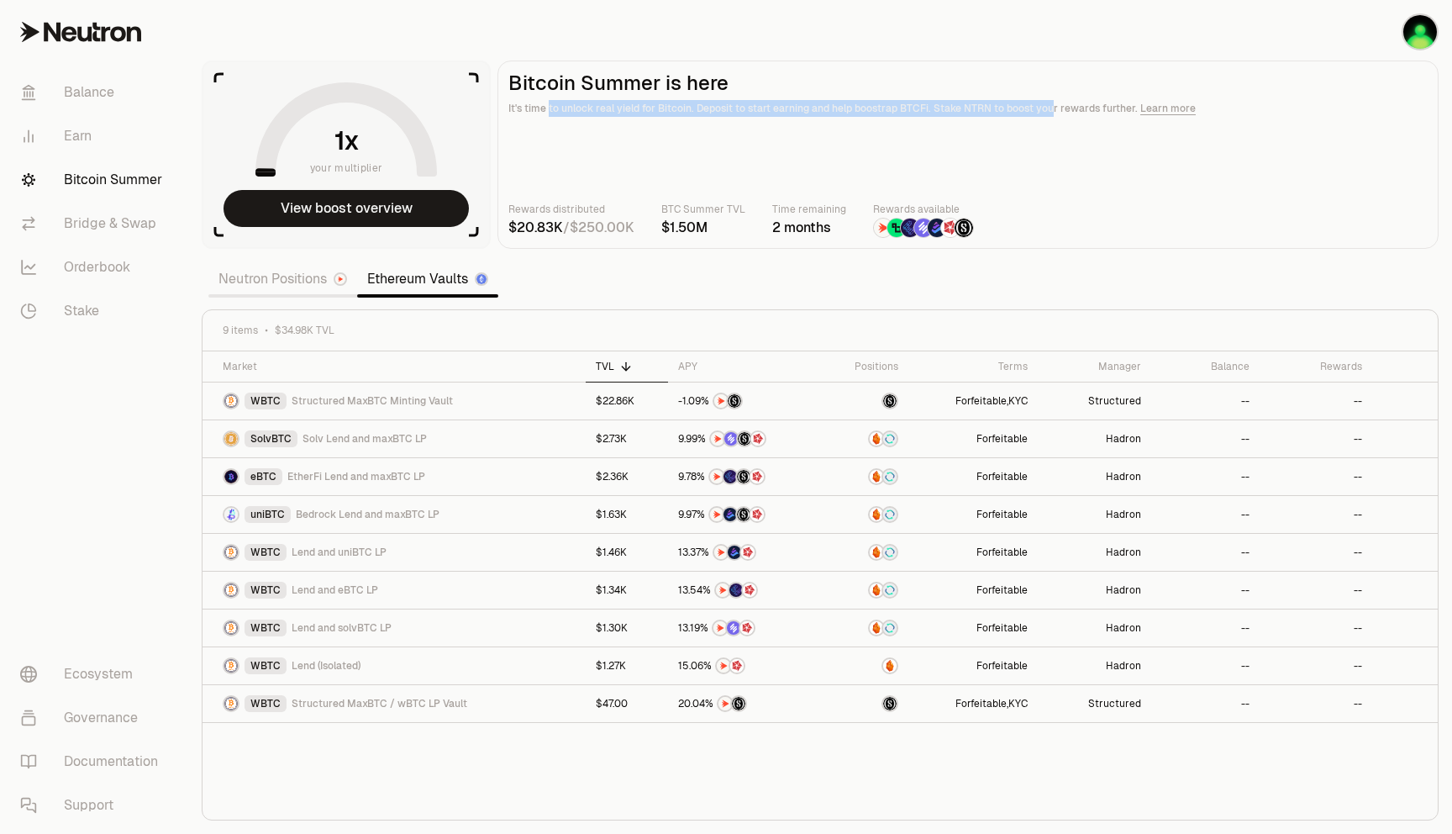
drag, startPoint x: 548, startPoint y: 104, endPoint x: 1048, endPoint y: 112, distance: 500.0
click at [1048, 112] on p "It's time to unlock real yield for Bitcoin. Deposit to start earning and help b…" at bounding box center [967, 108] width 919 height 17
click at [899, 176] on main "Bitcoin Summer is here It's time to unlock real yield for Bitcoin. Deposit to s…" at bounding box center [967, 154] width 941 height 188
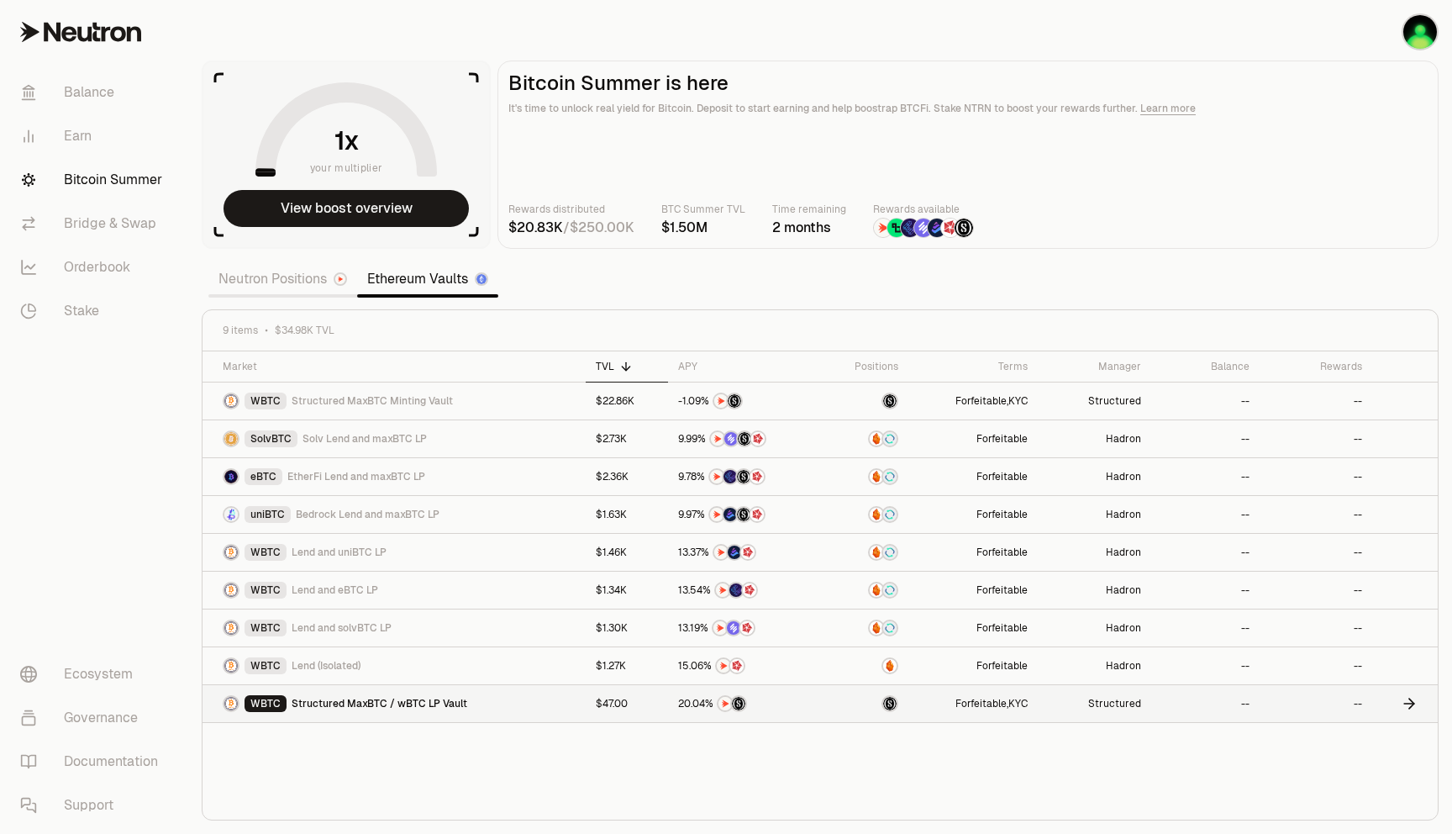
click at [1097, 706] on link "Structured" at bounding box center [1094, 703] width 113 height 37
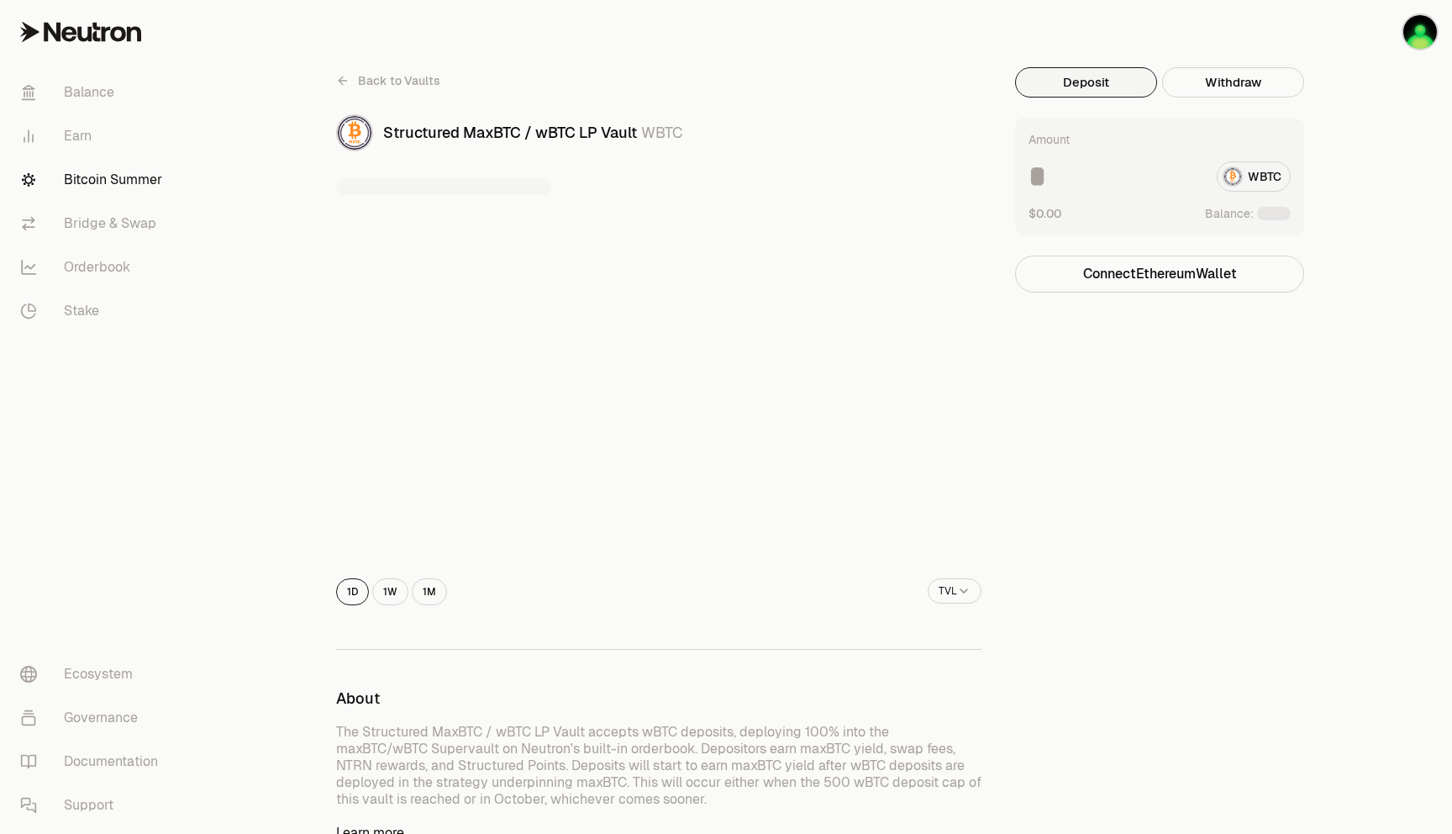
click at [1012, 190] on div "Back to Vaults Structured MaxBTC / wBTC LP Vault WBTC 1D 1W 1M TVL About The St…" at bounding box center [820, 814] width 1008 height 1495
click at [1027, 190] on div "Amount WBTC $0.00 Balance:" at bounding box center [1159, 177] width 289 height 118
click at [1038, 190] on input at bounding box center [1115, 176] width 175 height 30
click at [1271, 163] on div "WBTC" at bounding box center [1159, 176] width 262 height 30
click at [1254, 181] on div "WBTC" at bounding box center [1159, 176] width 262 height 30
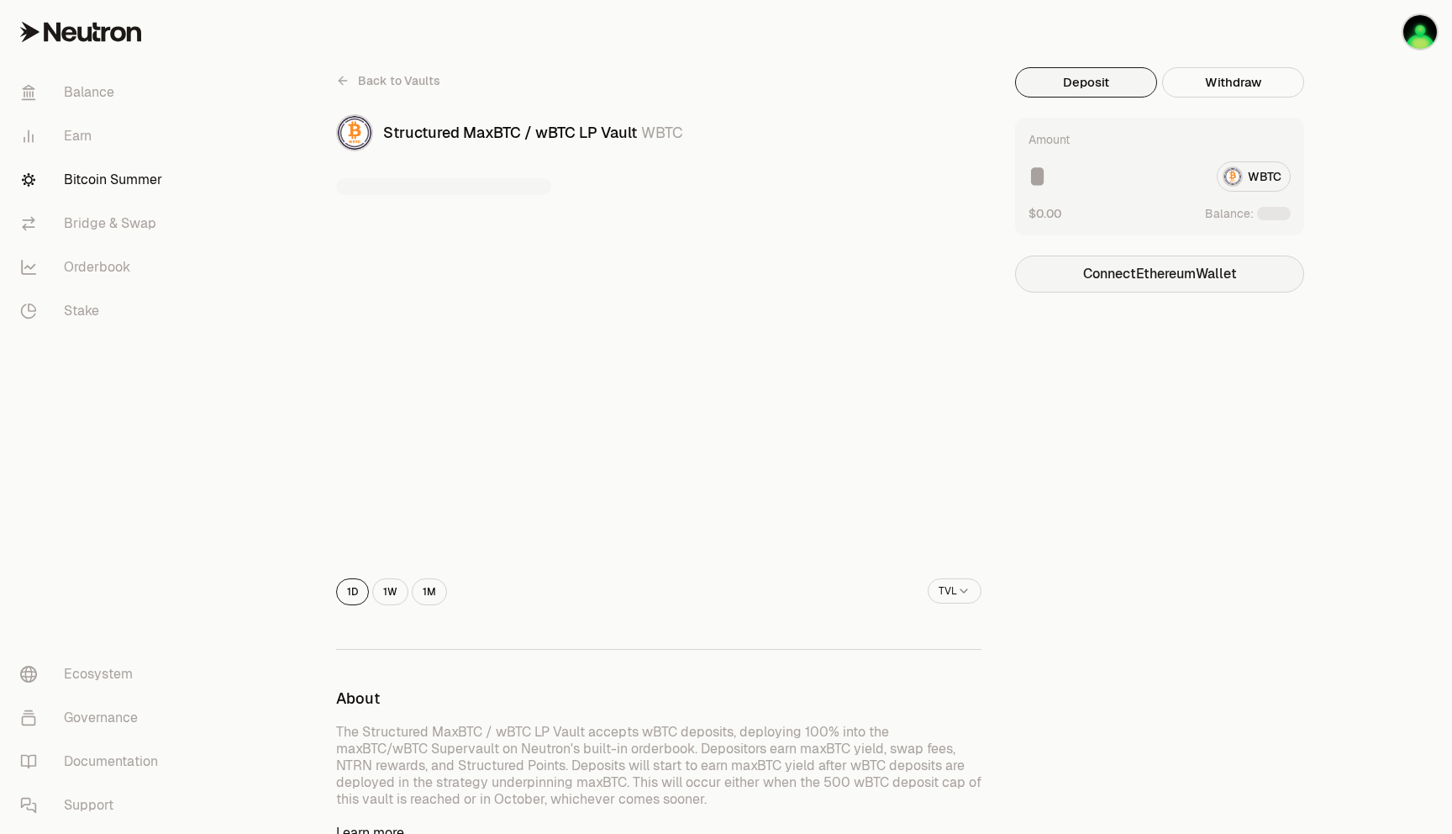
click at [1151, 273] on button "Connect Ethereum Wallet" at bounding box center [1159, 273] width 289 height 37
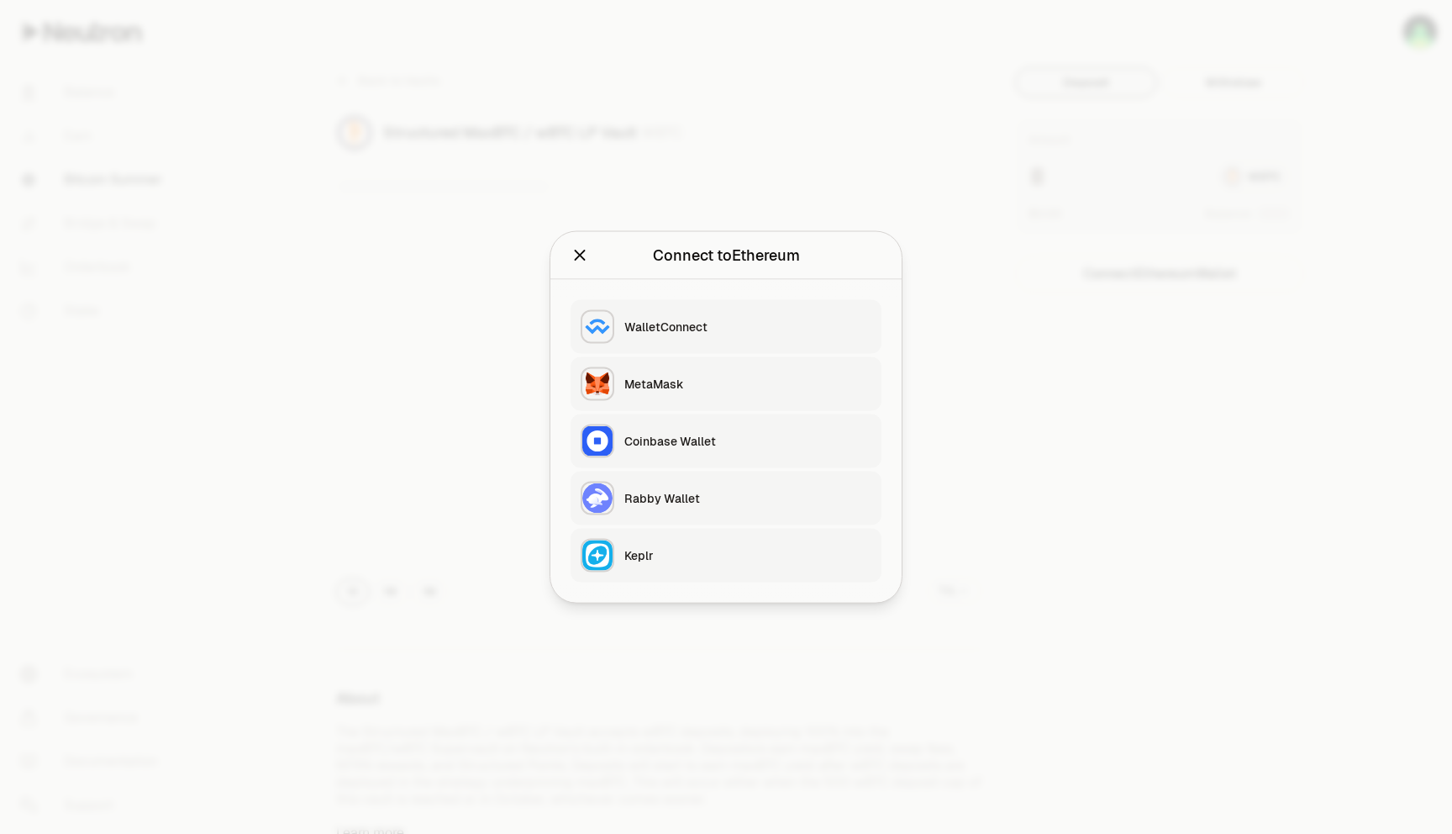
click at [579, 244] on button "Close" at bounding box center [580, 256] width 18 height 24
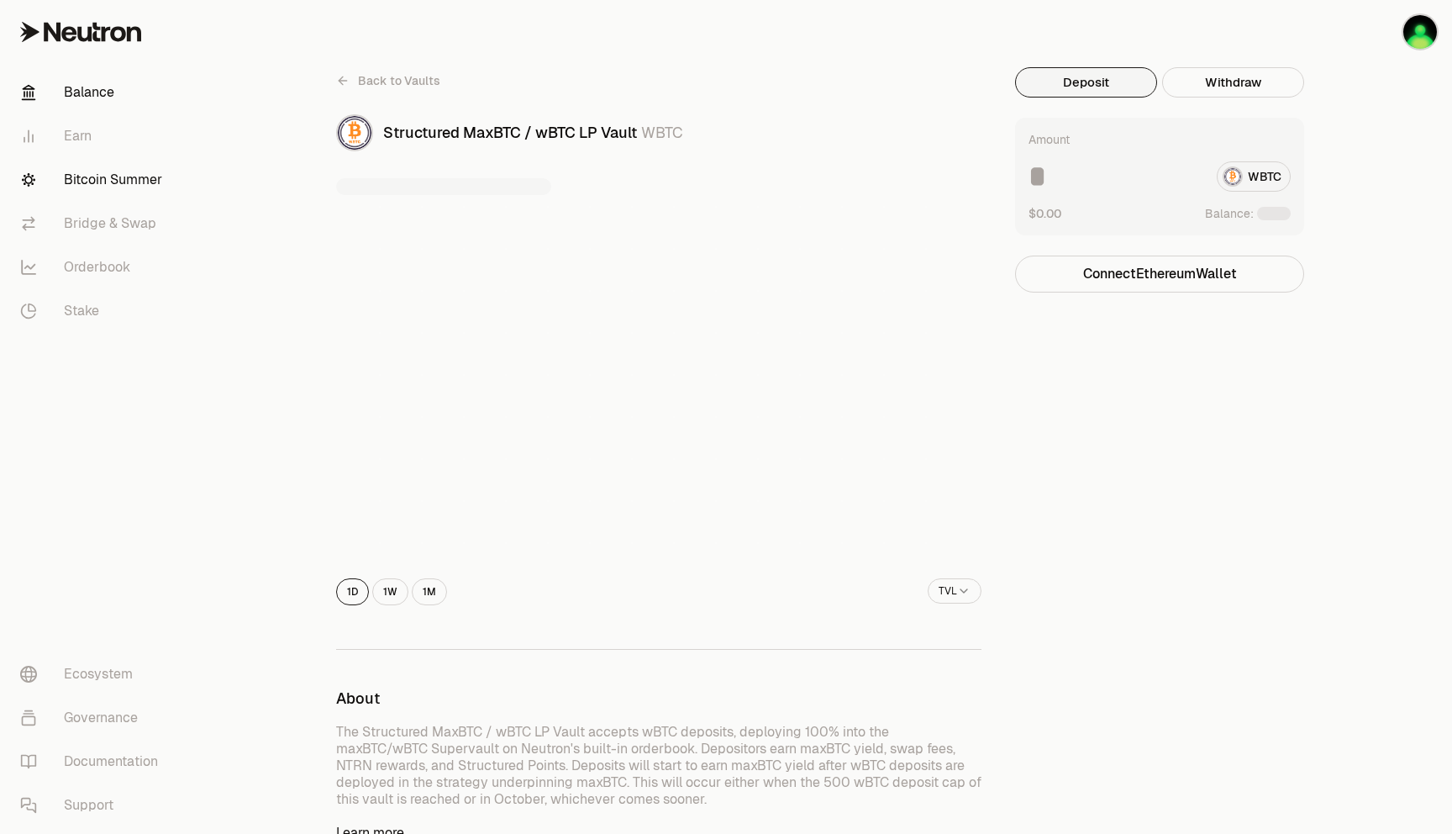
click at [75, 95] on link "Balance" at bounding box center [94, 93] width 175 height 44
